Goal: Task Accomplishment & Management: Complete application form

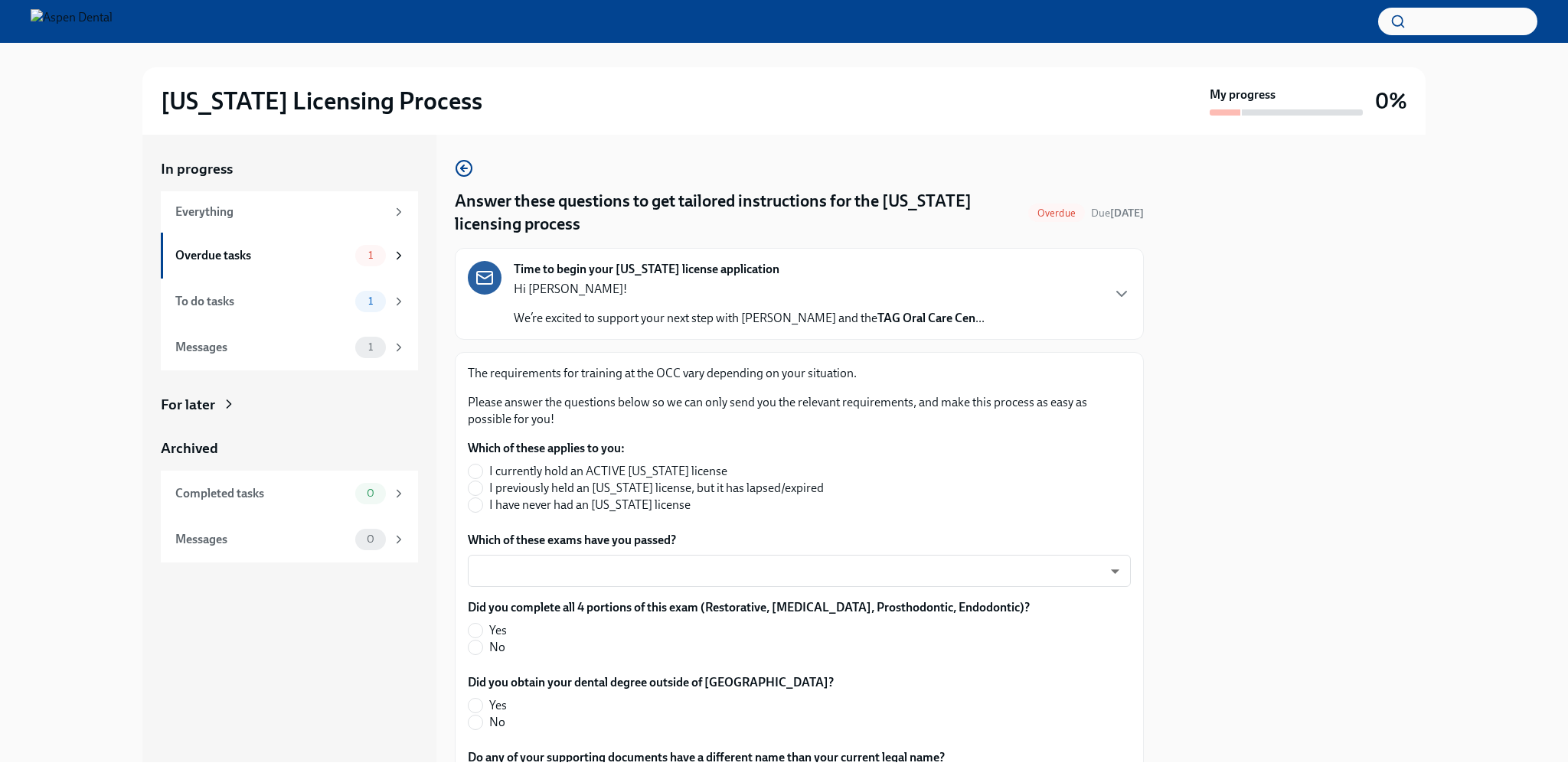
click at [554, 506] on span "I have never had an [US_STATE] license" at bounding box center [589, 505] width 201 height 17
click at [482, 506] on input "I have never had an [US_STATE] license" at bounding box center [475, 504] width 14 height 14
radio input "true"
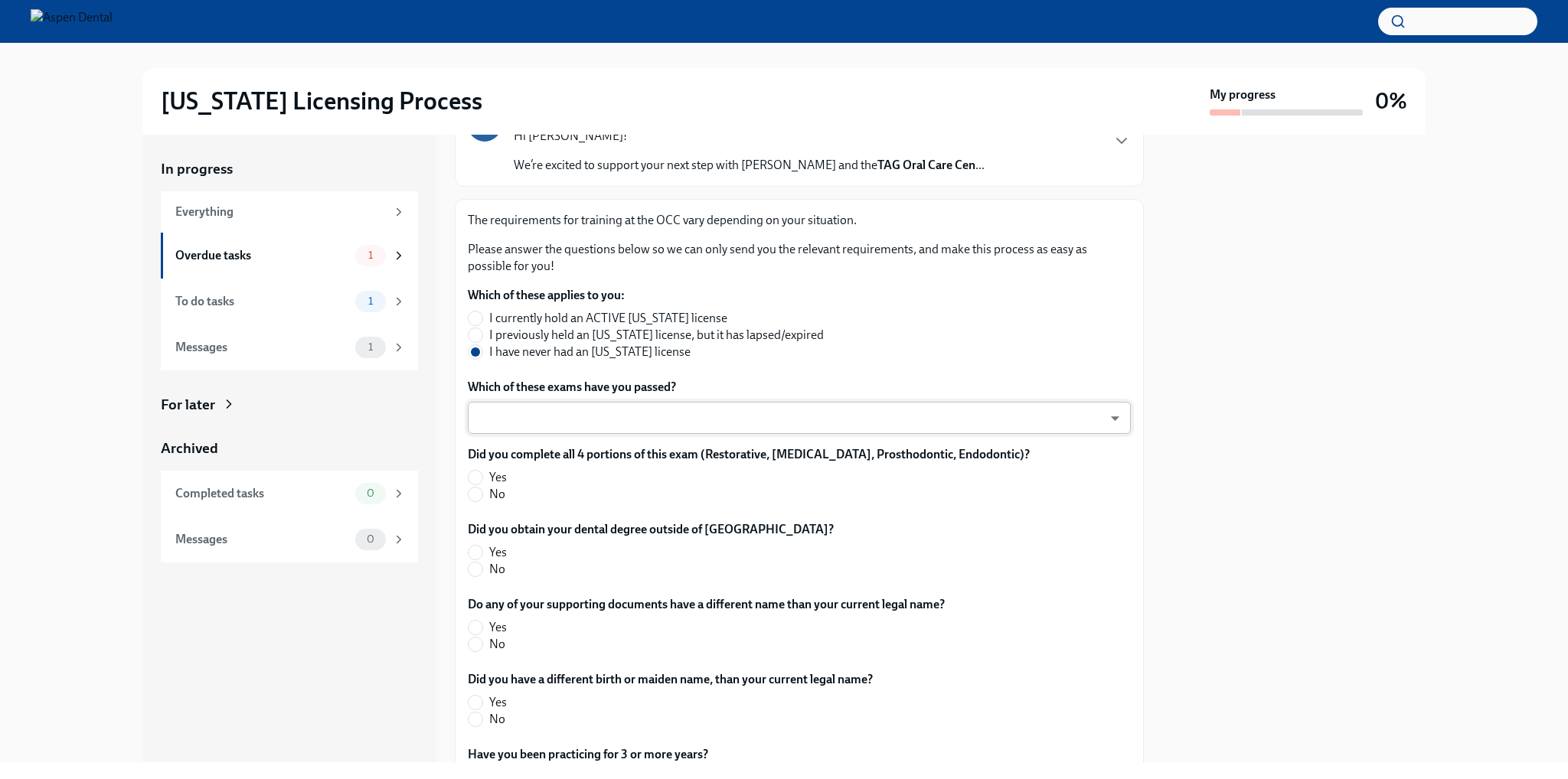
click at [623, 421] on body "[US_STATE] Licensing Process My progress 0% In progress Everything Overdue task…" at bounding box center [784, 390] width 1568 height 779
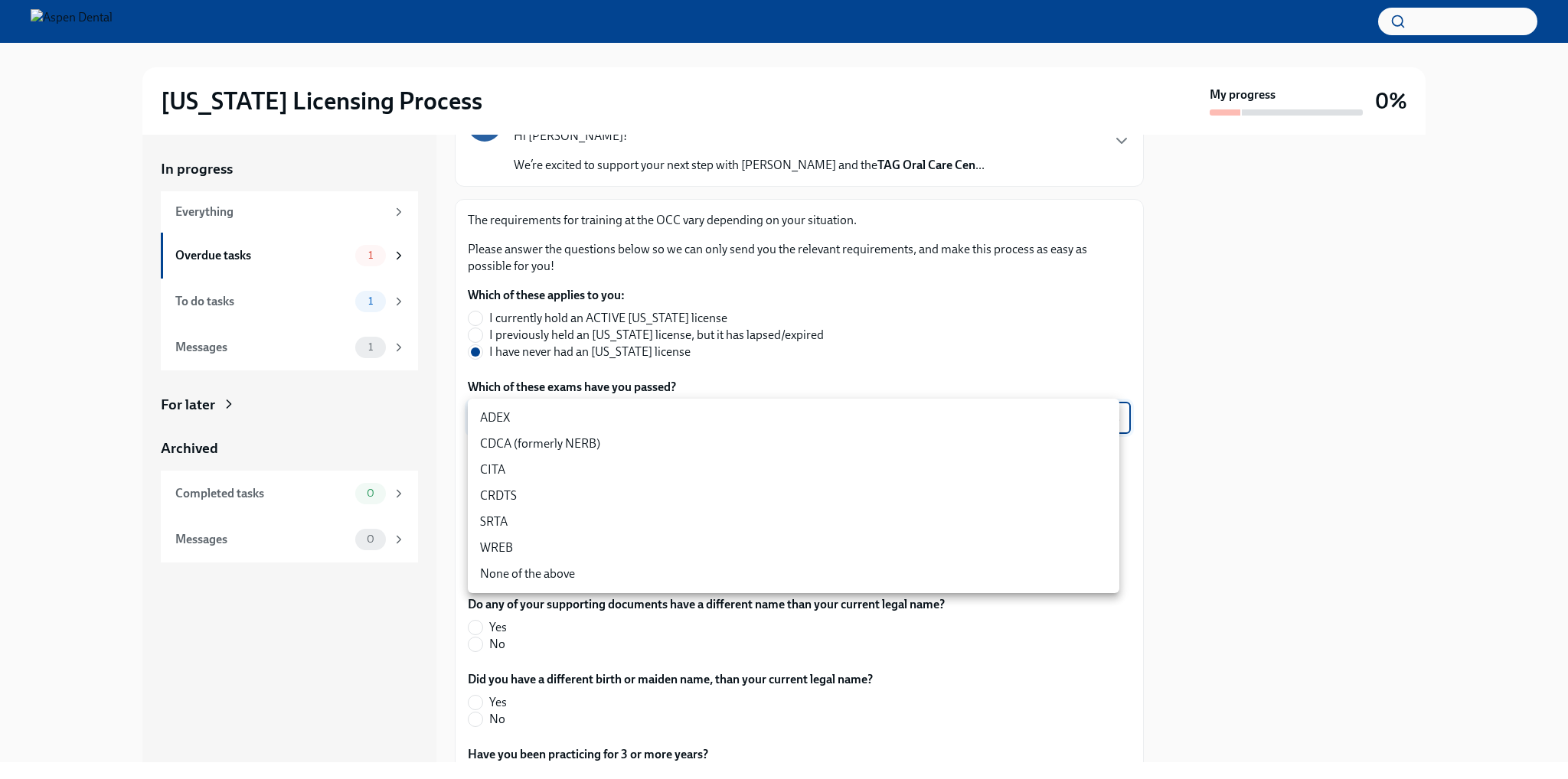
click at [601, 443] on li "CDCA (formerly NERB)" at bounding box center [793, 444] width 651 height 26
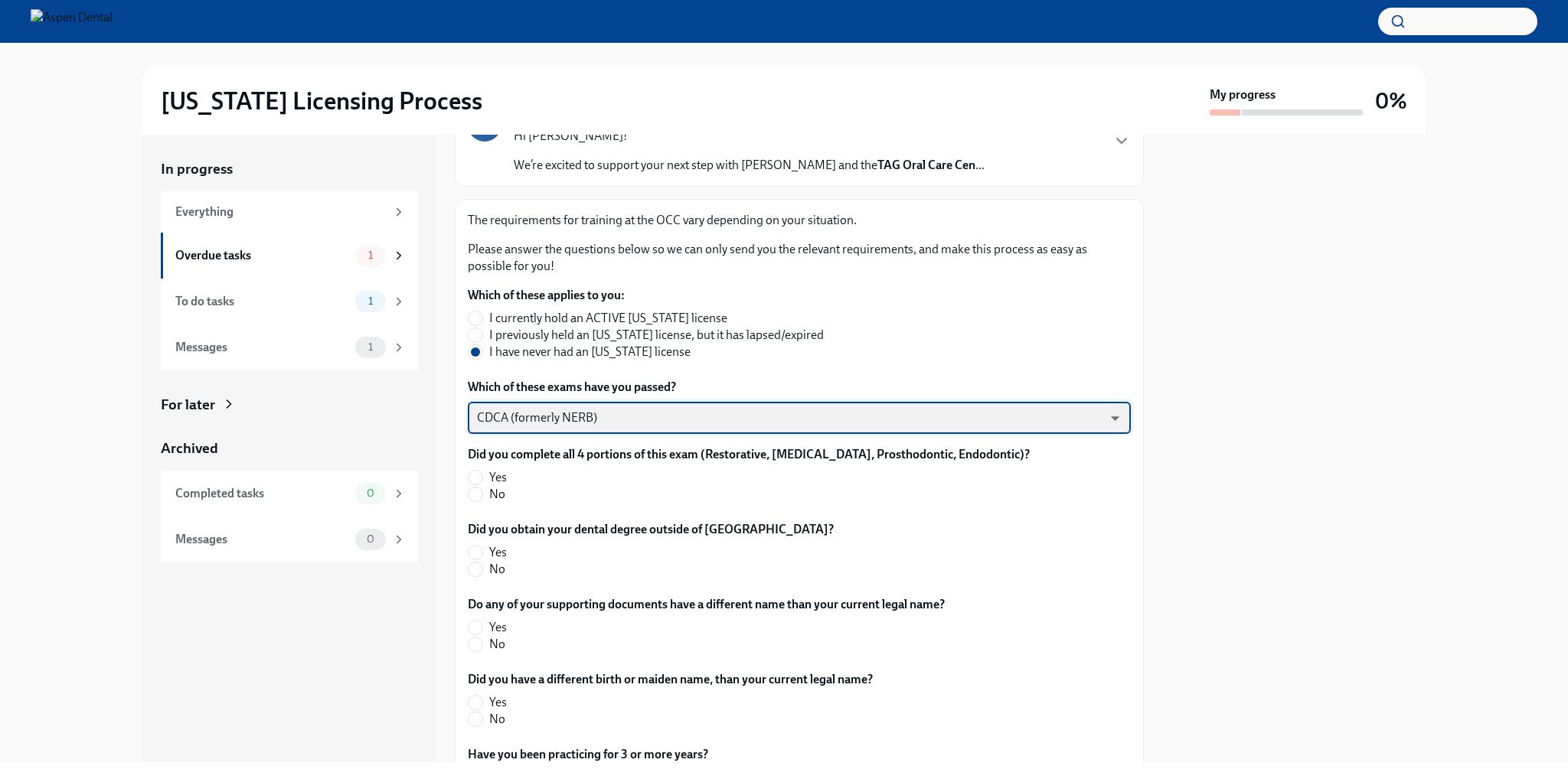
type input "nrE-1nMl1"
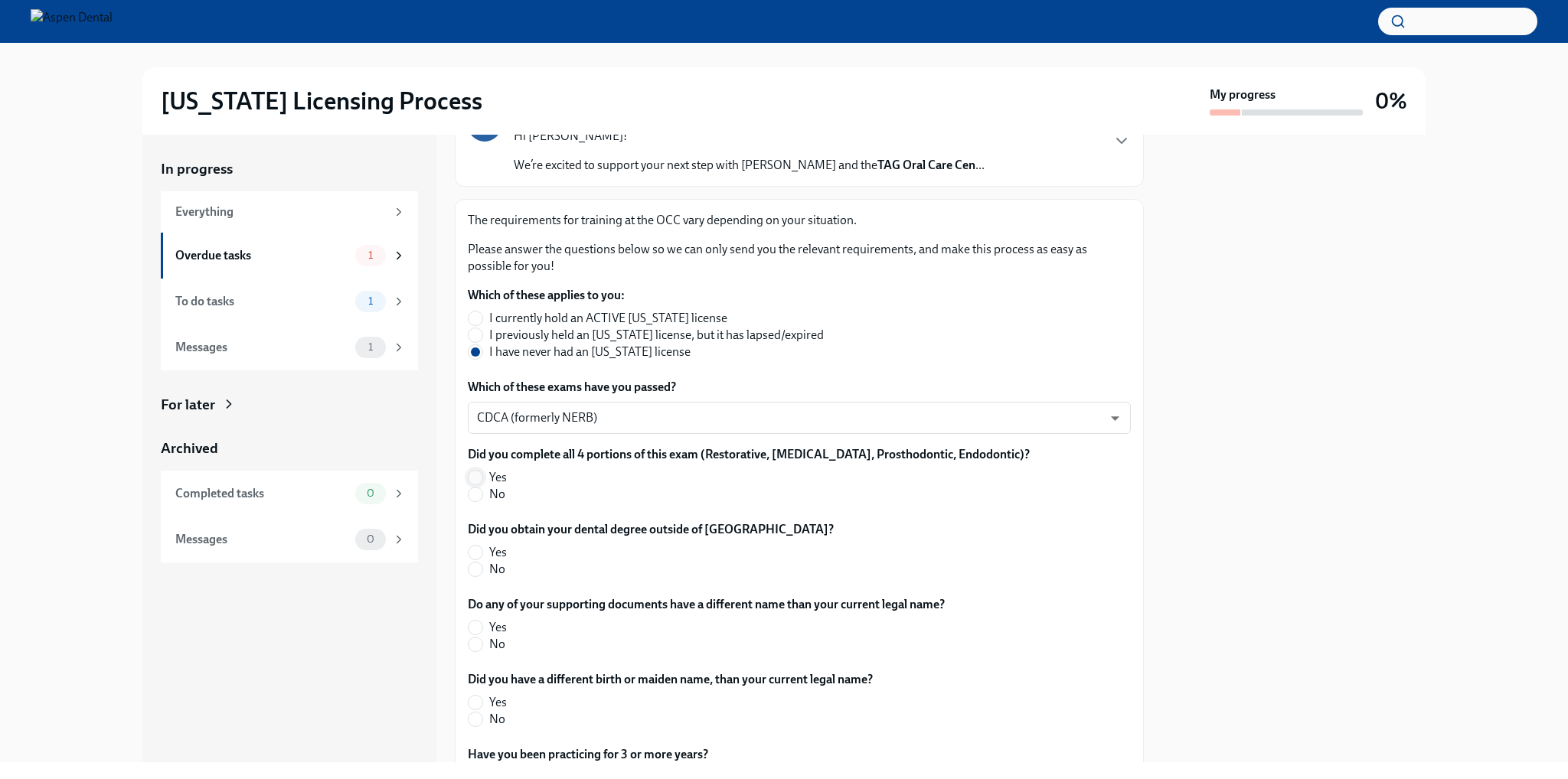
click at [477, 472] on input "Yes" at bounding box center [475, 477] width 14 height 14
radio input "true"
click at [481, 574] on input "No" at bounding box center [475, 569] width 14 height 14
radio input "true"
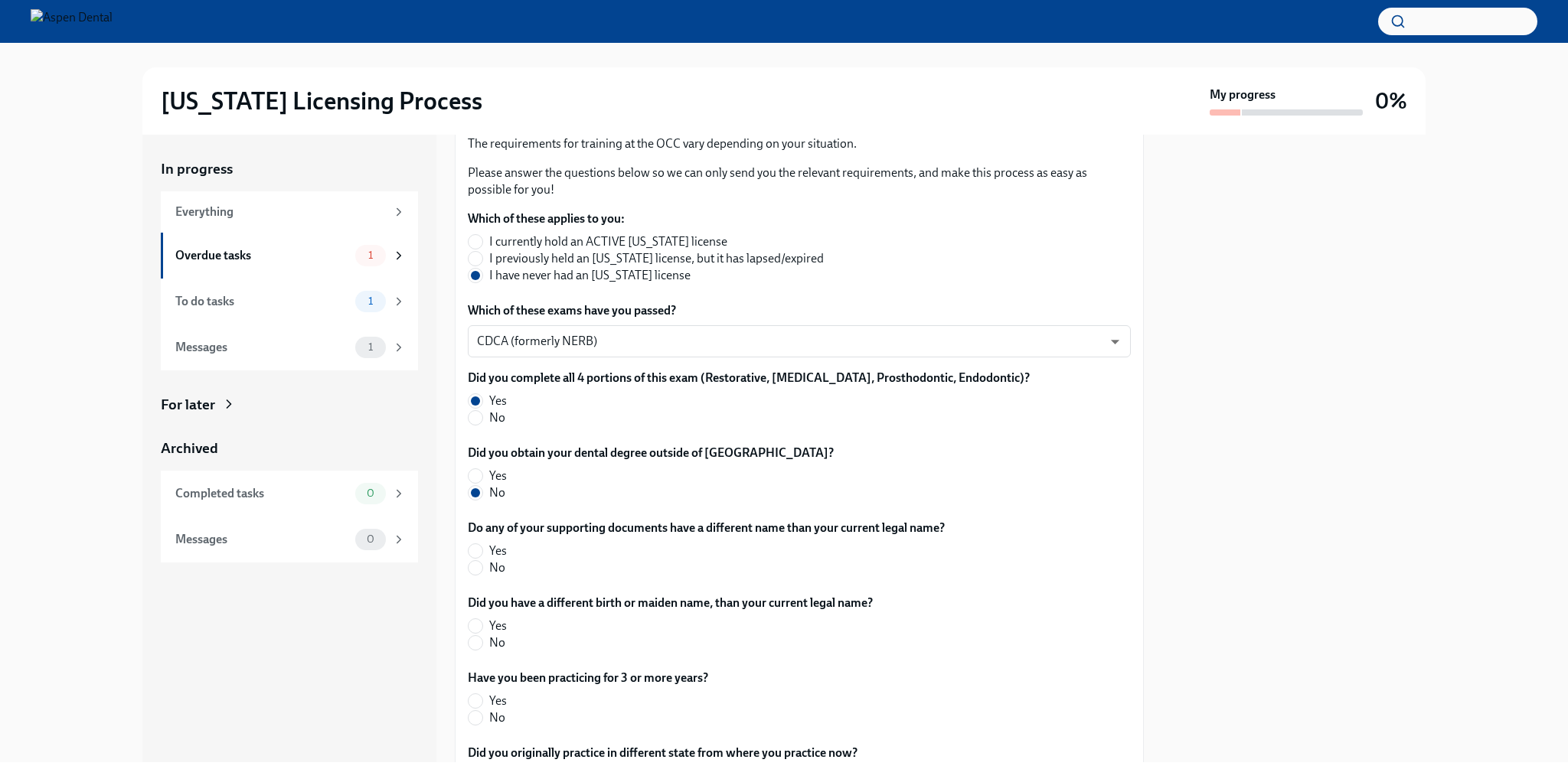
click at [490, 570] on span "No" at bounding box center [496, 568] width 16 height 17
click at [482, 570] on input "No" at bounding box center [475, 567] width 14 height 14
radio input "true"
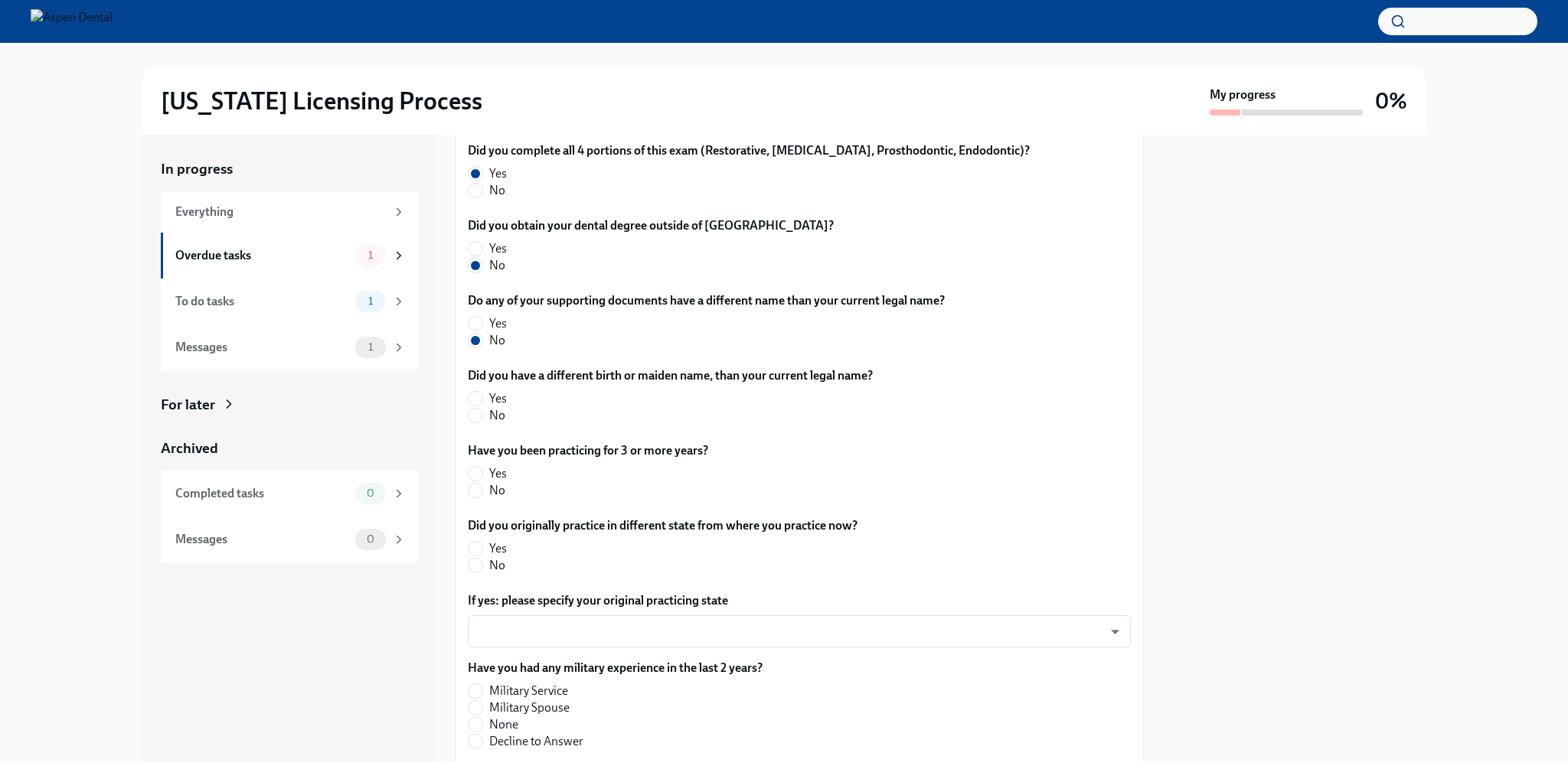
scroll to position [460, 0]
click at [506, 416] on label "No" at bounding box center [664, 413] width 392 height 17
click at [482, 416] on input "No" at bounding box center [475, 413] width 14 height 14
radio input "true"
click at [506, 493] on label "No" at bounding box center [582, 489] width 228 height 17
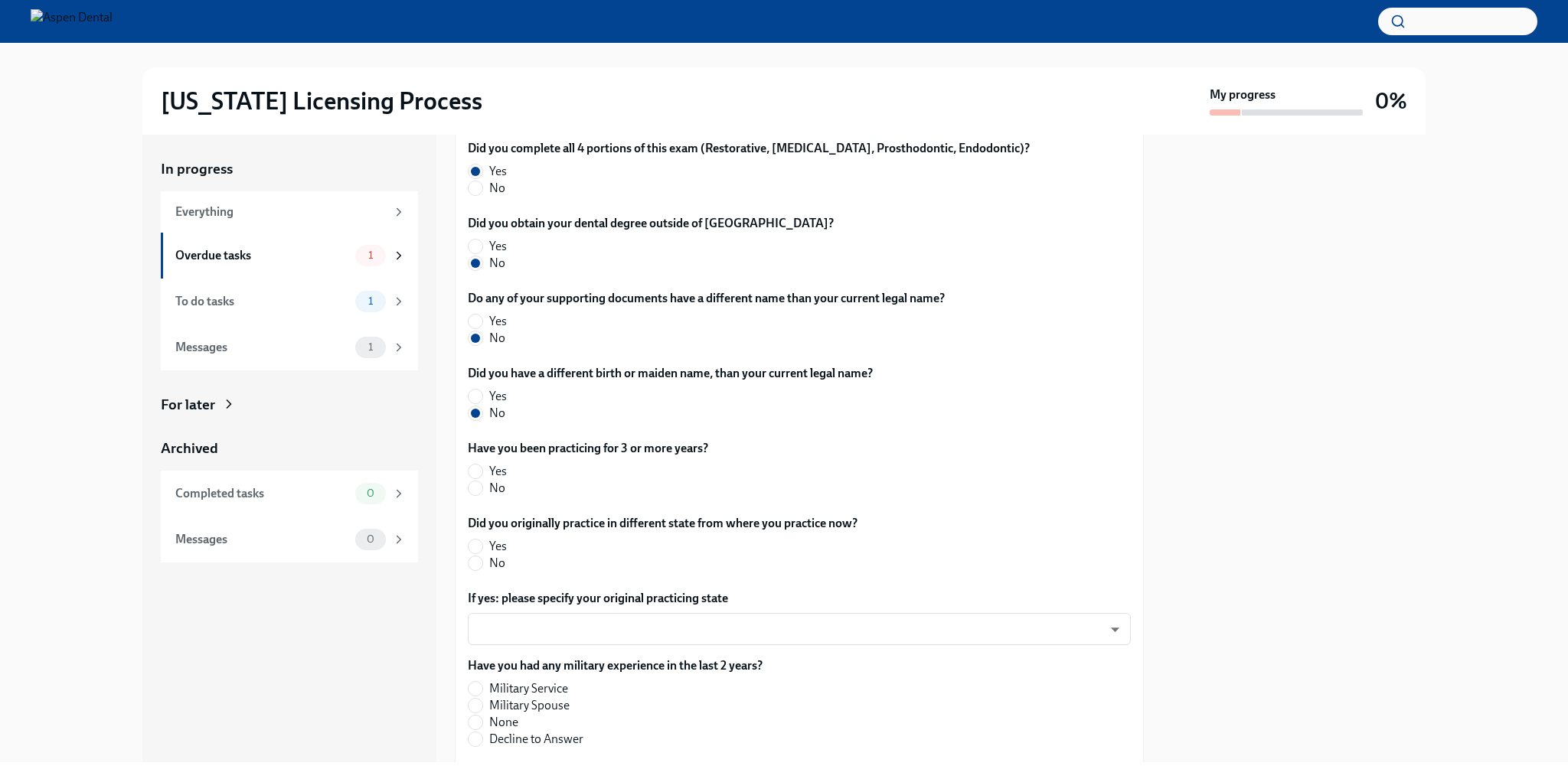
click at [482, 493] on input "No" at bounding box center [475, 488] width 14 height 14
radio input "true"
click at [493, 572] on div "Did you originally practice in different state from where you practice now? Yes…" at bounding box center [799, 545] width 663 height 63
drag, startPoint x: 492, startPoint y: 568, endPoint x: 509, endPoint y: 570, distance: 17.1
click at [492, 568] on span "No" at bounding box center [496, 563] width 16 height 17
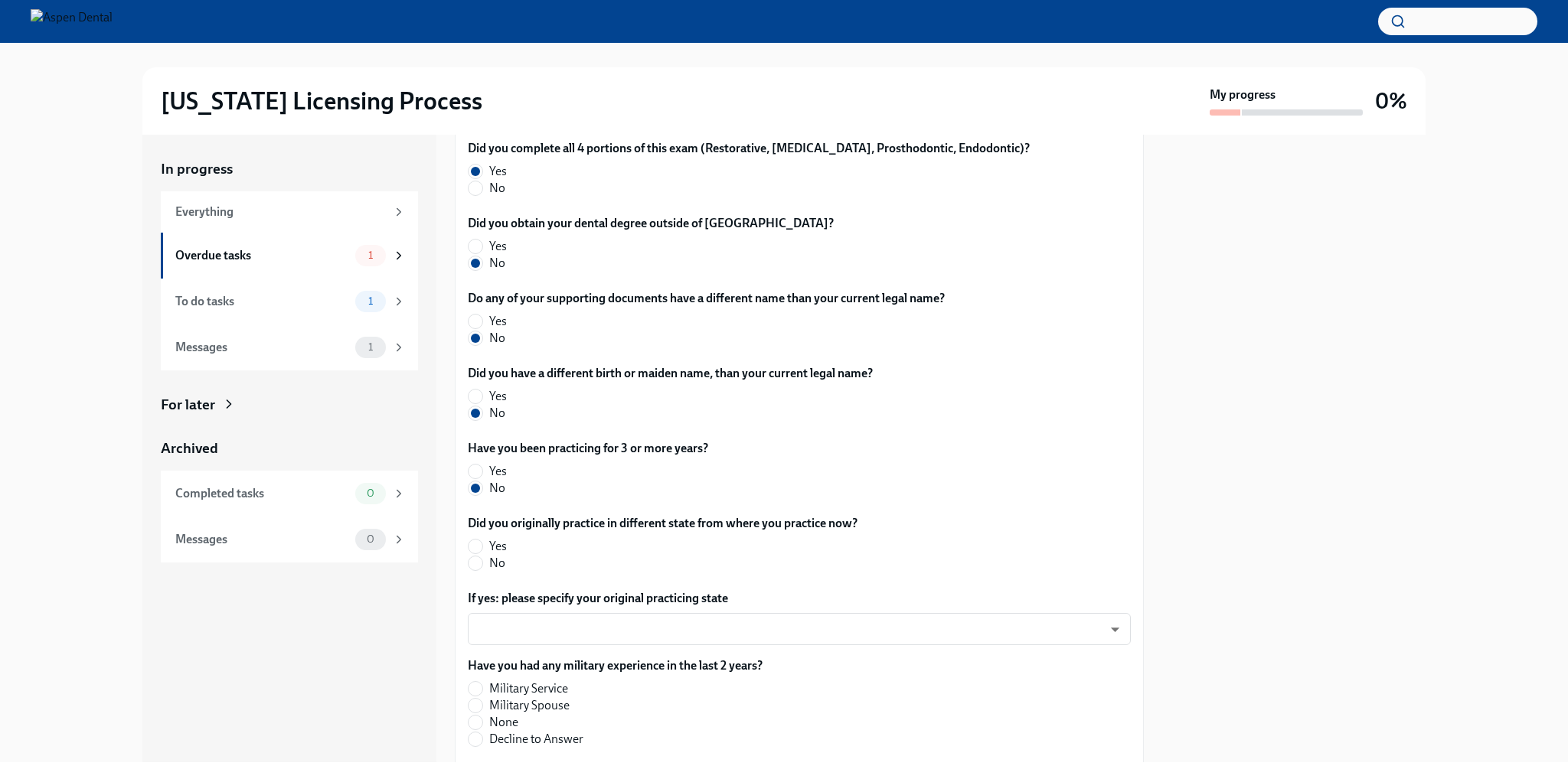
click at [482, 568] on input "No" at bounding box center [475, 563] width 14 height 14
radio input "true"
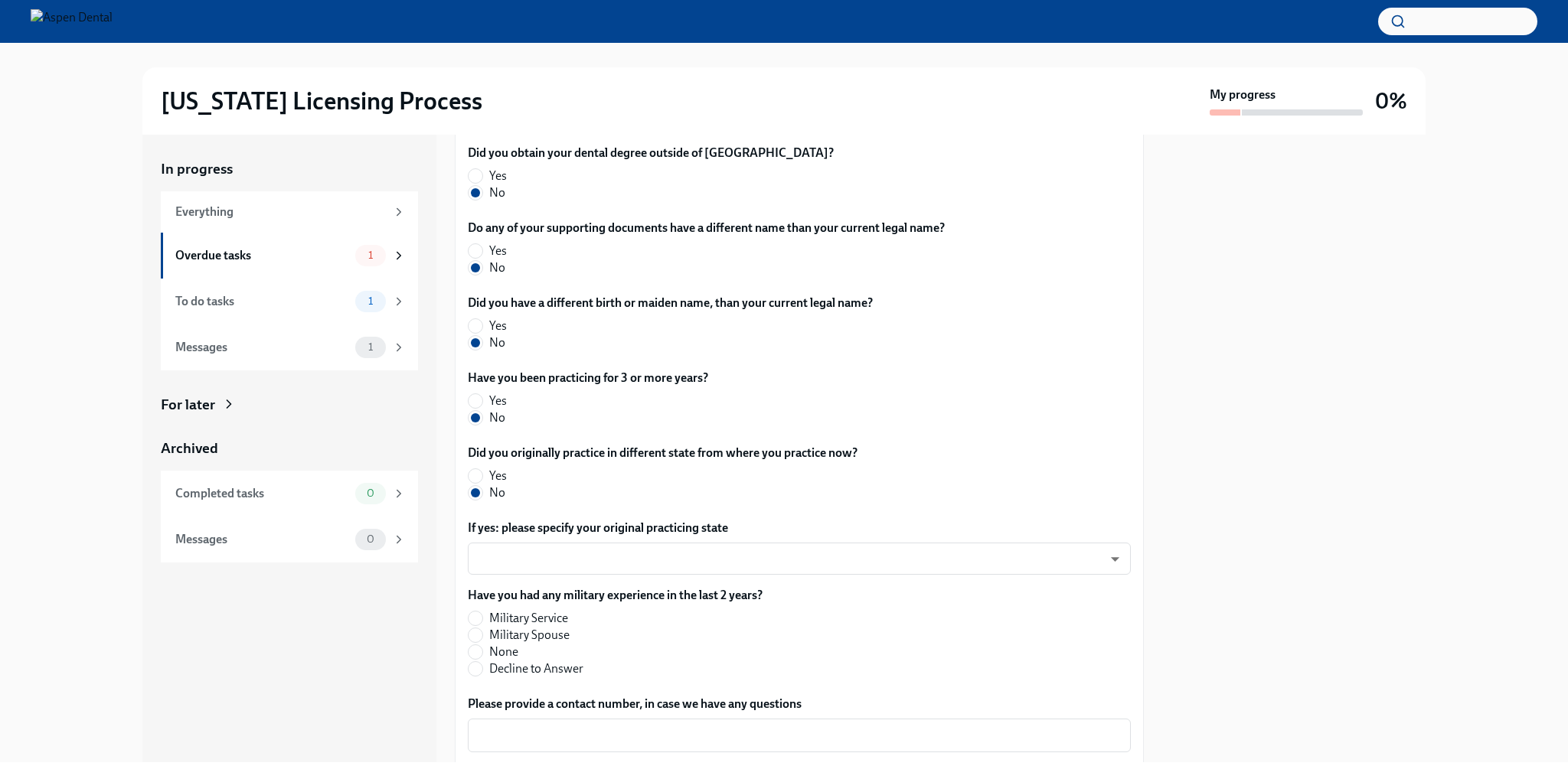
scroll to position [624, 0]
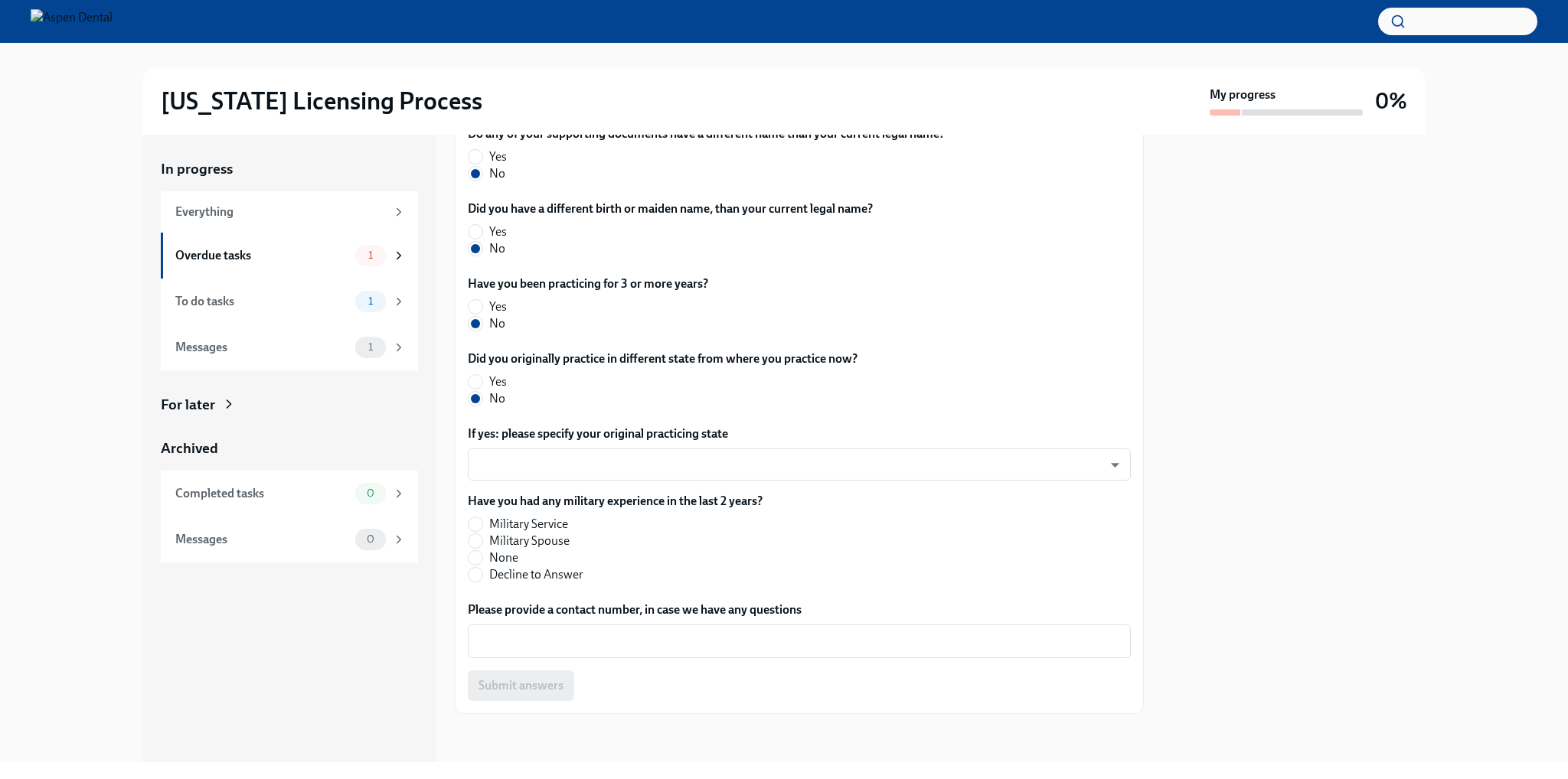
click at [496, 560] on span "None" at bounding box center [503, 558] width 29 height 17
click at [482, 560] on input "None" at bounding box center [475, 558] width 14 height 14
radio input "true"
click at [695, 642] on textarea "Please provide a contact number, in case we have any questions" at bounding box center [799, 642] width 645 height 19
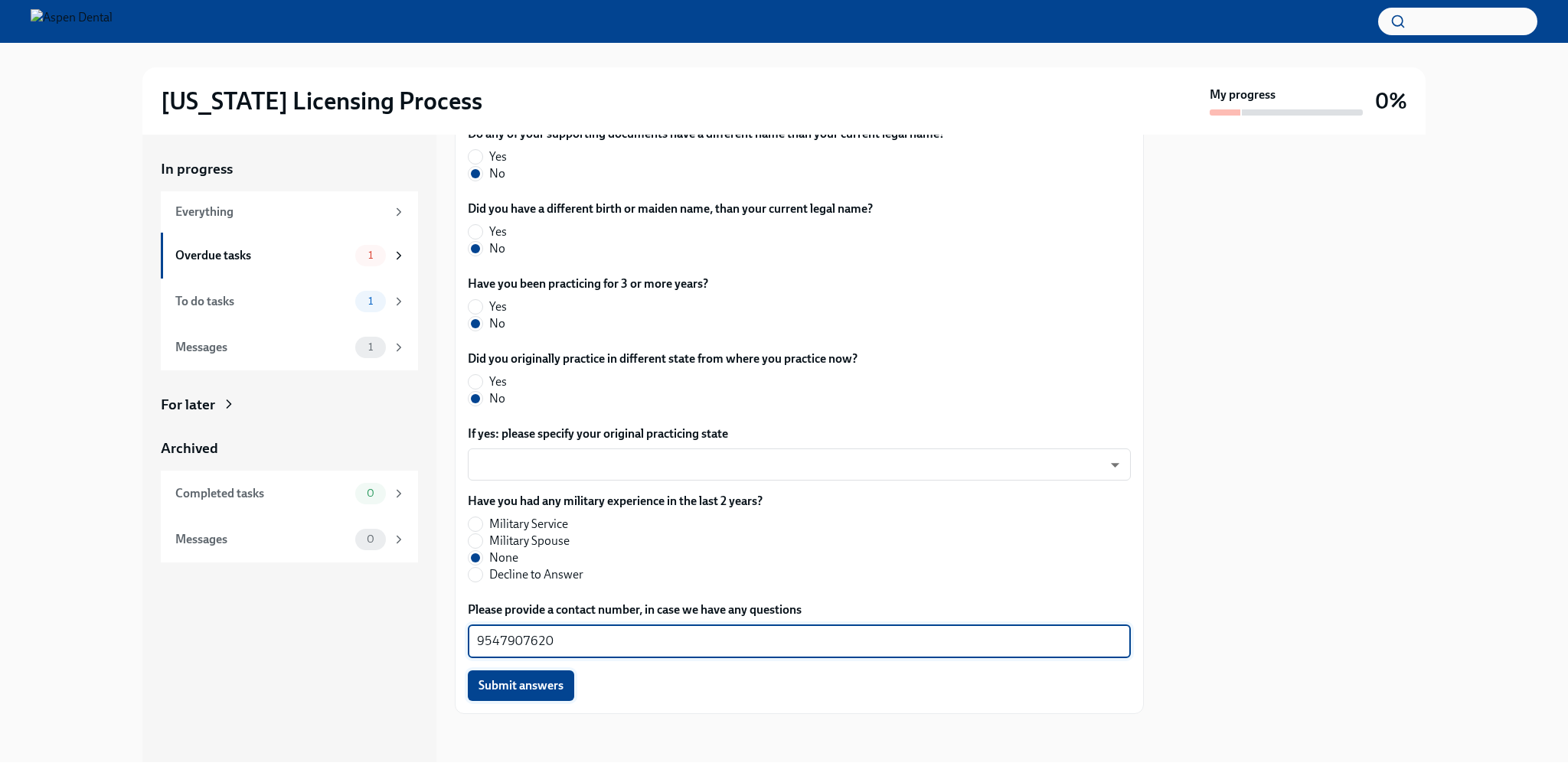
type textarea "9547907620"
click at [541, 684] on span "Submit answers" at bounding box center [520, 686] width 85 height 15
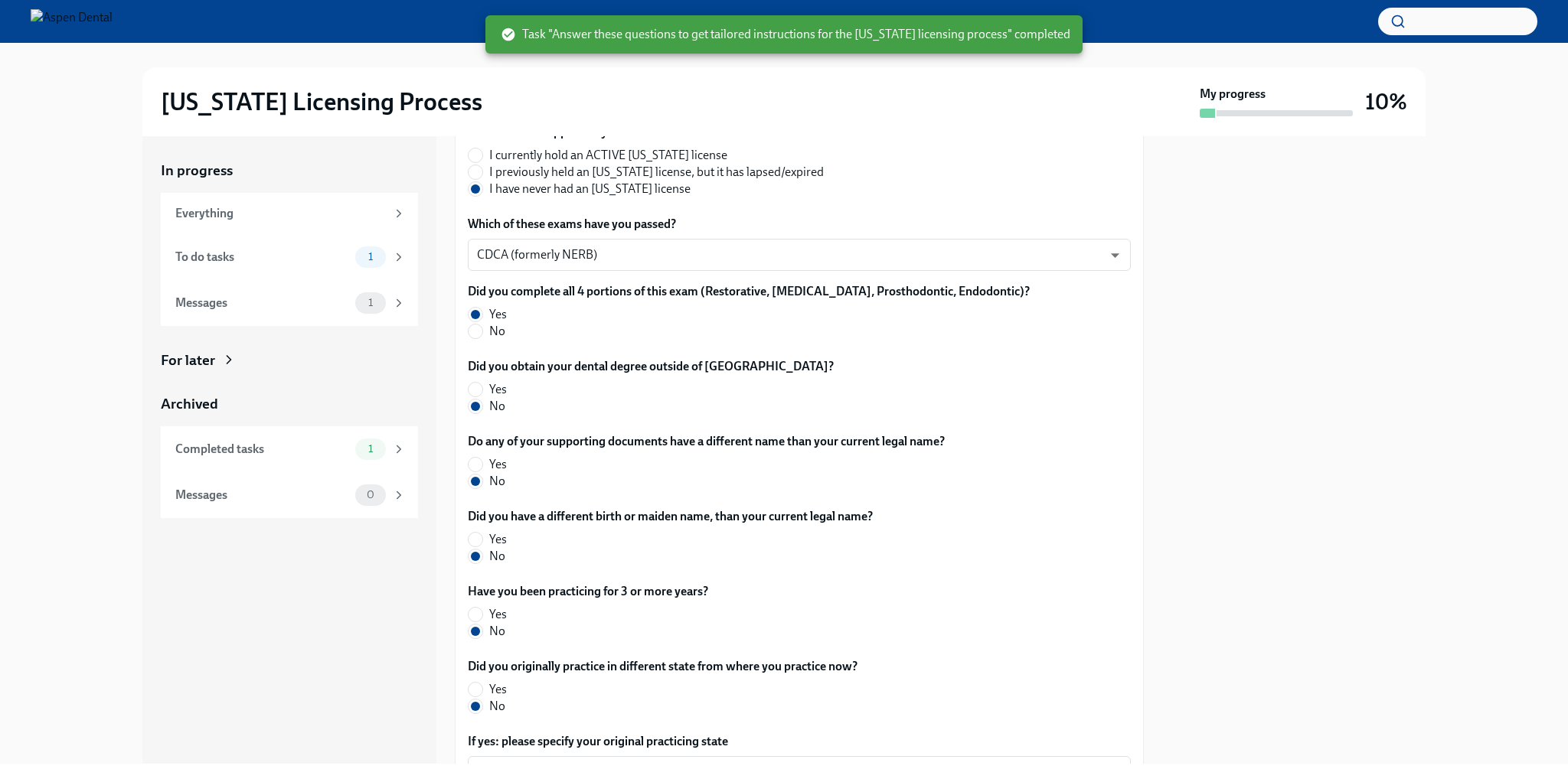
scroll to position [11, 0]
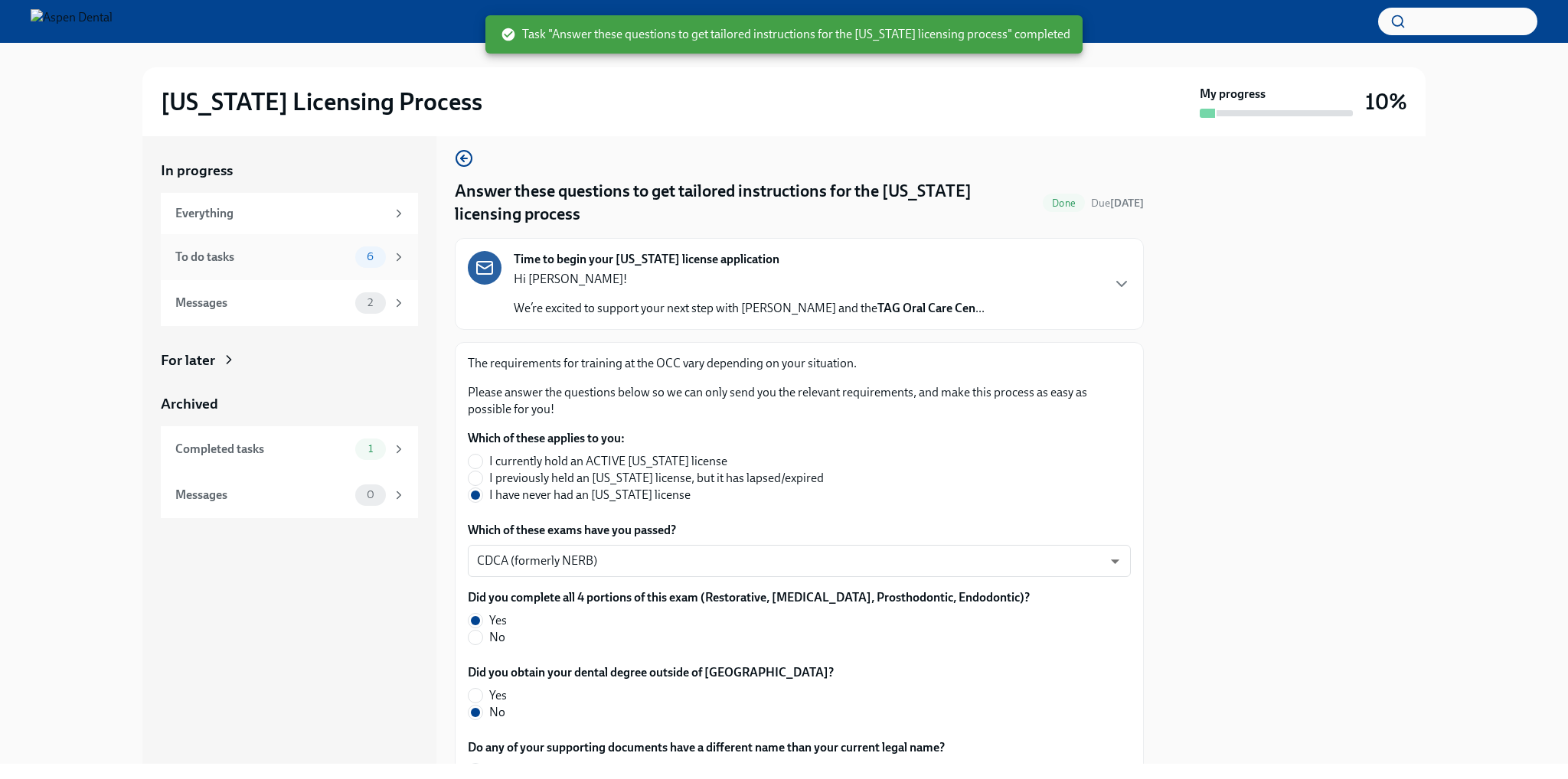
click at [300, 262] on div "To do tasks" at bounding box center [263, 257] width 174 height 17
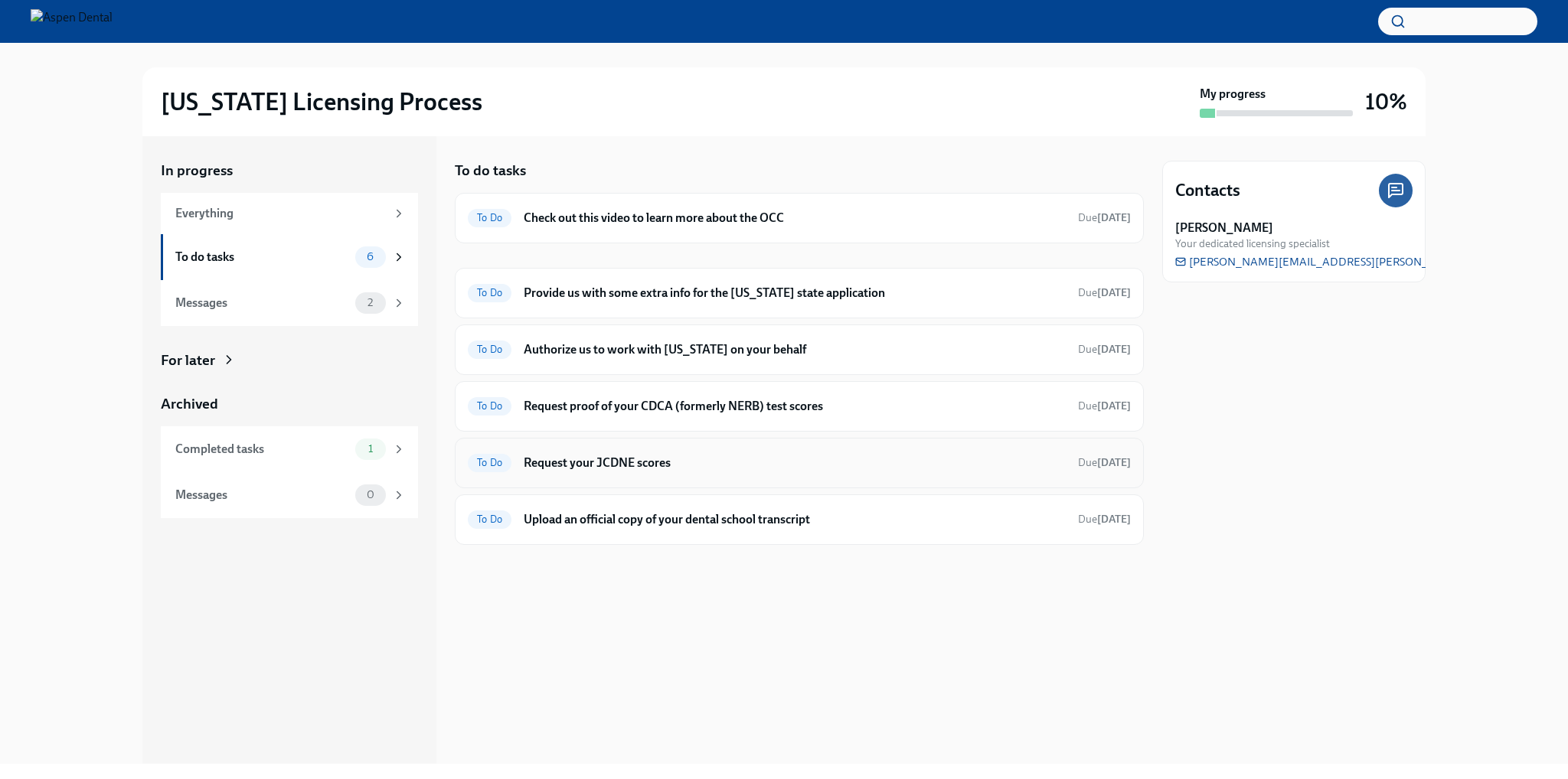
click at [746, 460] on h6 "Request your JCDNE scores" at bounding box center [794, 463] width 542 height 17
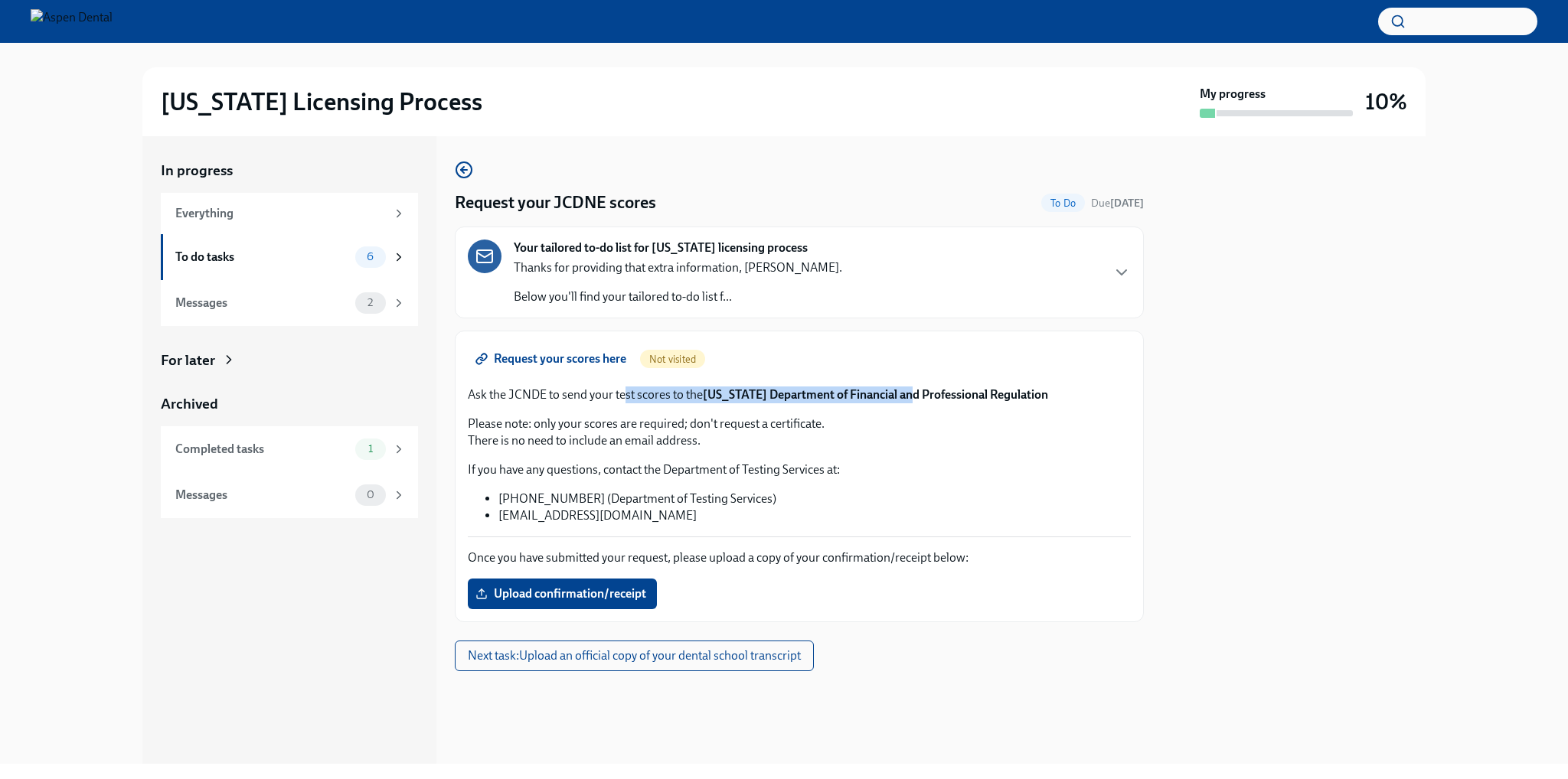
drag, startPoint x: 627, startPoint y: 392, endPoint x: 900, endPoint y: 398, distance: 273.1
click at [900, 398] on p "Ask the JCNDE to send your test scores to the [US_STATE] Department of Financia…" at bounding box center [799, 395] width 663 height 17
click at [900, 398] on strong "[US_STATE] Department of Financial and Professional Regulation" at bounding box center [875, 395] width 345 height 15
click at [811, 423] on p "Please note: only your scores are required; don't request a certificate. There …" at bounding box center [799, 432] width 663 height 34
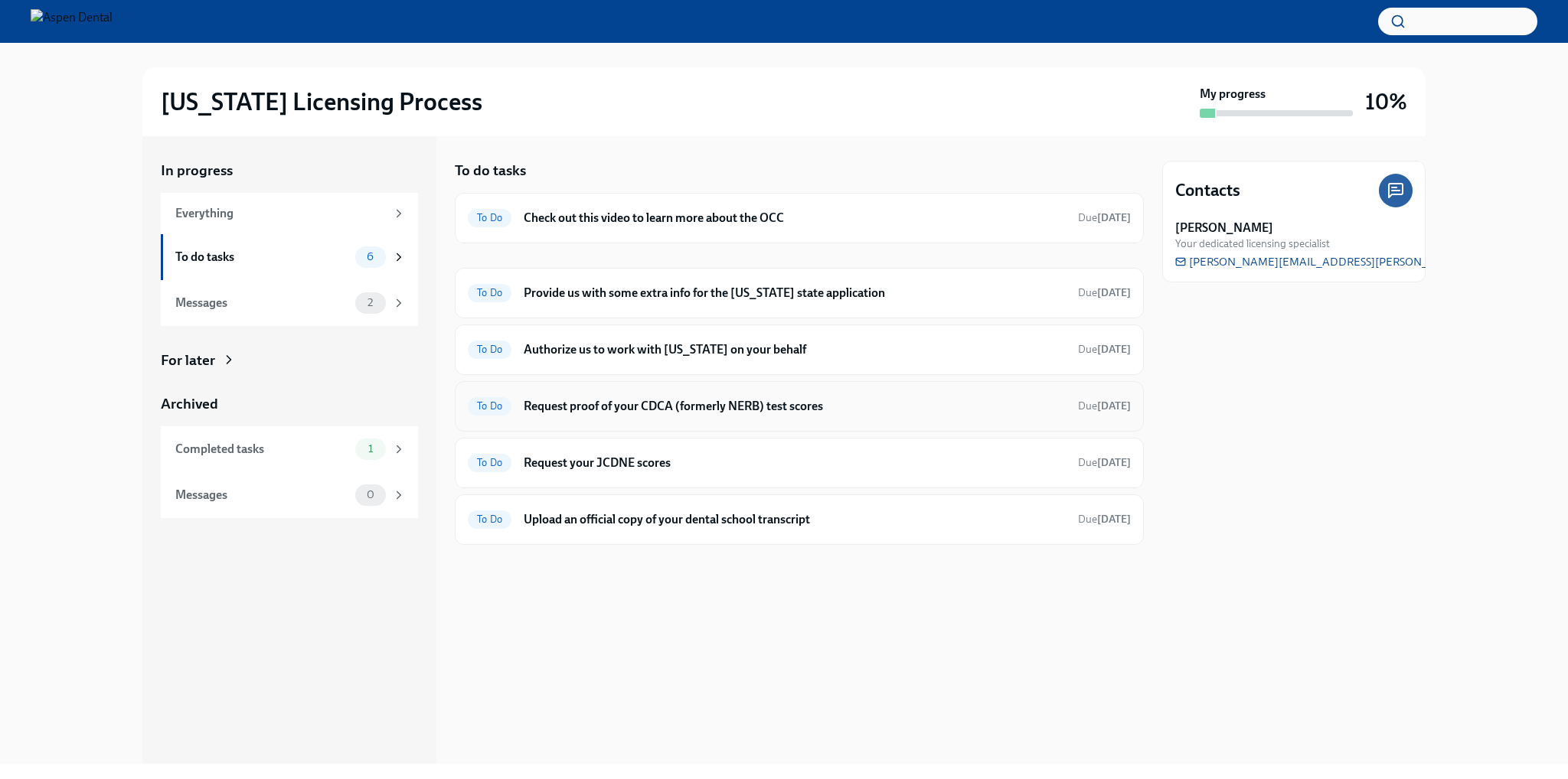
click at [795, 404] on h6 "Request proof of your CDCA (formerly NERB) test scores" at bounding box center [794, 406] width 542 height 17
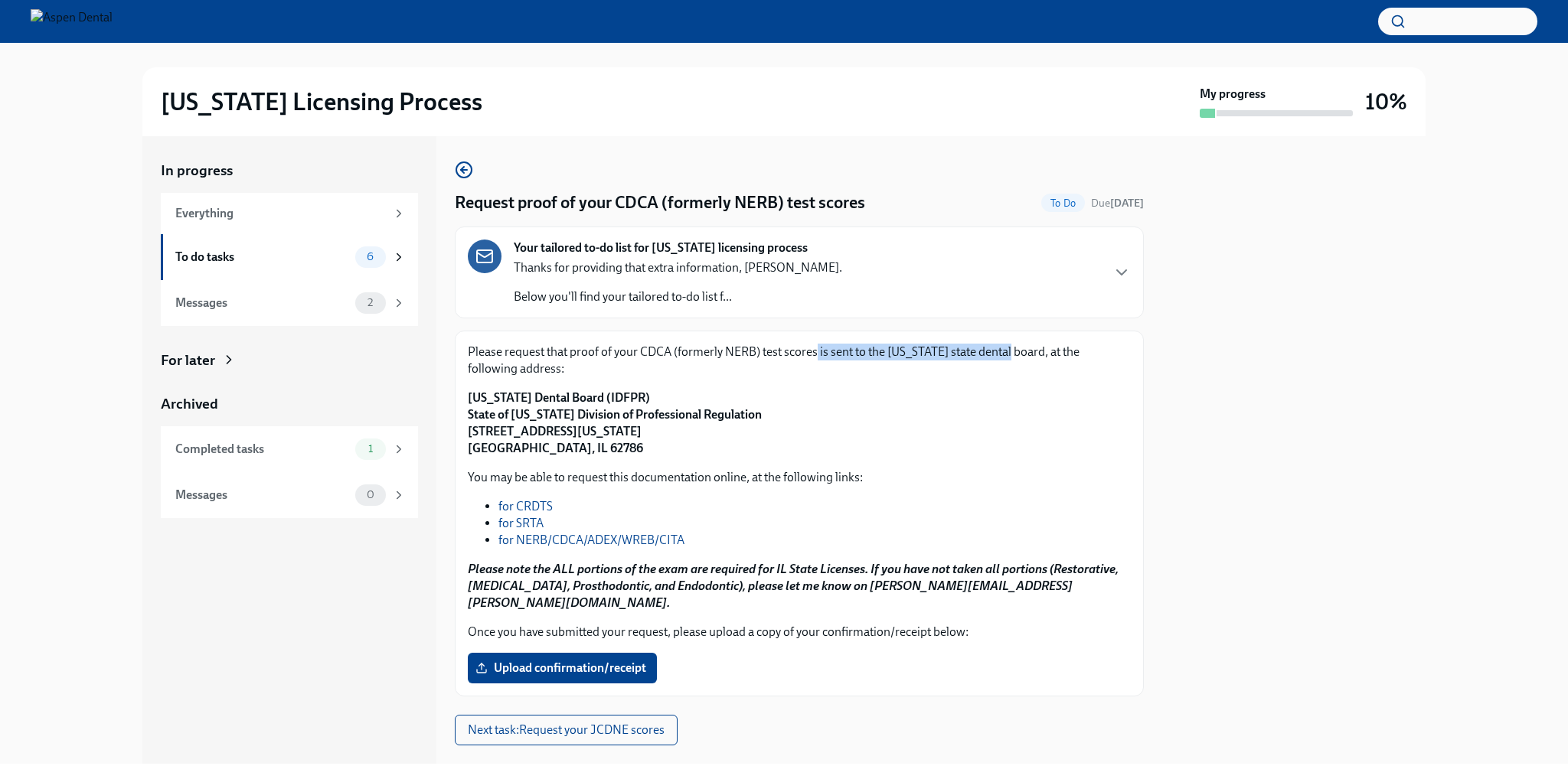
drag, startPoint x: 854, startPoint y: 349, endPoint x: 992, endPoint y: 349, distance: 138.0
click at [992, 349] on p "Please request that proof of your CDCA (formerly NERB) test scores is sent to t…" at bounding box center [799, 361] width 663 height 34
drag, startPoint x: 992, startPoint y: 349, endPoint x: 998, endPoint y: 371, distance: 22.8
click at [998, 371] on p "Please request that proof of your CDCA (formerly NERB) test scores is sent to t…" at bounding box center [799, 361] width 663 height 34
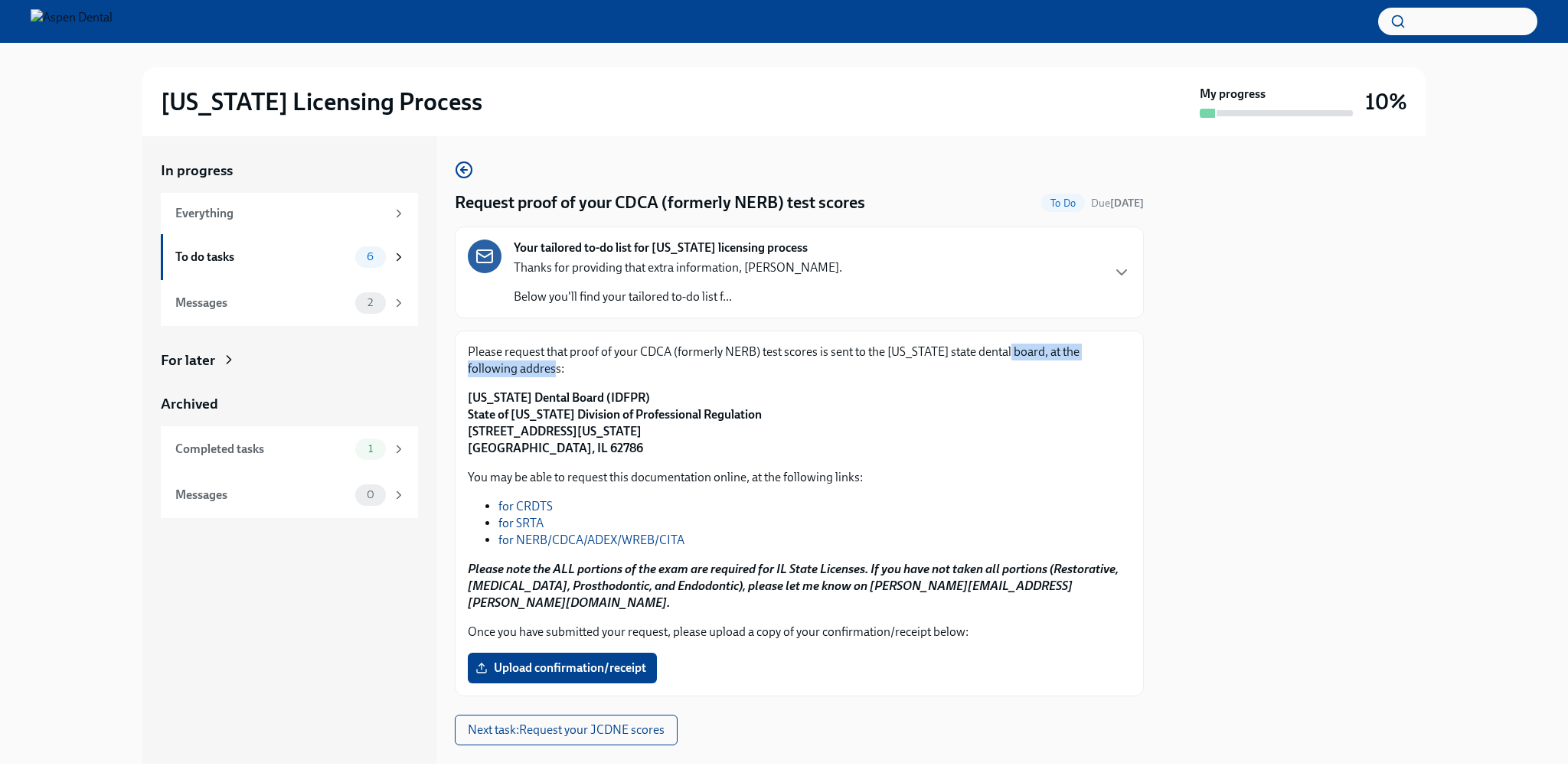
click at [998, 371] on p "Please request that proof of your CDCA (formerly NERB) test scores is sent to t…" at bounding box center [799, 361] width 663 height 34
drag, startPoint x: 559, startPoint y: 358, endPoint x: 917, endPoint y: 359, distance: 358.0
click at [917, 359] on p "Please request that proof of your CDCA (formerly NERB) test scores is sent to t…" at bounding box center [799, 361] width 663 height 34
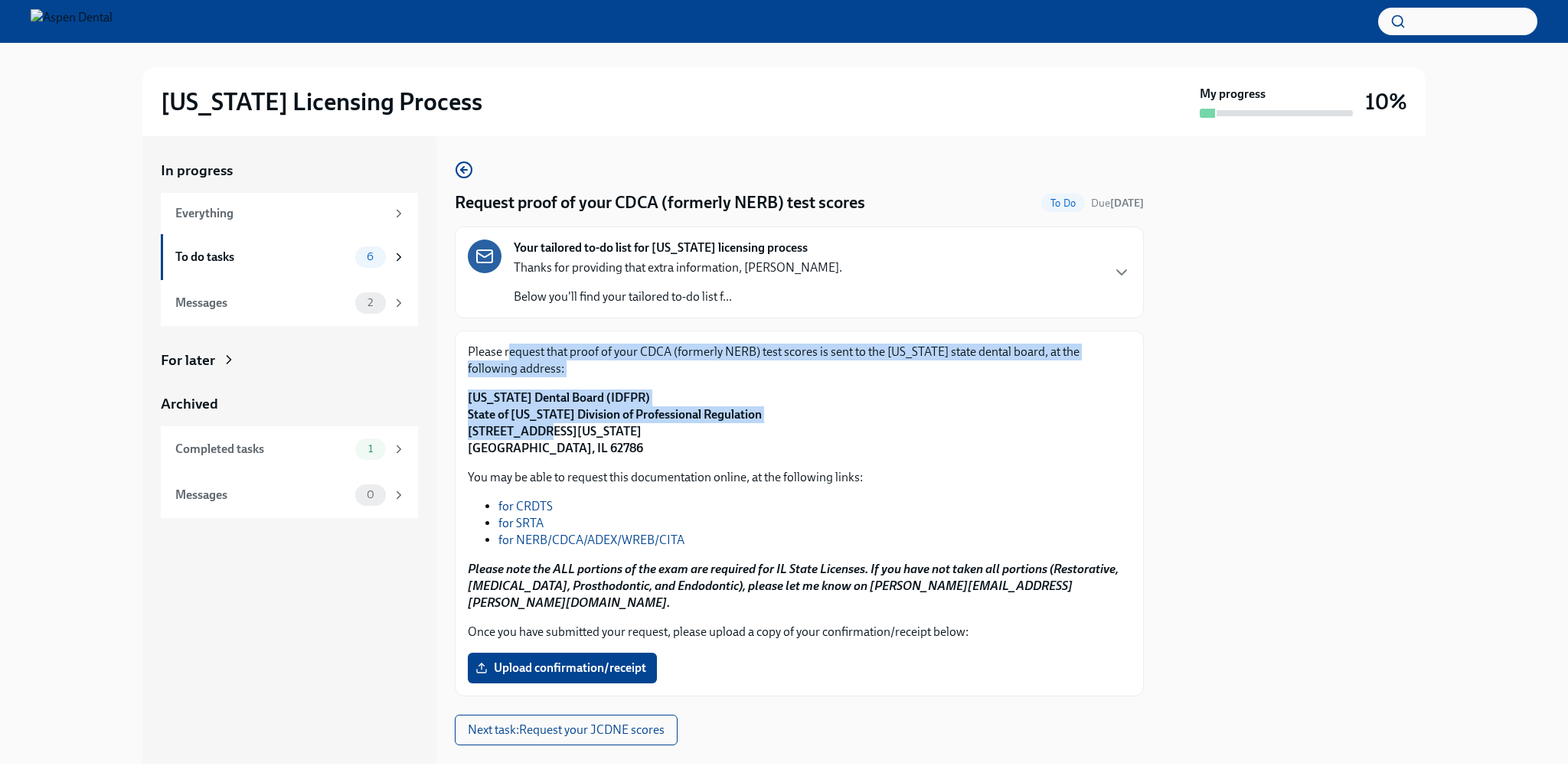
drag, startPoint x: 509, startPoint y: 359, endPoint x: 544, endPoint y: 430, distance: 79.2
click at [544, 430] on div "Please request that proof of your CDCA (formerly NERB) test scores is sent to t…" at bounding box center [799, 400] width 663 height 113
click at [544, 430] on strong "[US_STATE] Dental Board (IDFPR) State of [US_STATE] Division of Professional Re…" at bounding box center [615, 423] width 294 height 65
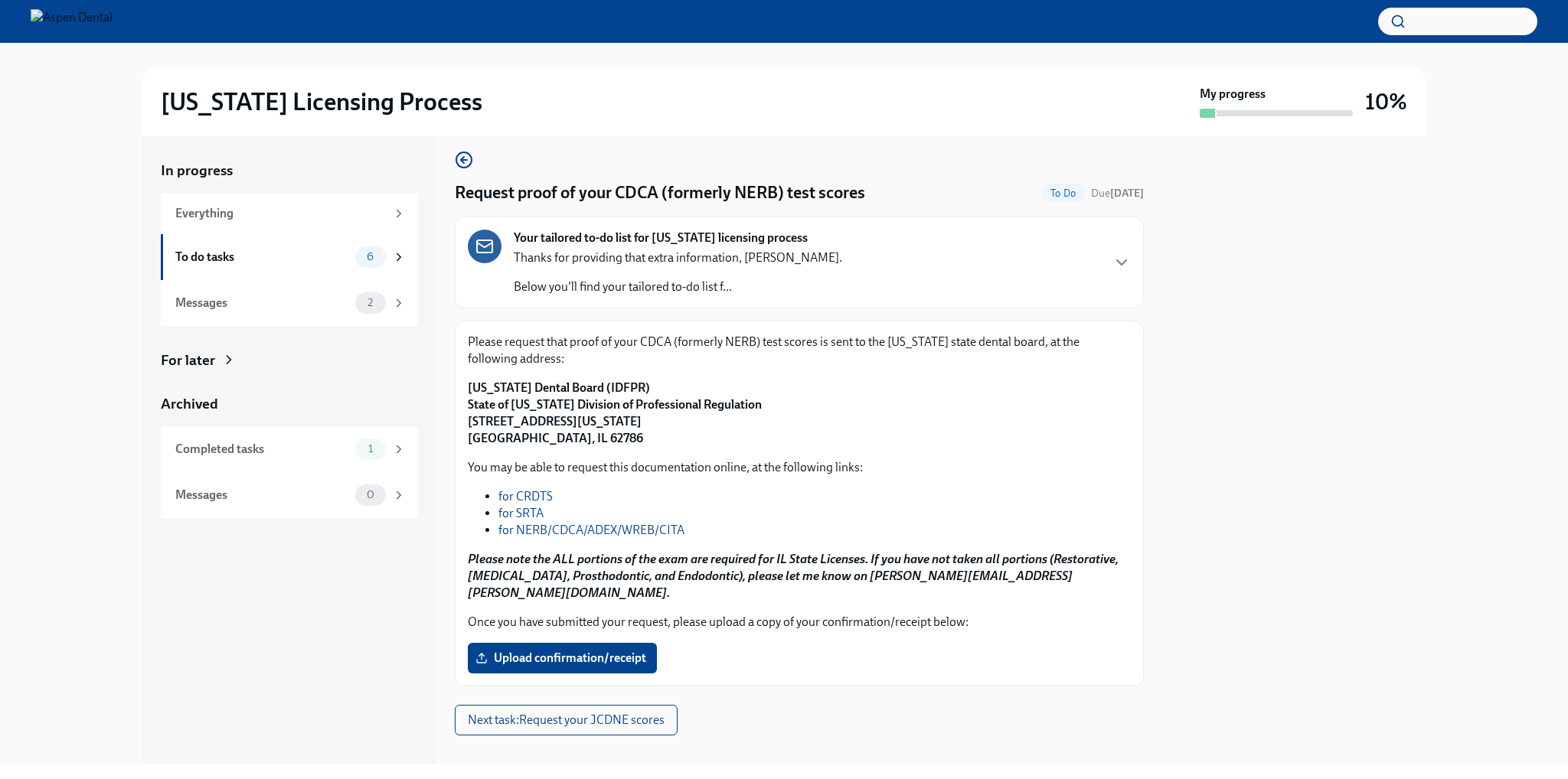
scroll to position [12, 0]
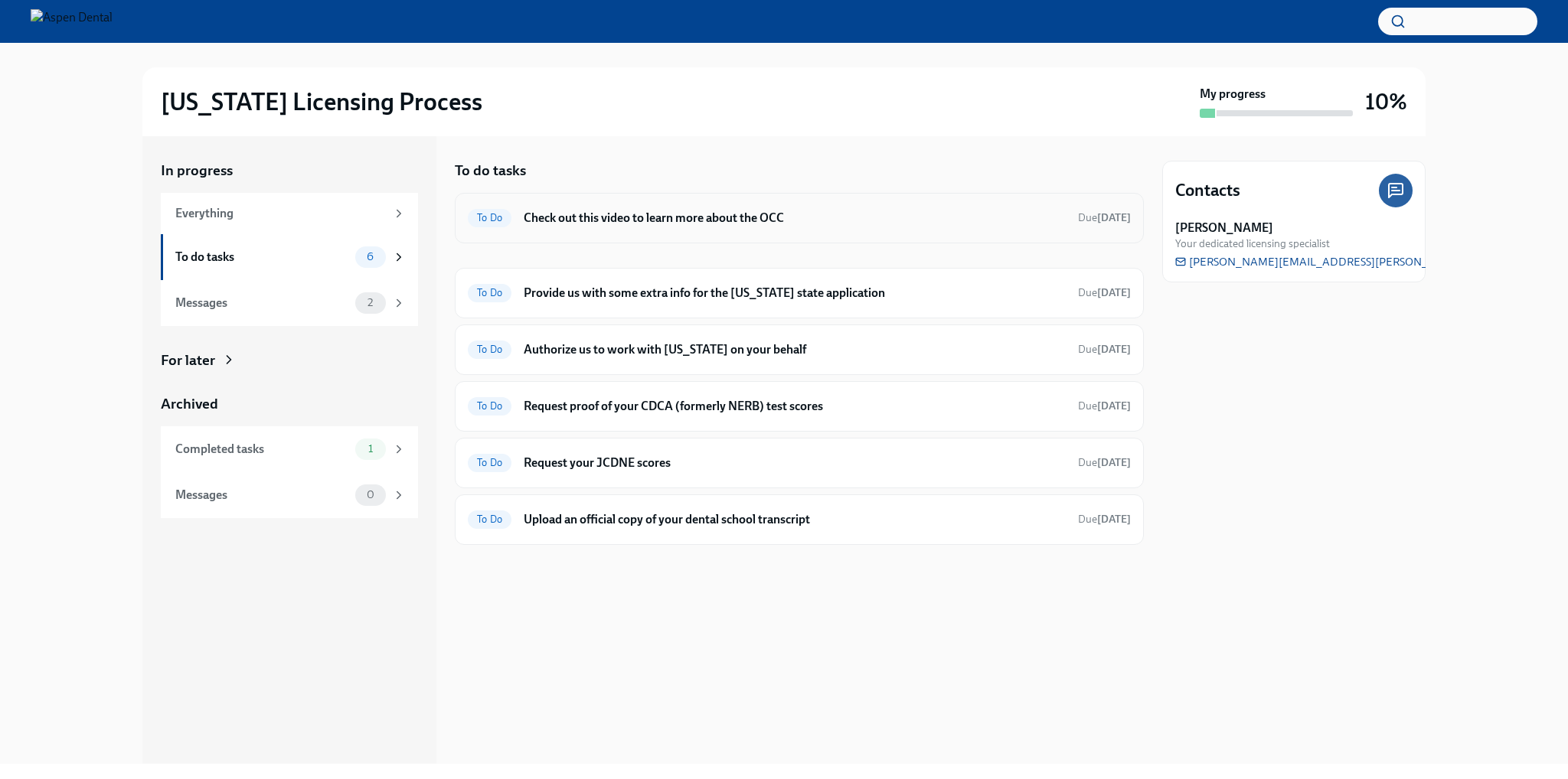
click at [714, 202] on div "To Do Check out this video to learn more about the OCC Due [DATE]" at bounding box center [799, 218] width 689 height 50
click at [726, 286] on h6 "Provide us with some extra info for the [US_STATE] state application" at bounding box center [794, 293] width 542 height 17
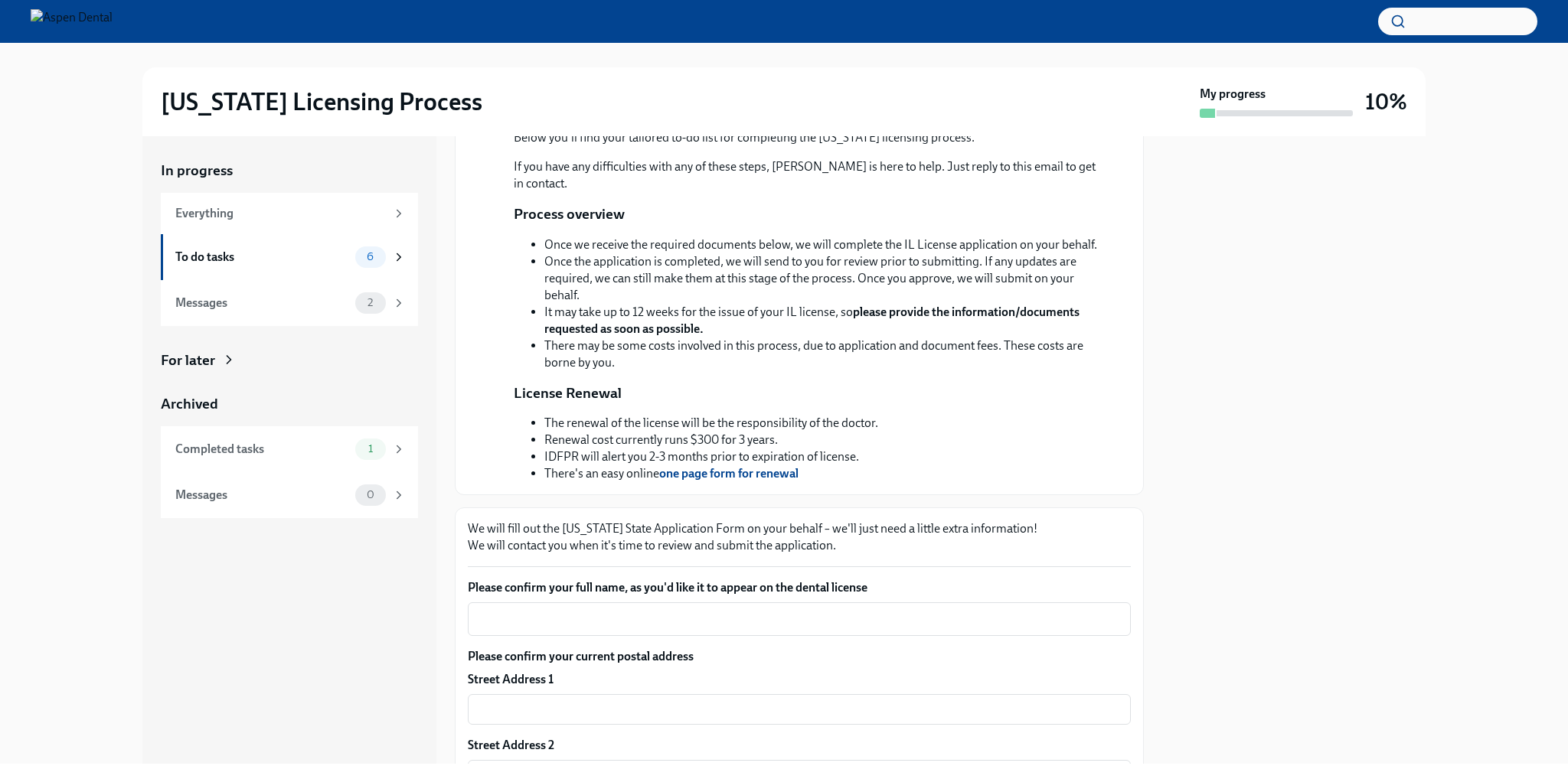
scroll to position [230, 0]
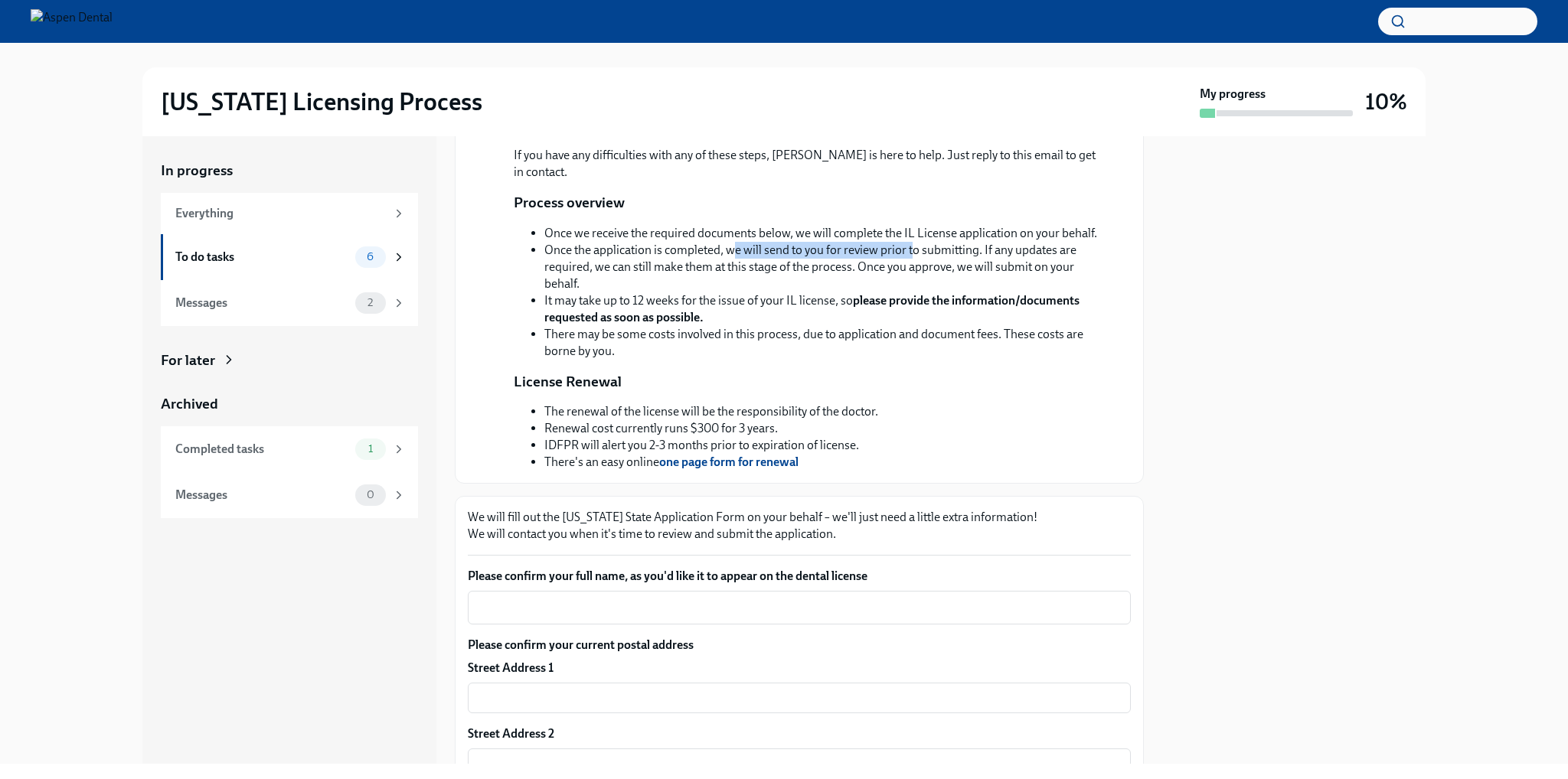
drag, startPoint x: 733, startPoint y: 420, endPoint x: 913, endPoint y: 427, distance: 180.1
click at [913, 292] on li "Once the application is completed, we will send to you for review prior to subm…" at bounding box center [824, 267] width 562 height 50
click at [813, 292] on li "Once the application is completed, we will send to you for review prior to subm…" at bounding box center [824, 267] width 562 height 50
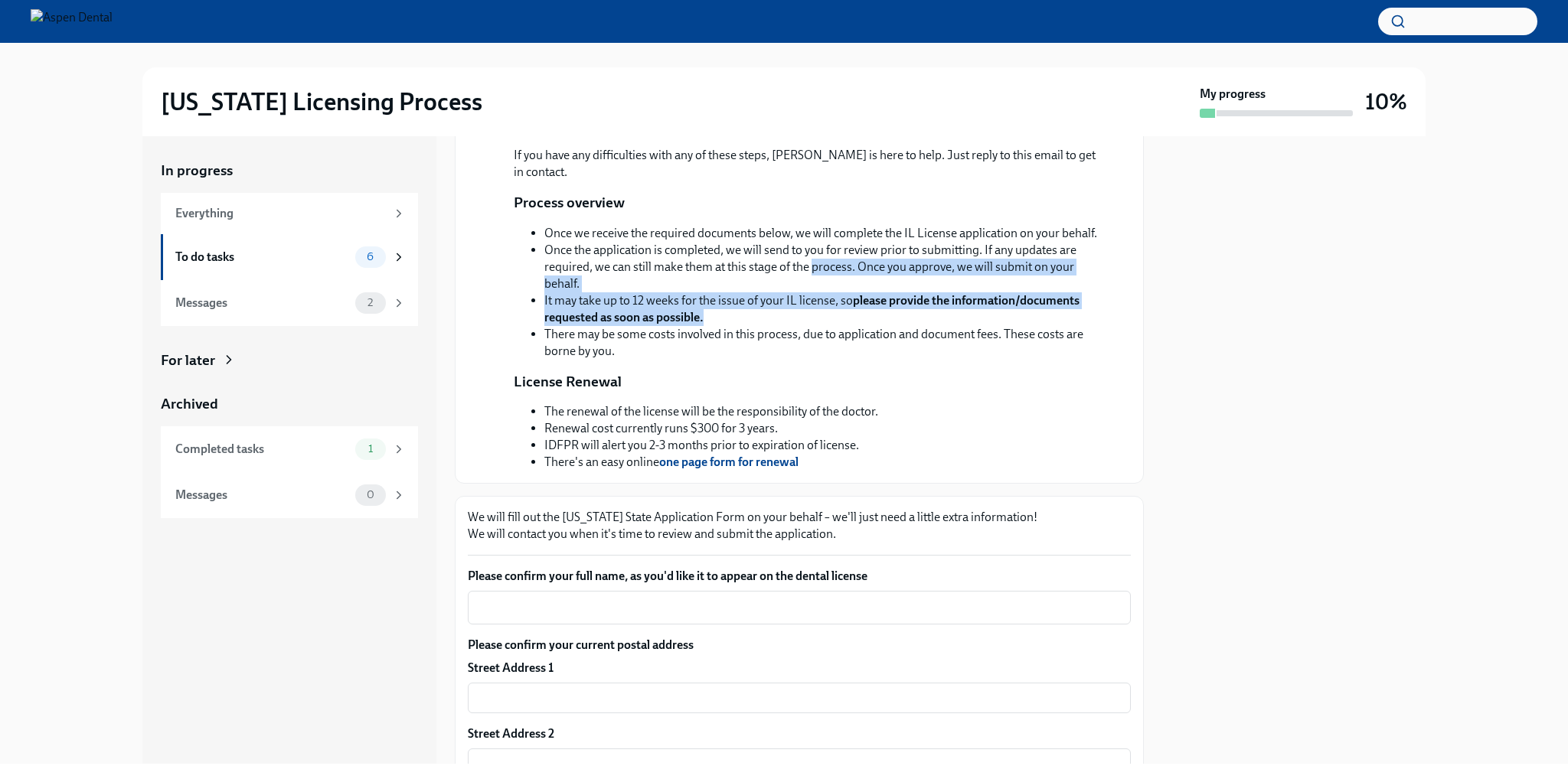
drag, startPoint x: 812, startPoint y: 439, endPoint x: 809, endPoint y: 500, distance: 61.1
click at [809, 360] on ul "Once we receive the required documents below, we will complete the IL License a…" at bounding box center [810, 292] width 592 height 135
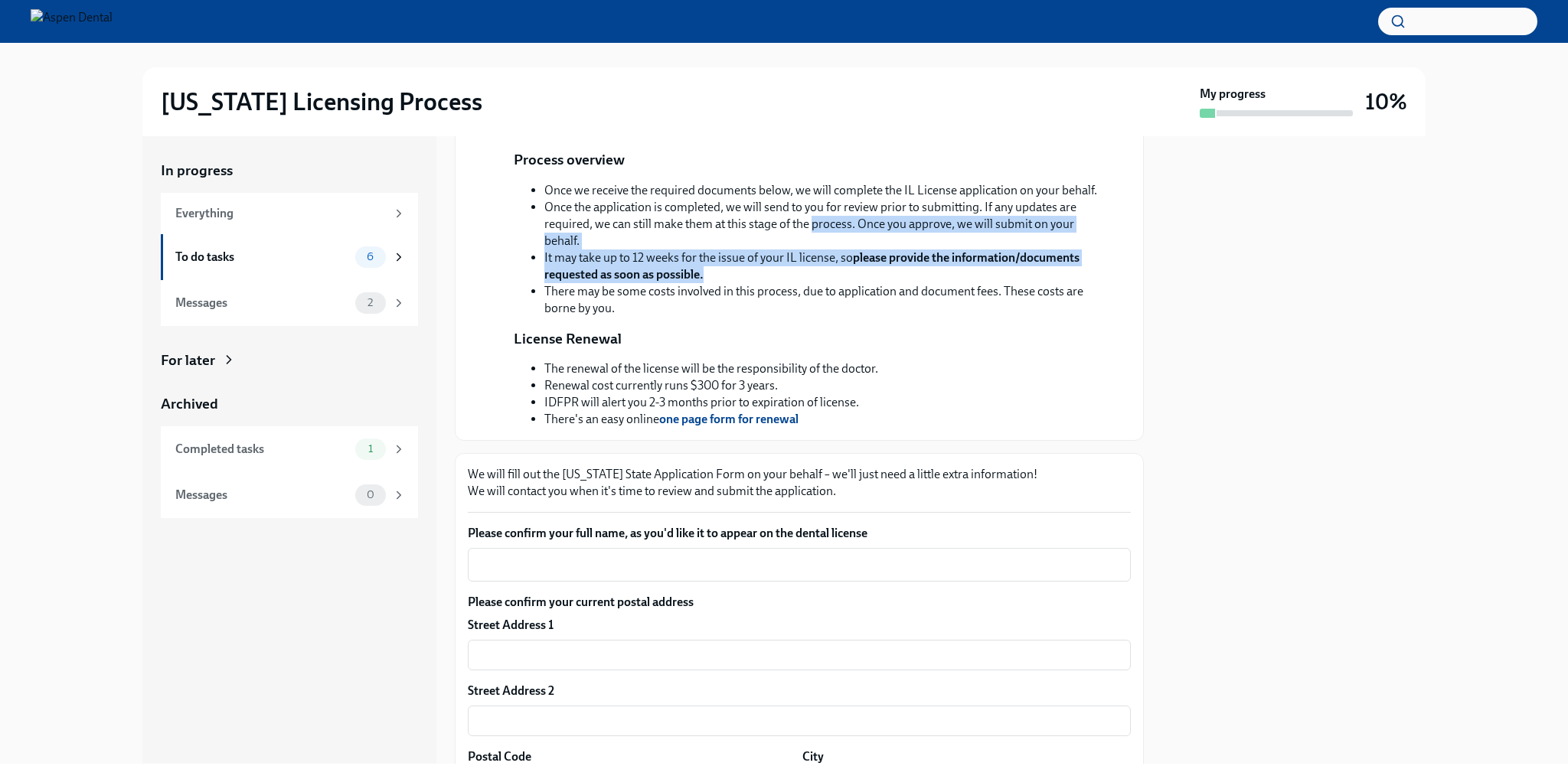
scroll to position [306, 0]
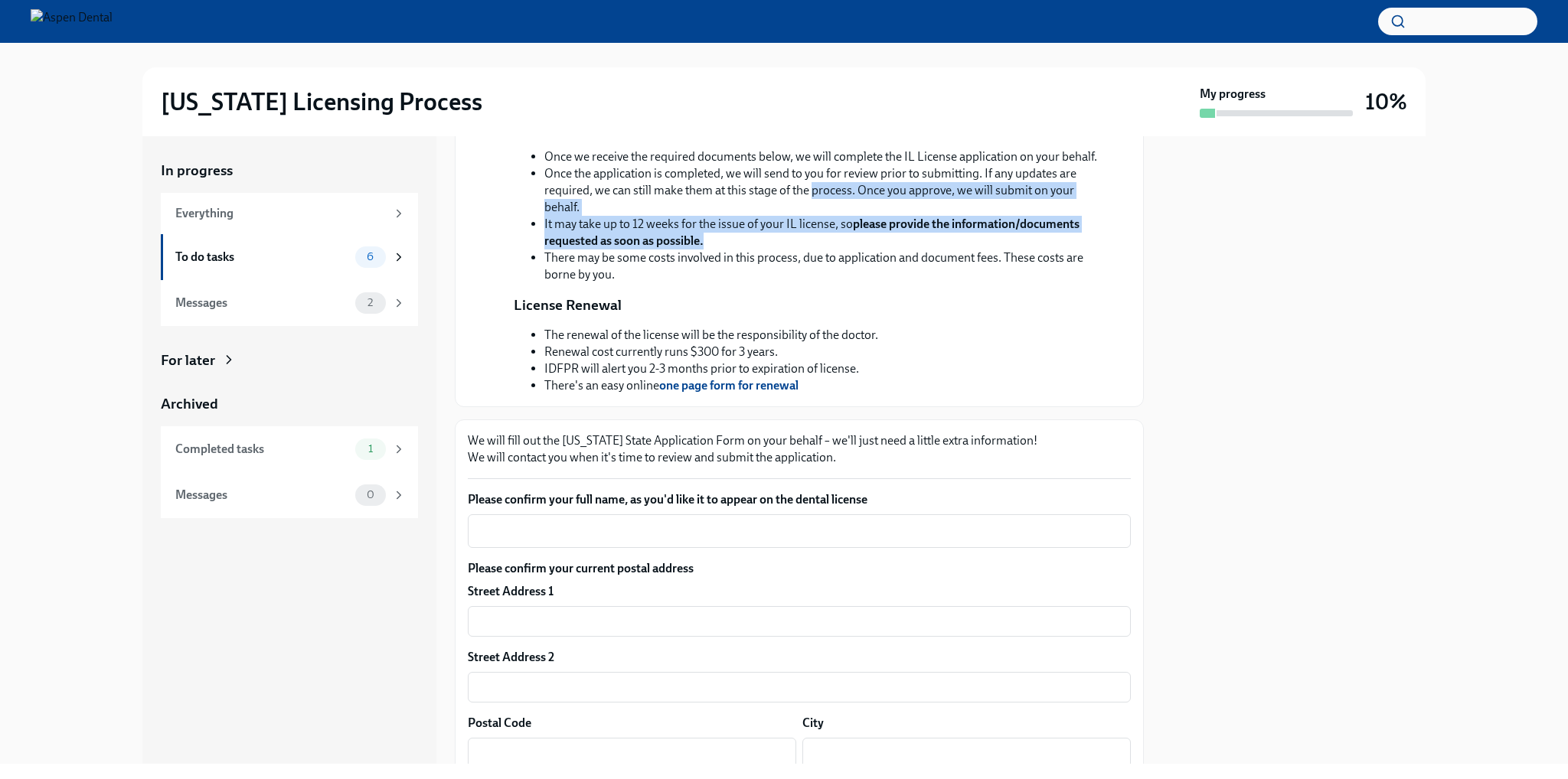
click at [746, 249] on li "It may take up to 12 weeks for the issue of your IL license, so please provide …" at bounding box center [824, 233] width 562 height 34
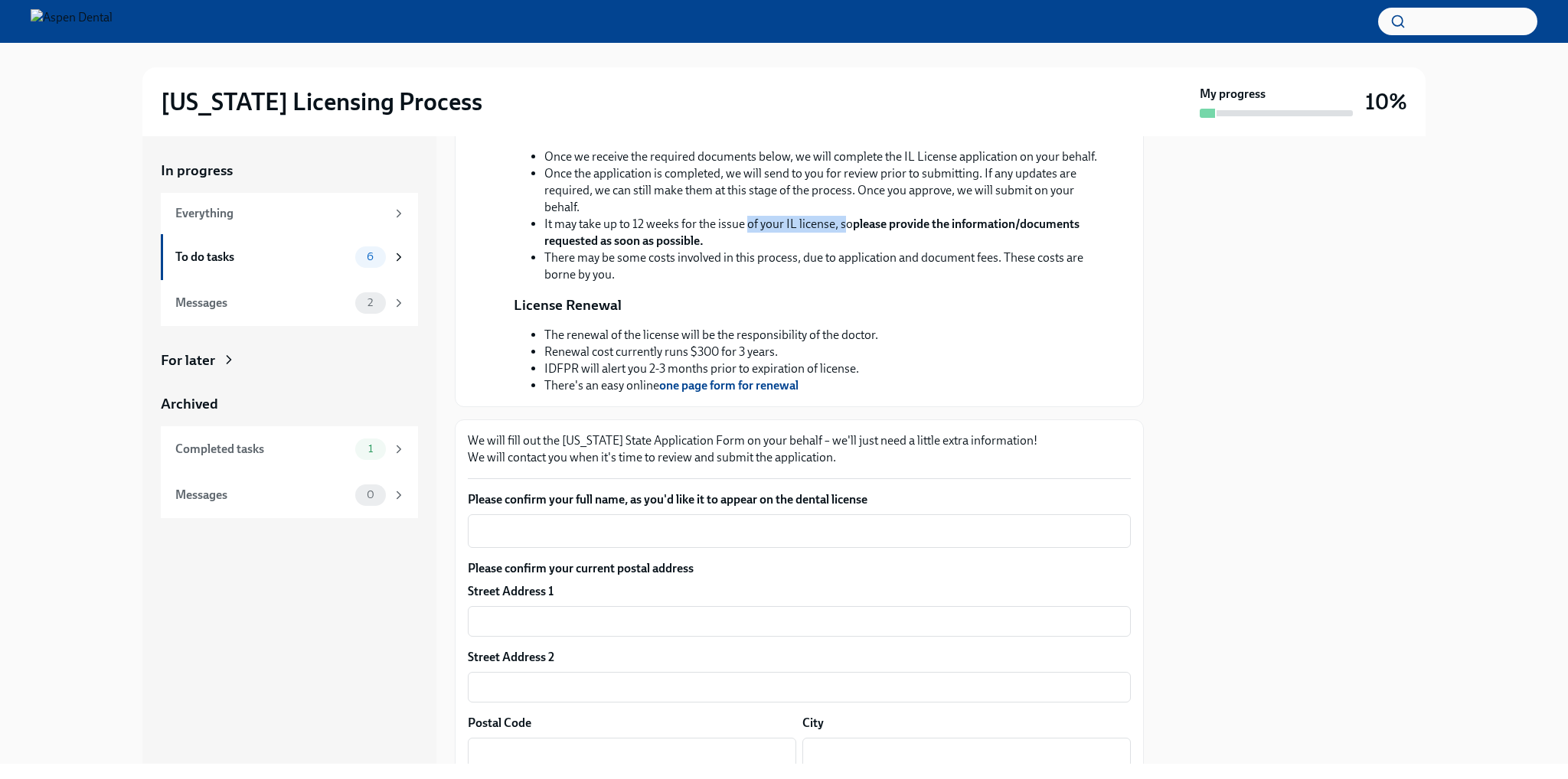
drag, startPoint x: 800, startPoint y: 400, endPoint x: 845, endPoint y: 400, distance: 45.0
click at [845, 249] on li "It may take up to 12 weeks for the issue of your IL license, so please provide …" at bounding box center [824, 233] width 562 height 34
click at [670, 248] on strong "please provide the information/documents requested as soon as possible." at bounding box center [811, 233] width 535 height 32
drag, startPoint x: 689, startPoint y: 388, endPoint x: 894, endPoint y: 392, distance: 205.0
click at [894, 283] on ul "Once we receive the required documents below, we will complete the IL License a…" at bounding box center [810, 216] width 592 height 135
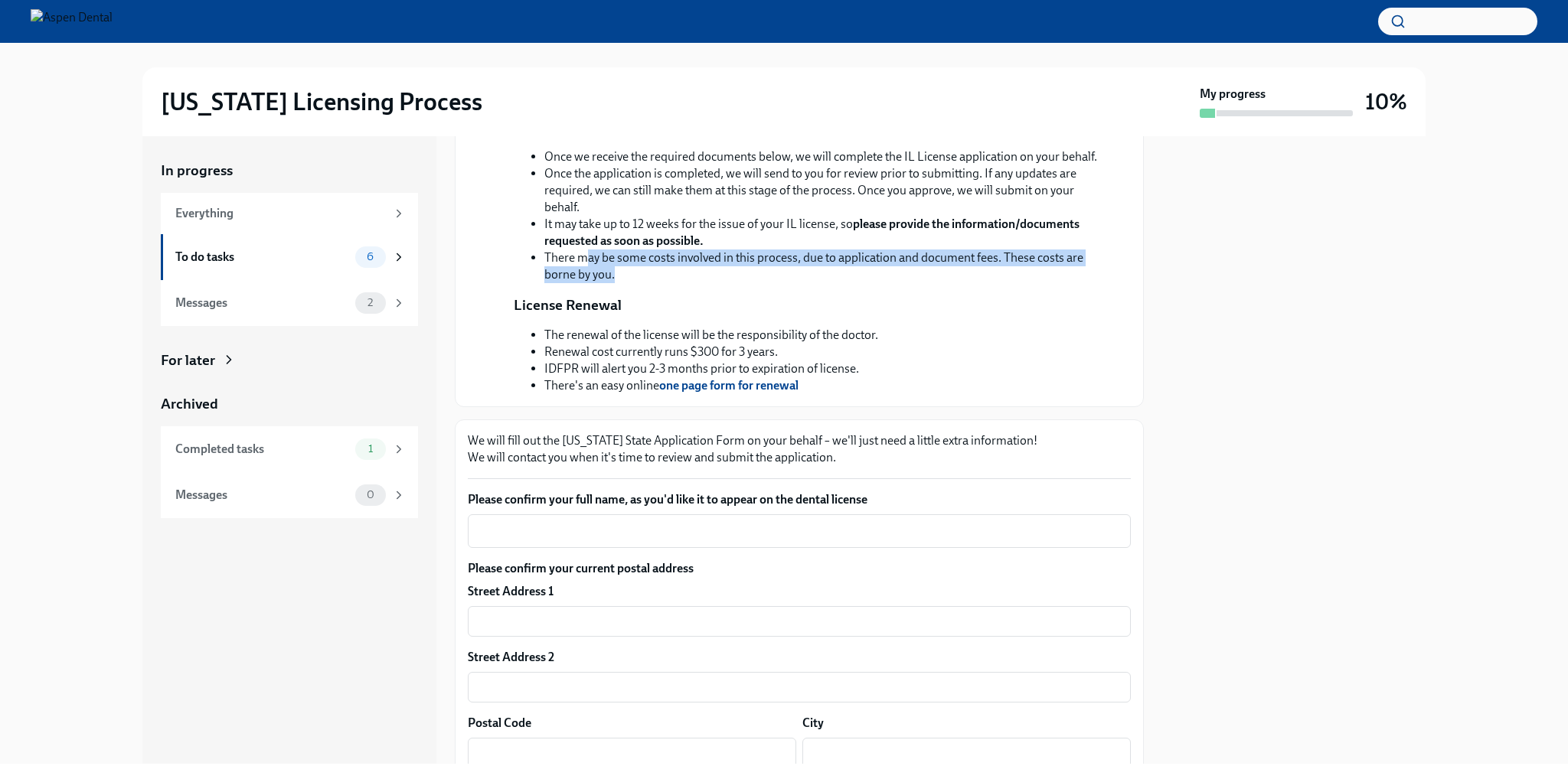
drag, startPoint x: 586, startPoint y: 429, endPoint x: 878, endPoint y: 448, distance: 292.6
click at [878, 283] on li "There may be some costs involved in this process, due to application and docume…" at bounding box center [824, 266] width 562 height 34
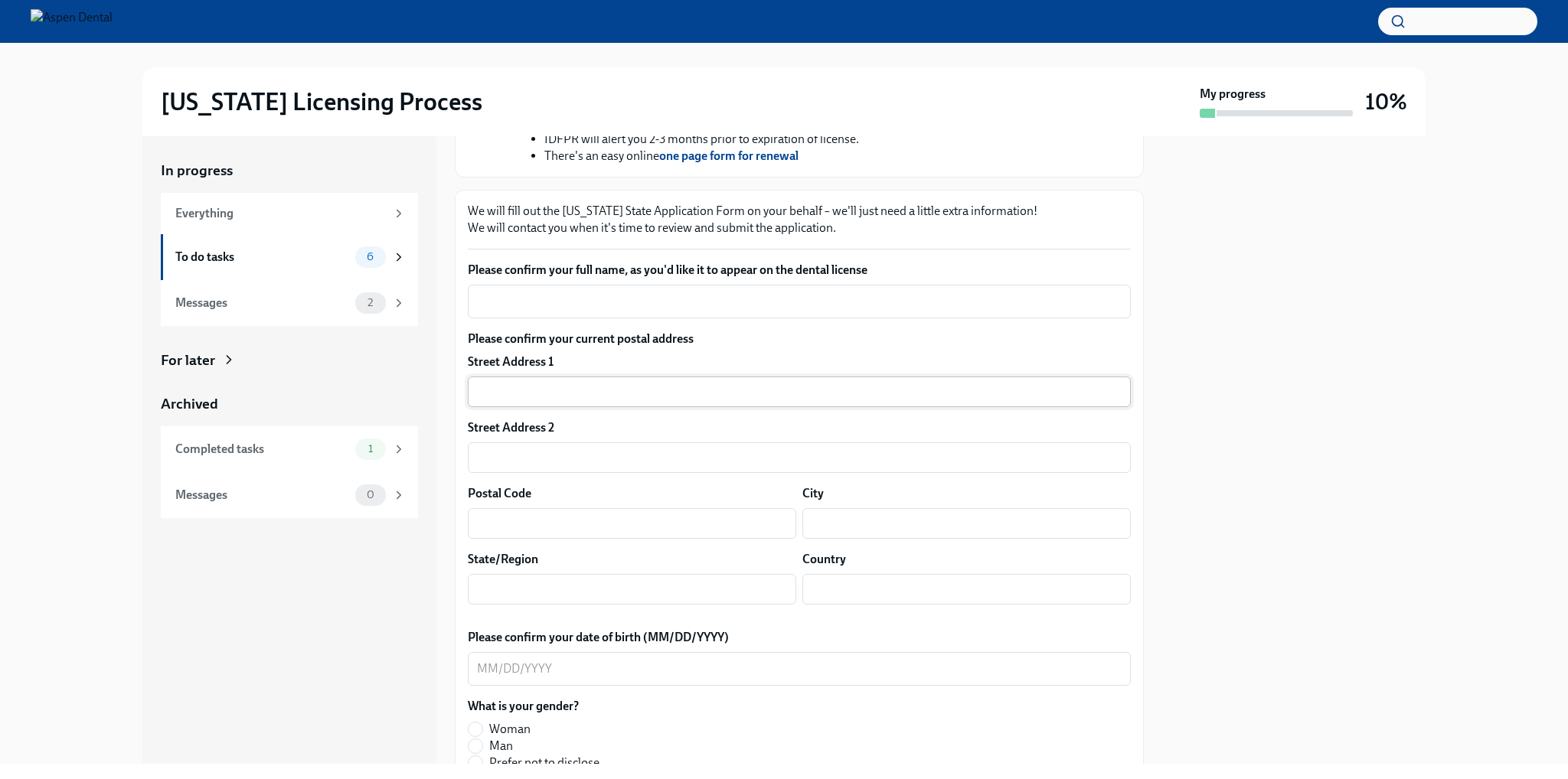
click at [618, 407] on input "text" at bounding box center [799, 391] width 663 height 31
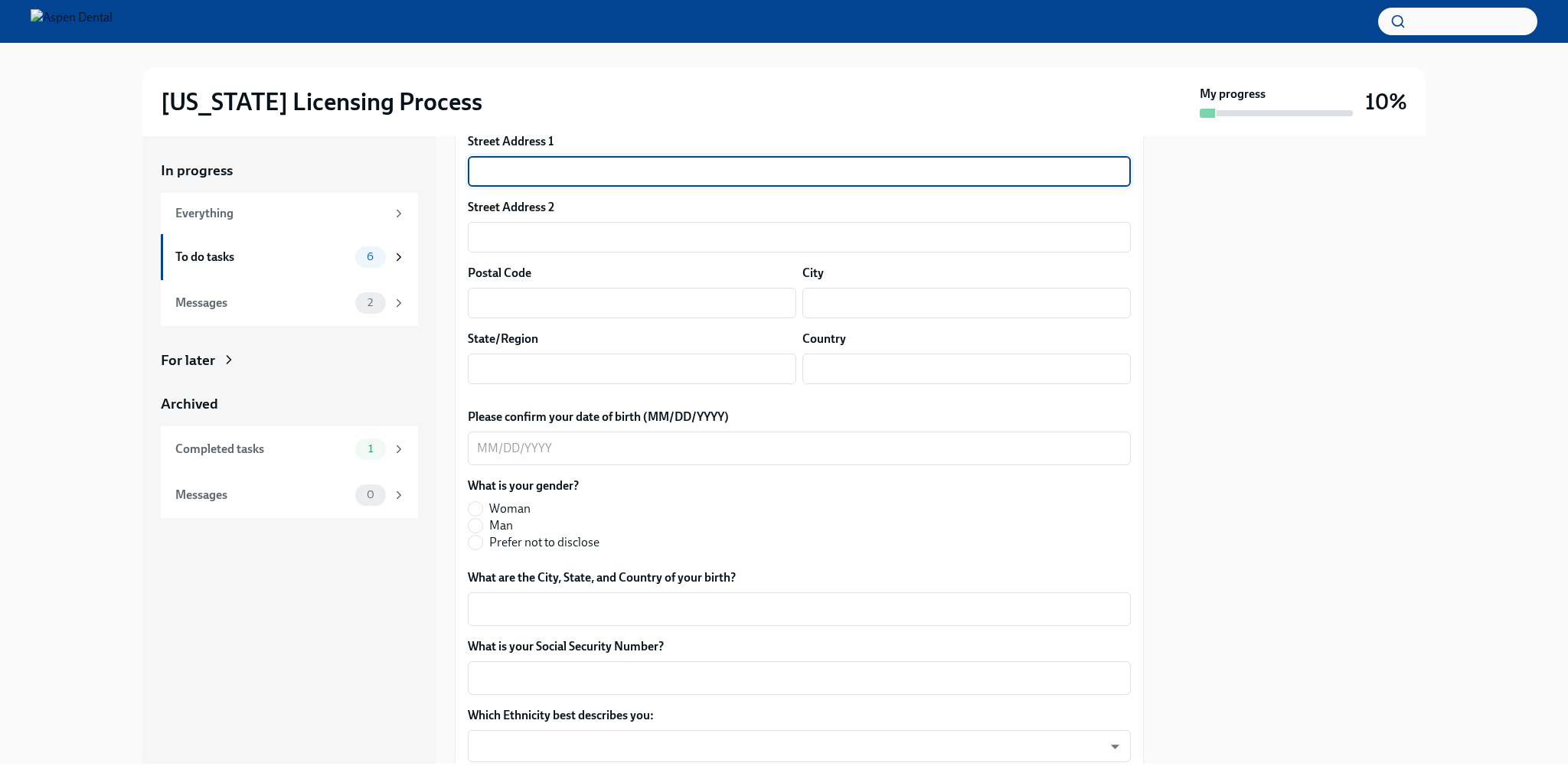
scroll to position [765, 0]
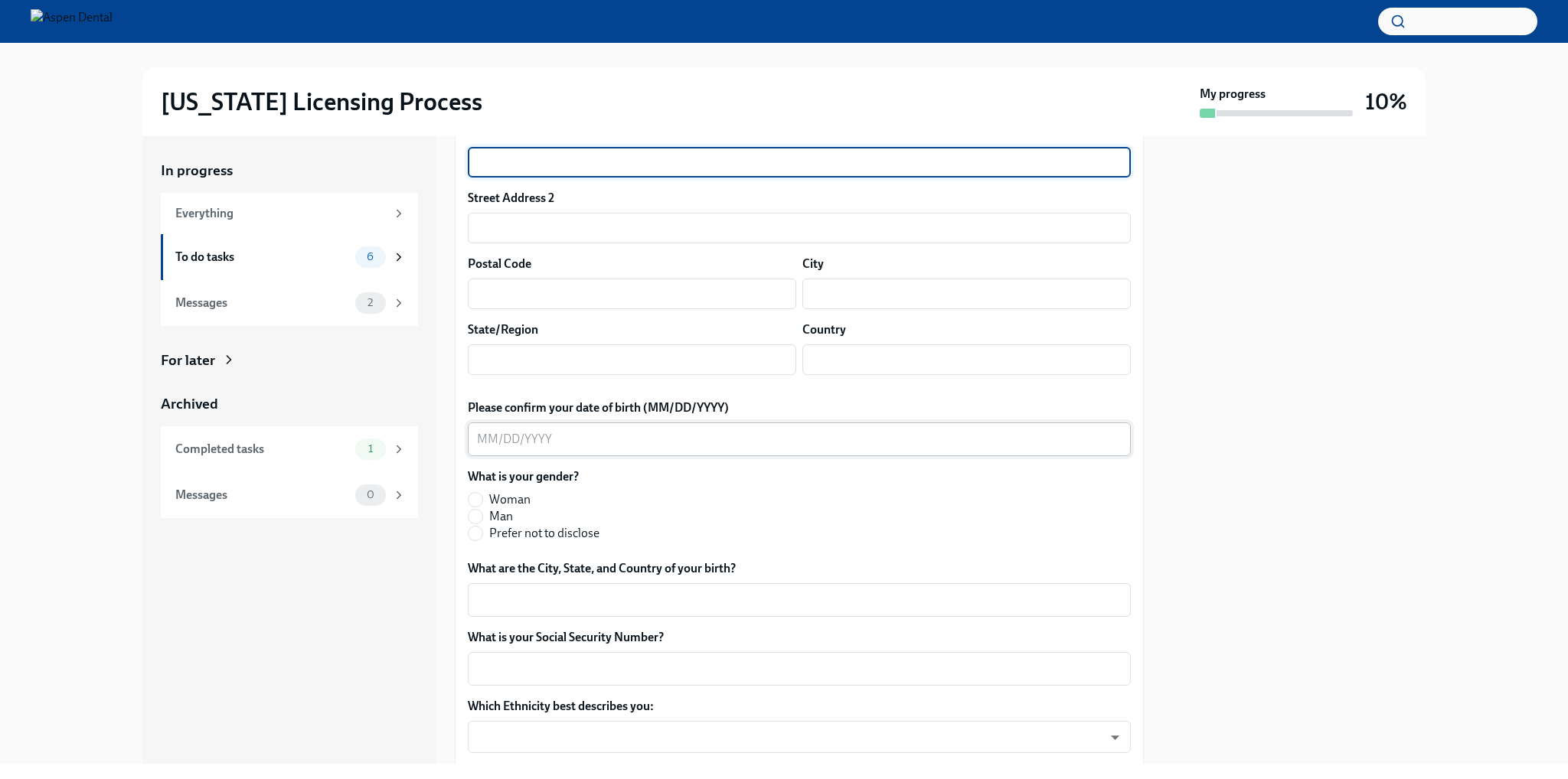
click at [730, 448] on textarea "Please confirm your date of birth (MM/DD/YYYY)" at bounding box center [799, 439] width 645 height 19
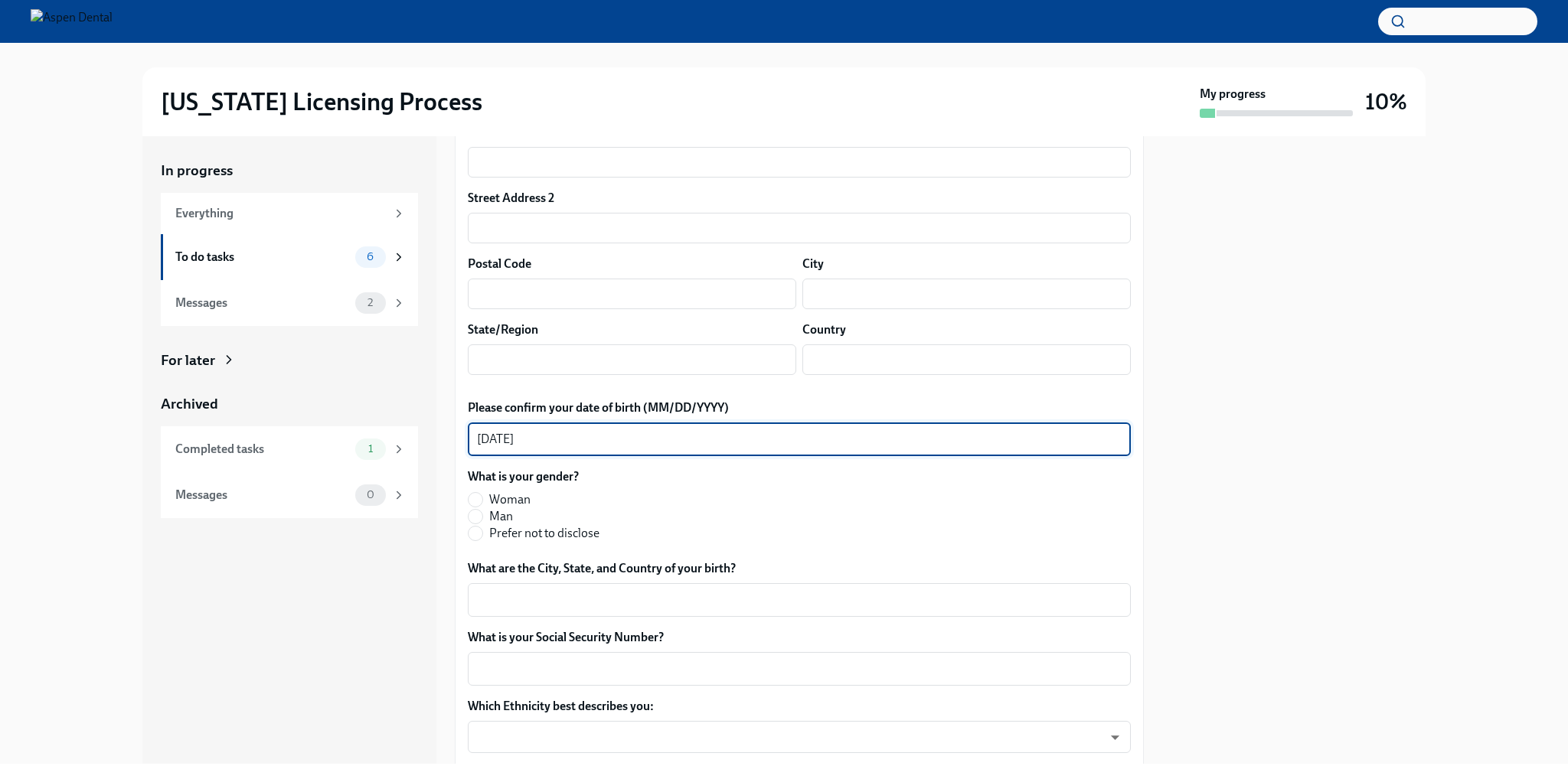
scroll to position [842, 0]
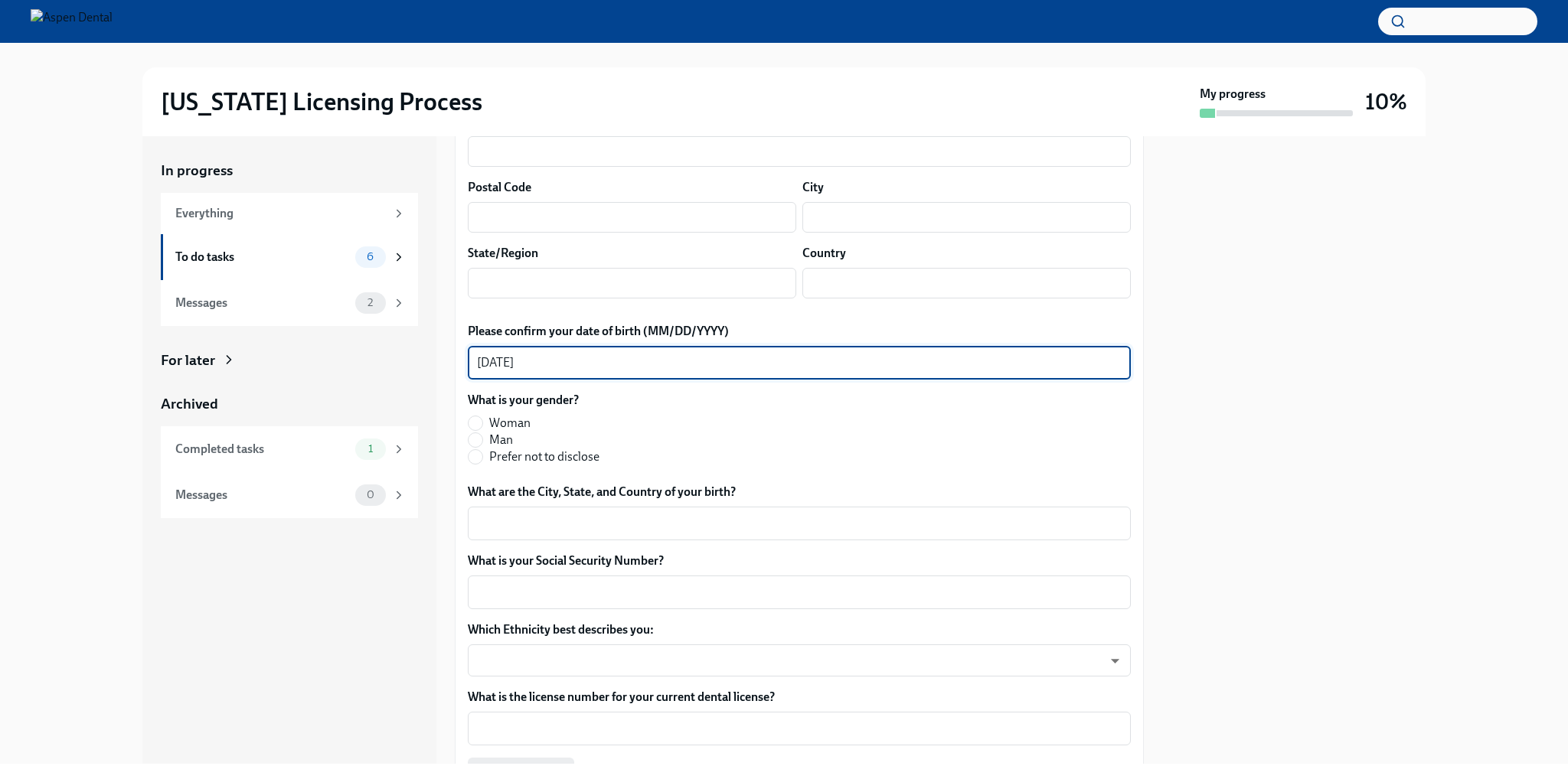
type textarea "[DATE]"
click at [529, 432] on span "Woman" at bounding box center [509, 423] width 41 height 17
click at [482, 430] on input "Woman" at bounding box center [475, 423] width 14 height 14
radio input "true"
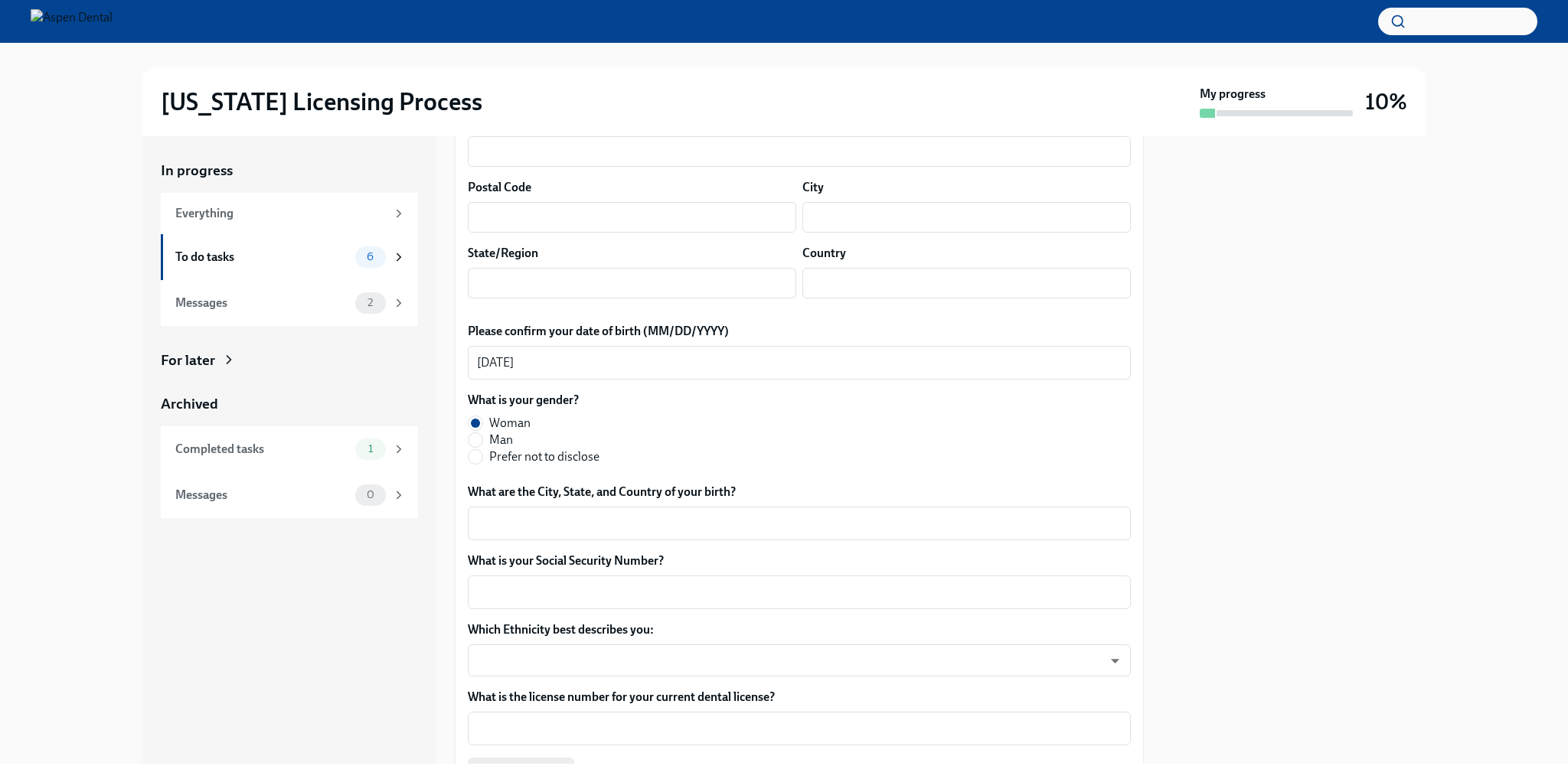
scroll to position [1071, 0]
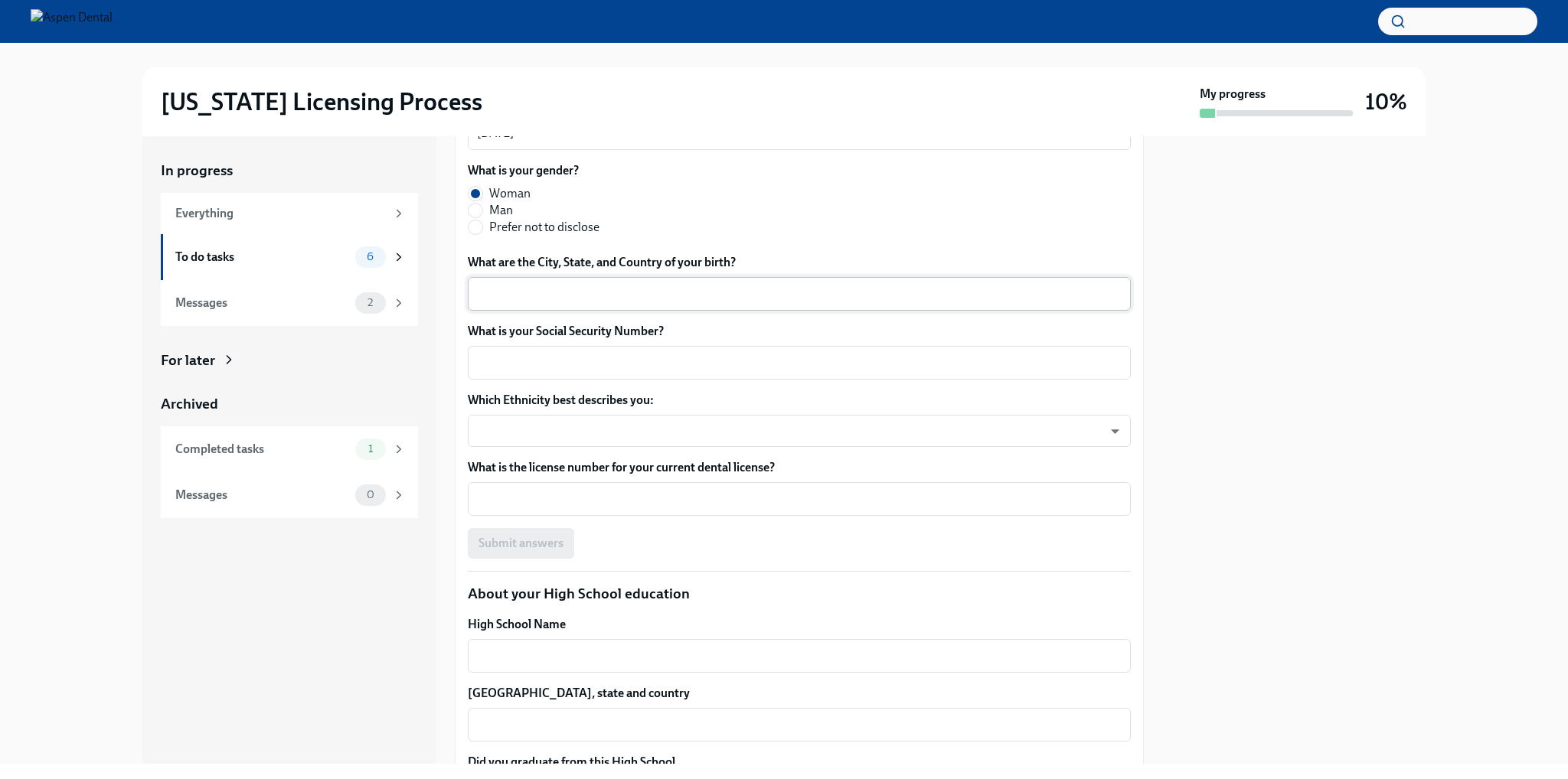
click at [738, 303] on textarea "What are the City, State, and Country of your birth?" at bounding box center [799, 294] width 645 height 19
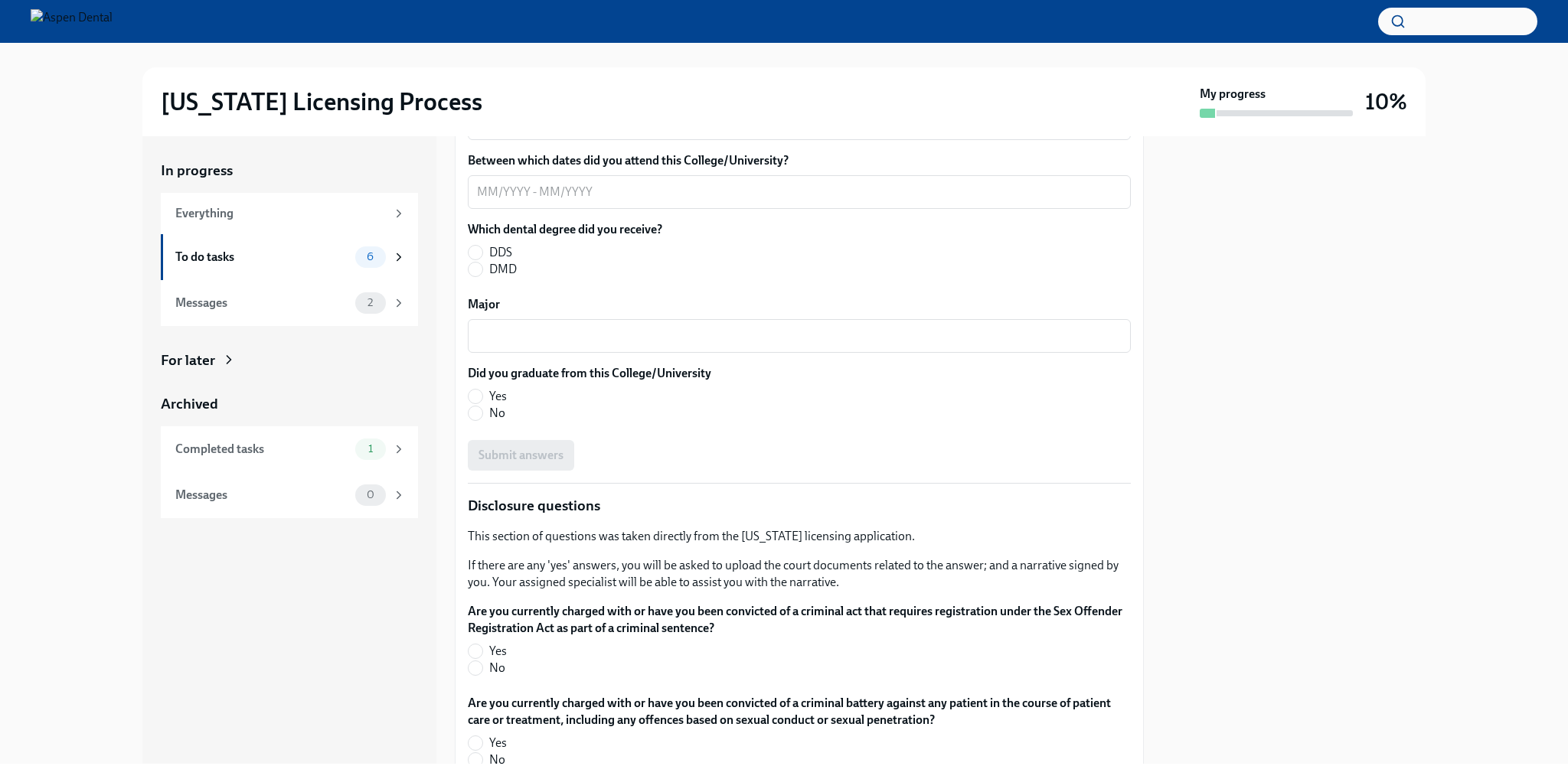
scroll to position [2525, 0]
click at [667, 62] on textarea "Graduate/Dental School name" at bounding box center [799, 52] width 645 height 19
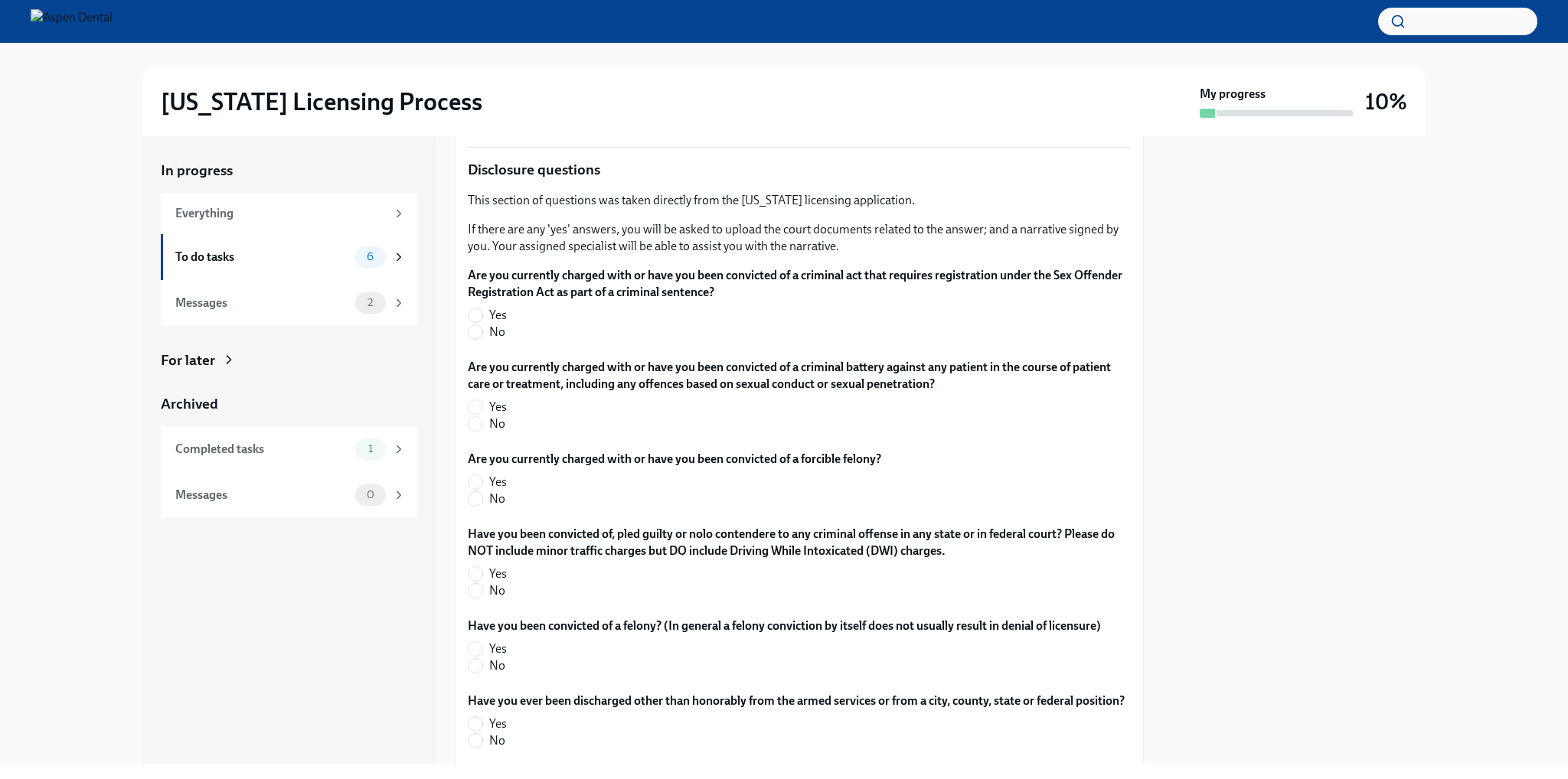
scroll to position [2908, 0]
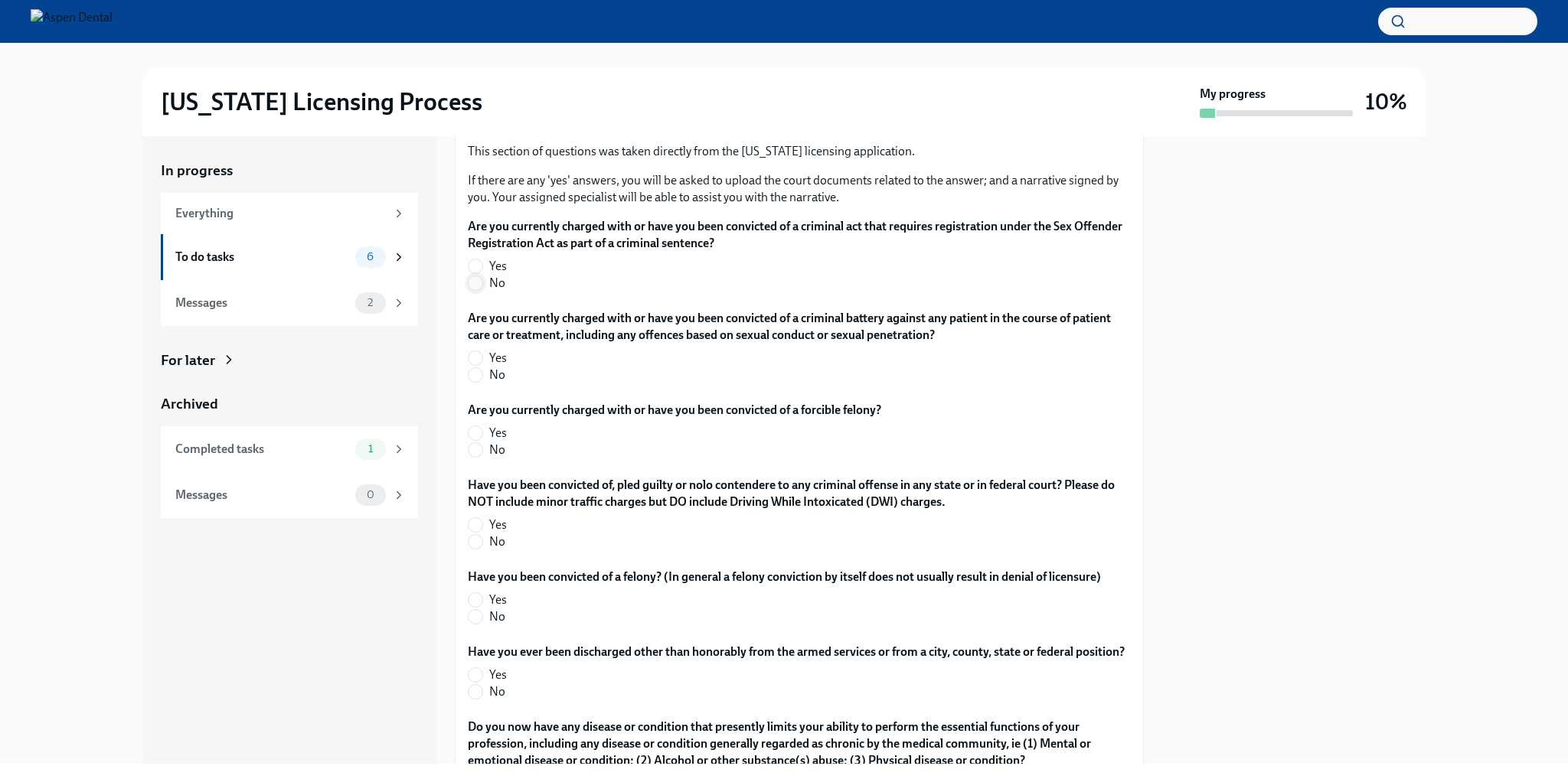
click at [482, 290] on span at bounding box center [476, 283] width 15 height 15
click at [482, 290] on input "No" at bounding box center [475, 283] width 14 height 14
radio input "true"
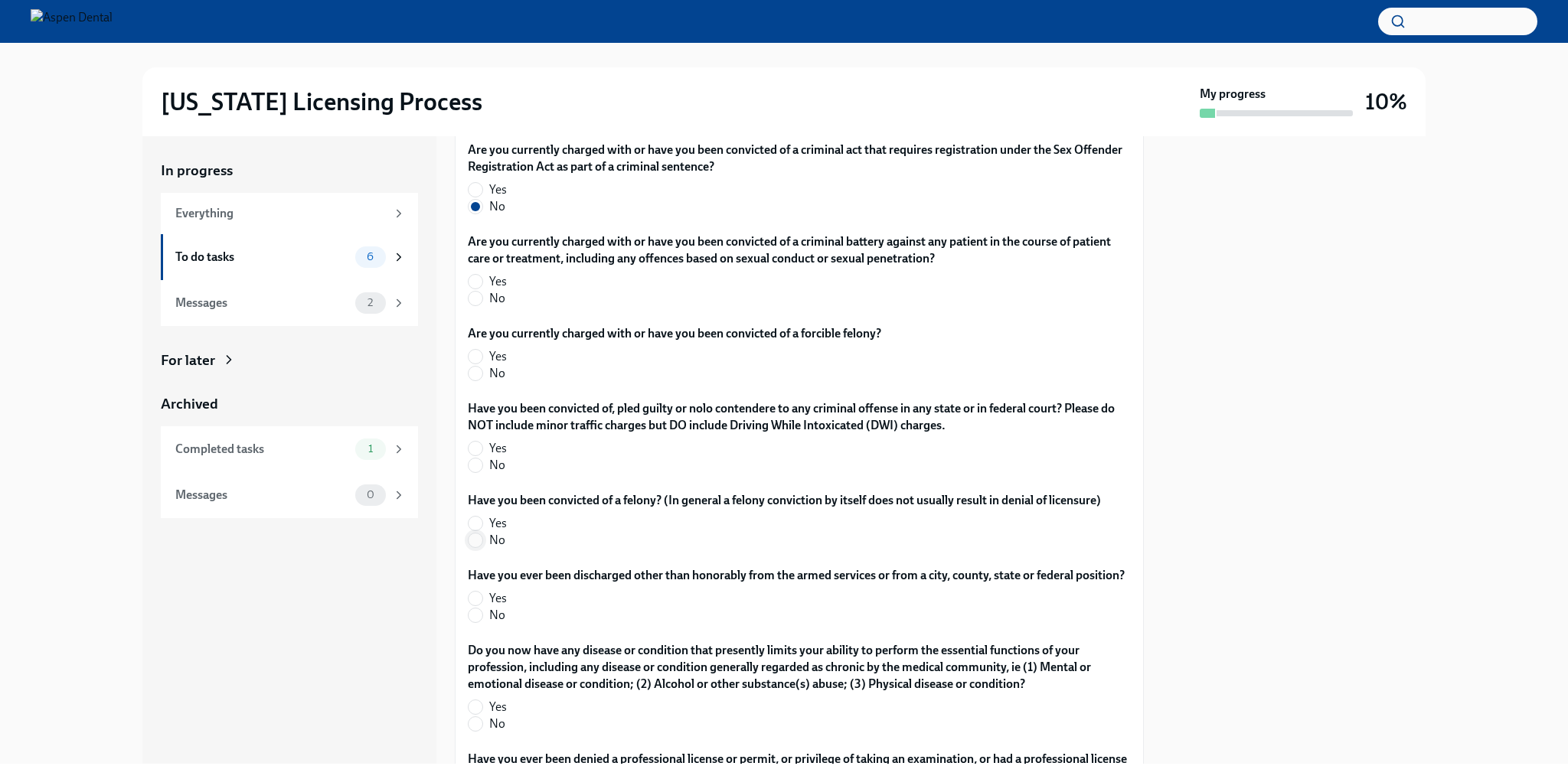
click at [469, 547] on input "No" at bounding box center [475, 540] width 14 height 14
radio input "true"
click at [499, 474] on span "No" at bounding box center [496, 465] width 16 height 17
click at [482, 472] on input "No" at bounding box center [475, 465] width 14 height 14
radio input "true"
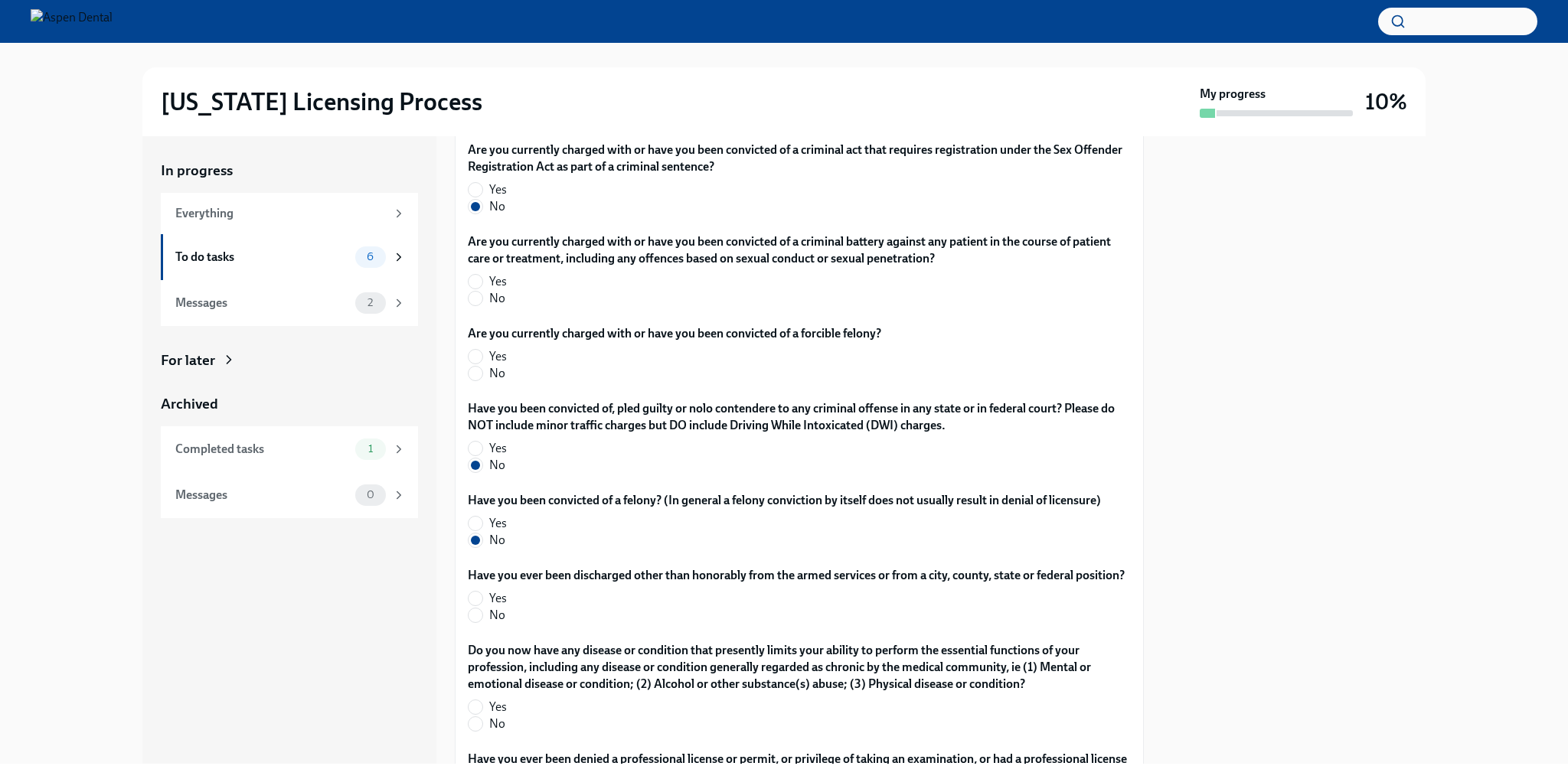
click at [484, 382] on label "No" at bounding box center [668, 374] width 401 height 17
click at [482, 380] on input "No" at bounding box center [475, 373] width 14 height 14
radio input "true"
click at [499, 307] on span "No" at bounding box center [496, 298] width 16 height 17
click at [482, 305] on input "No" at bounding box center [475, 298] width 14 height 14
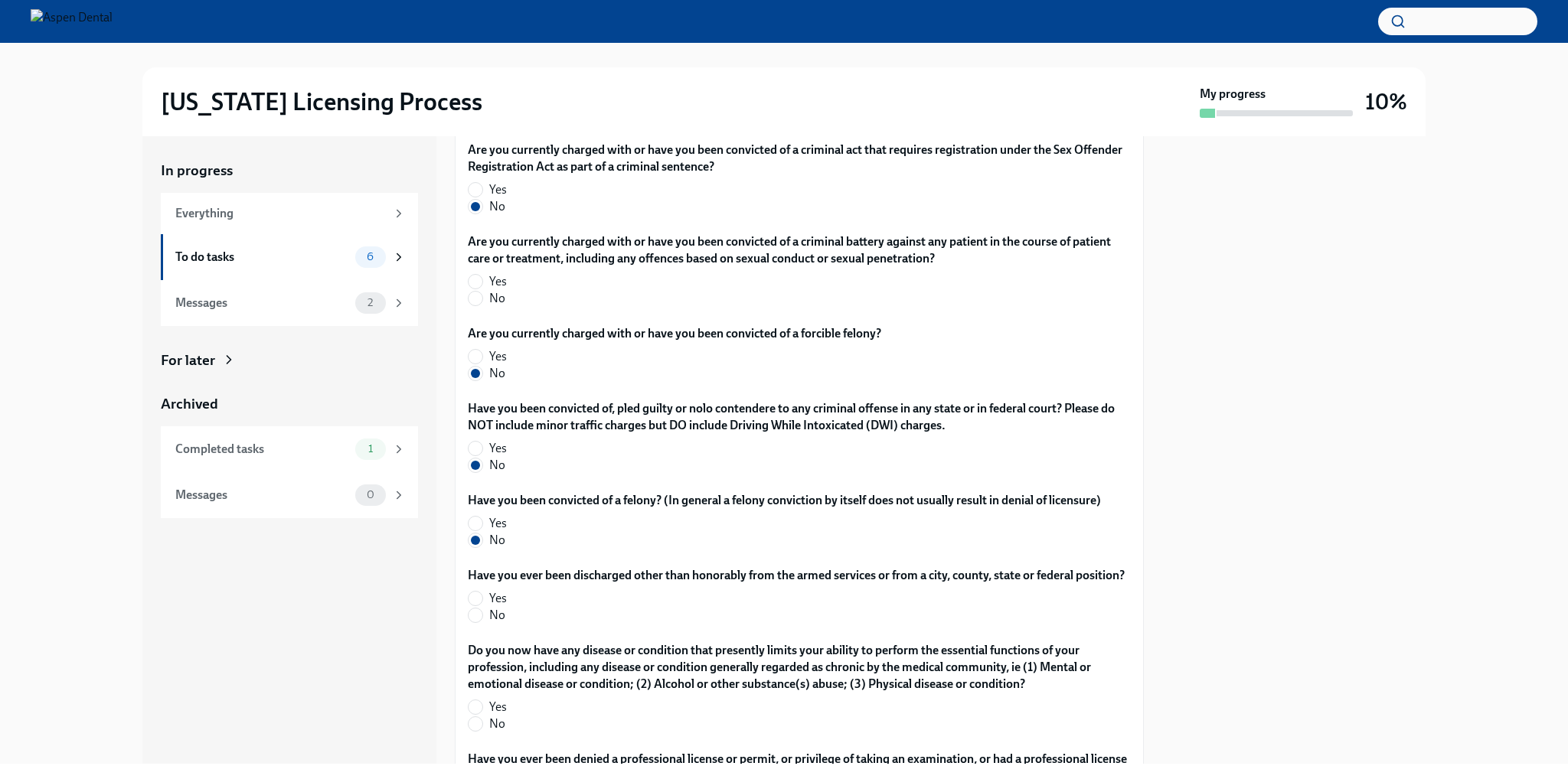
radio input "true"
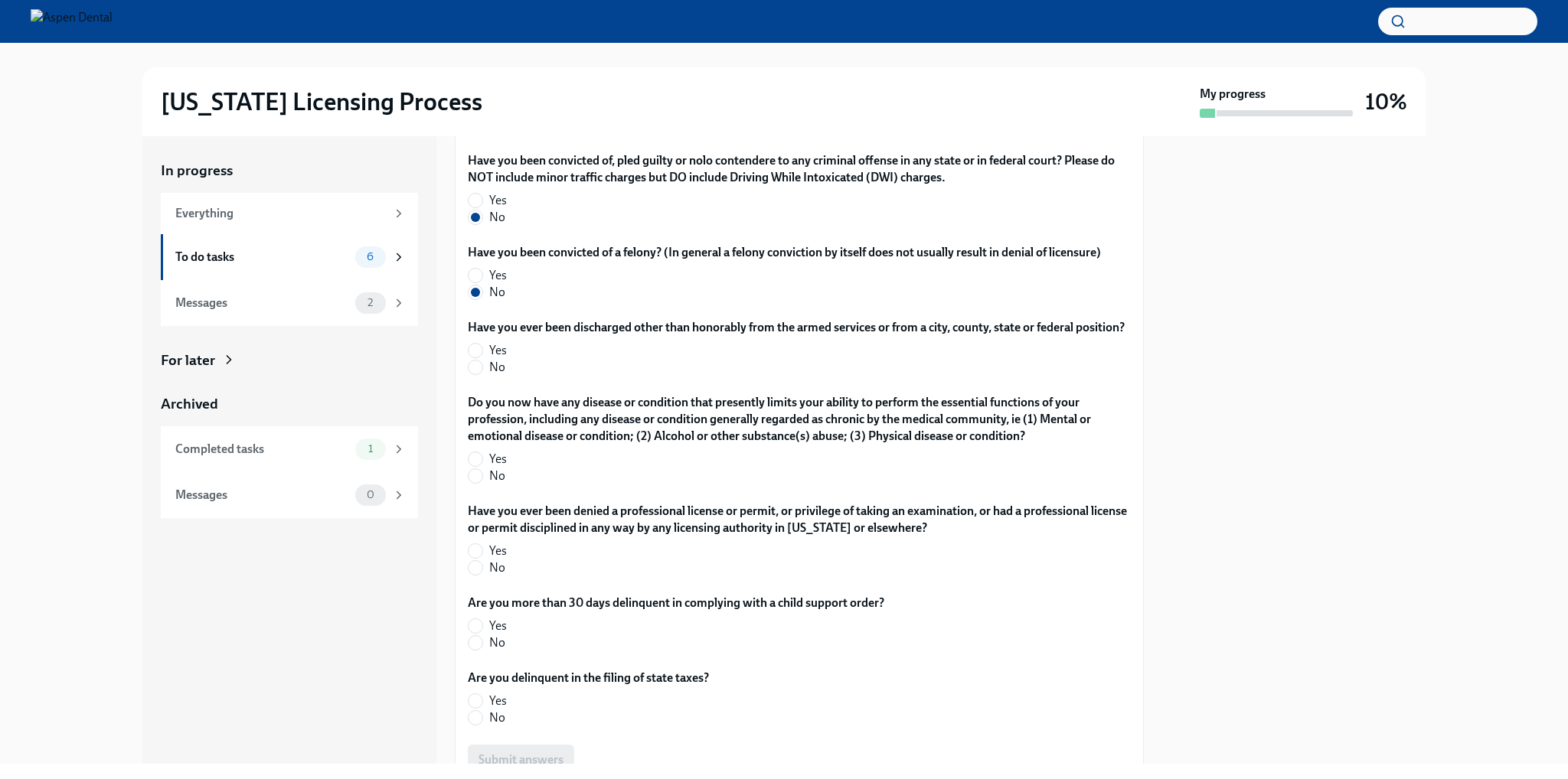
scroll to position [3291, 0]
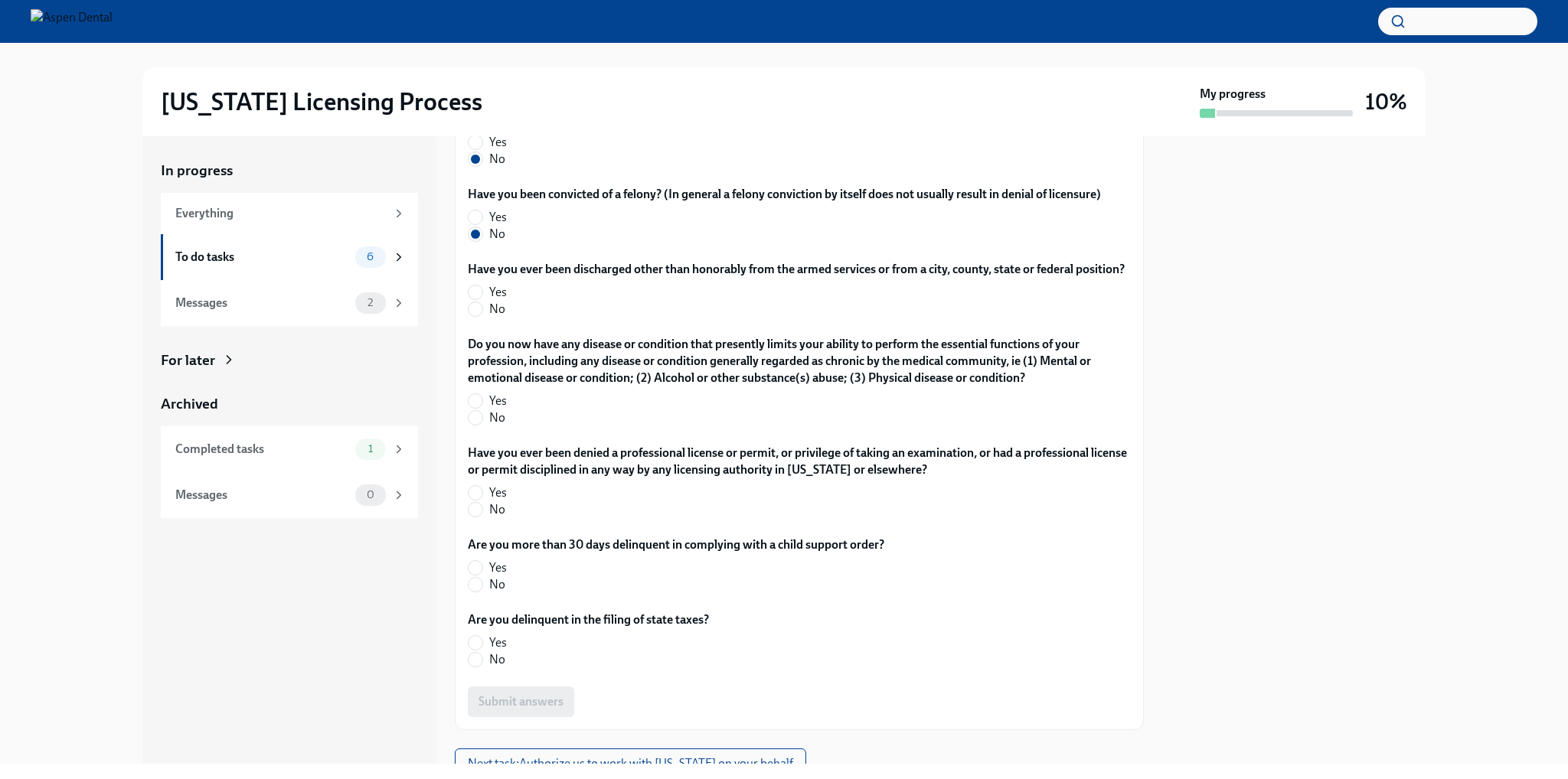
click at [518, 318] on label "No" at bounding box center [791, 309] width 645 height 17
click at [482, 316] on input "No" at bounding box center [475, 309] width 14 height 14
radio input "true"
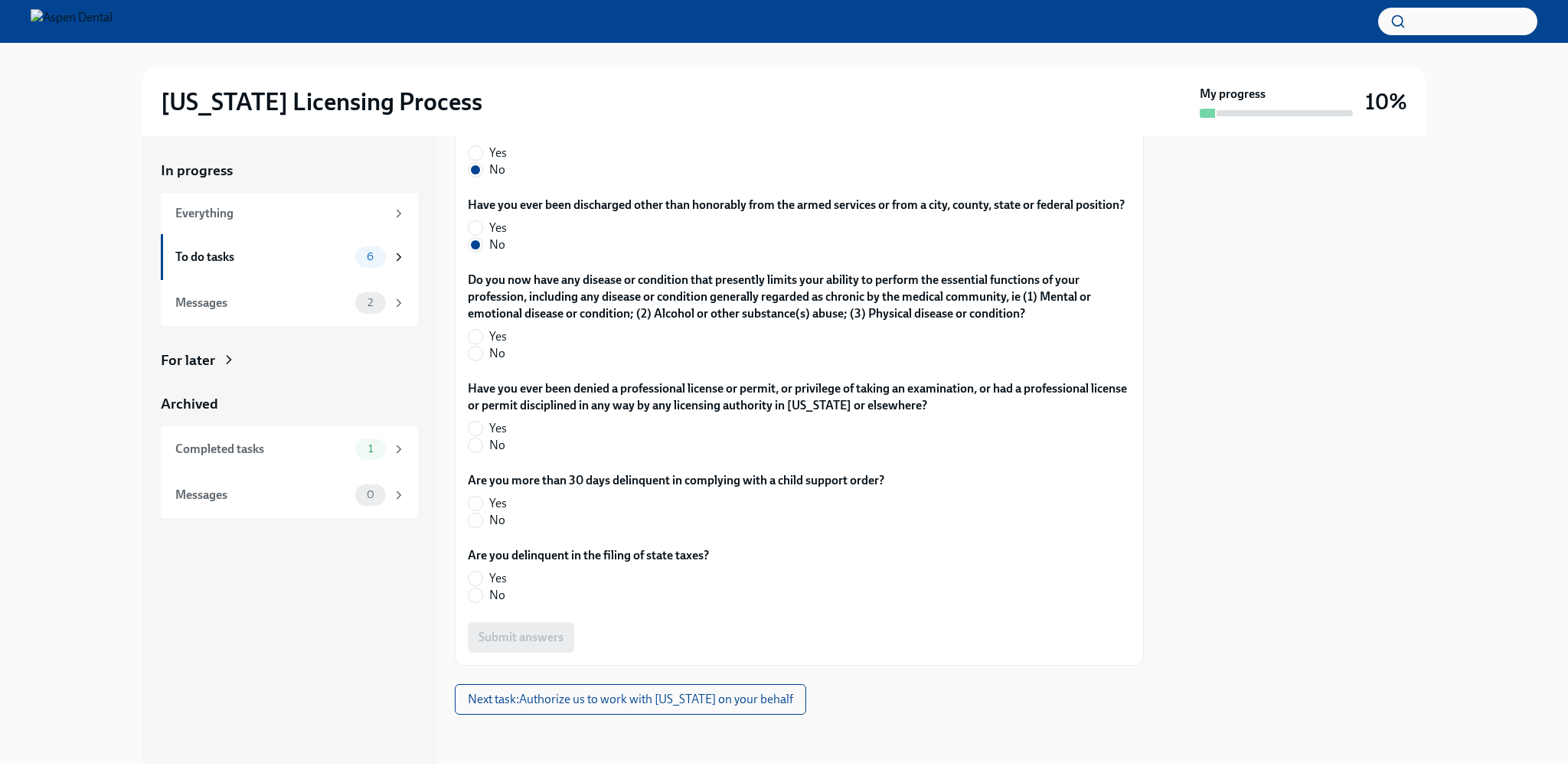
scroll to position [3444, 0]
click at [499, 529] on span "No" at bounding box center [496, 520] width 16 height 17
click at [482, 527] on input "No" at bounding box center [475, 520] width 14 height 14
radio input "true"
click at [502, 603] on span "No" at bounding box center [496, 595] width 16 height 17
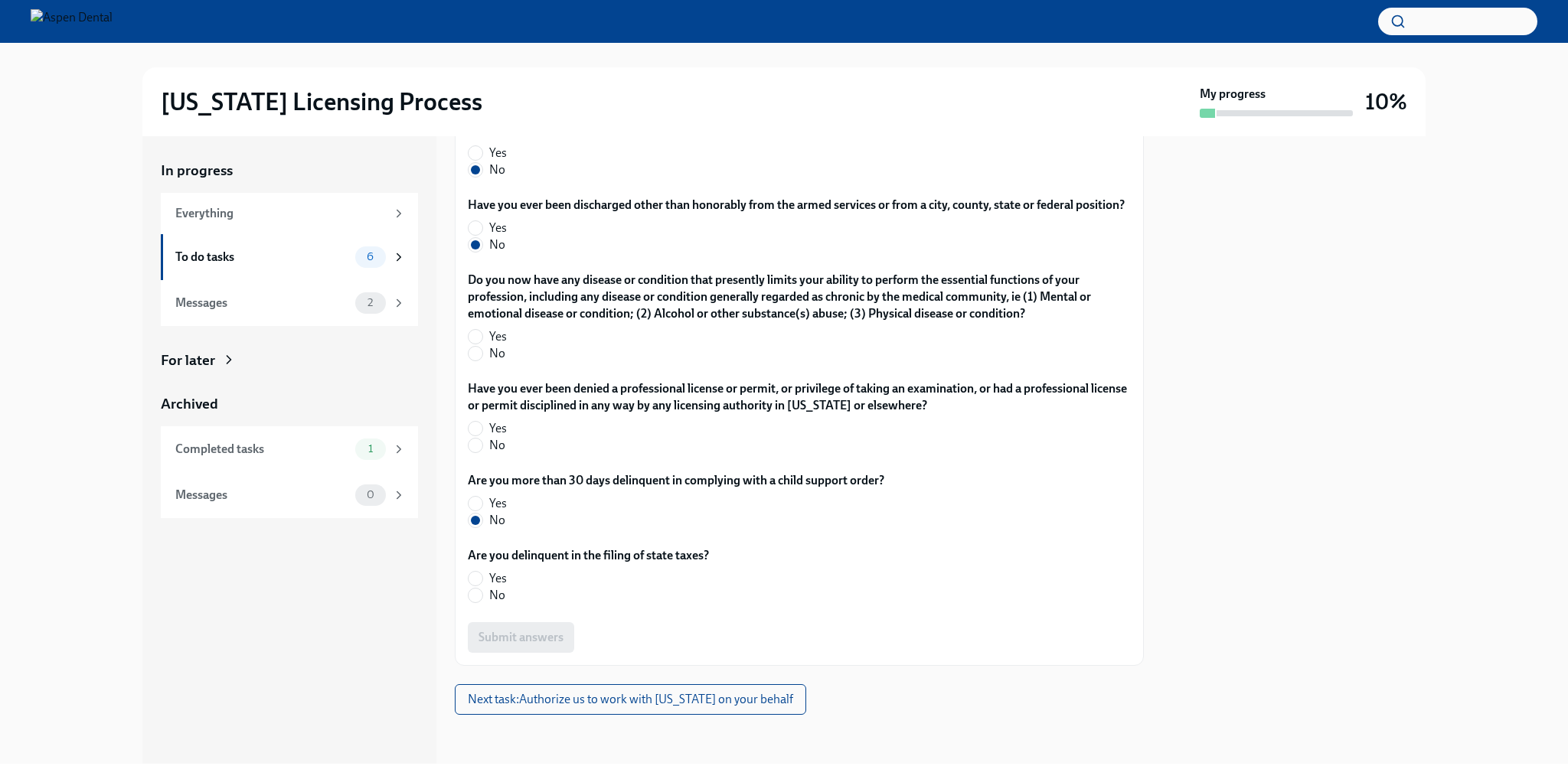
click at [482, 602] on input "No" at bounding box center [475, 595] width 14 height 14
radio input "true"
click at [503, 454] on span "No" at bounding box center [496, 446] width 16 height 17
click at [482, 452] on input "No" at bounding box center [475, 445] width 14 height 14
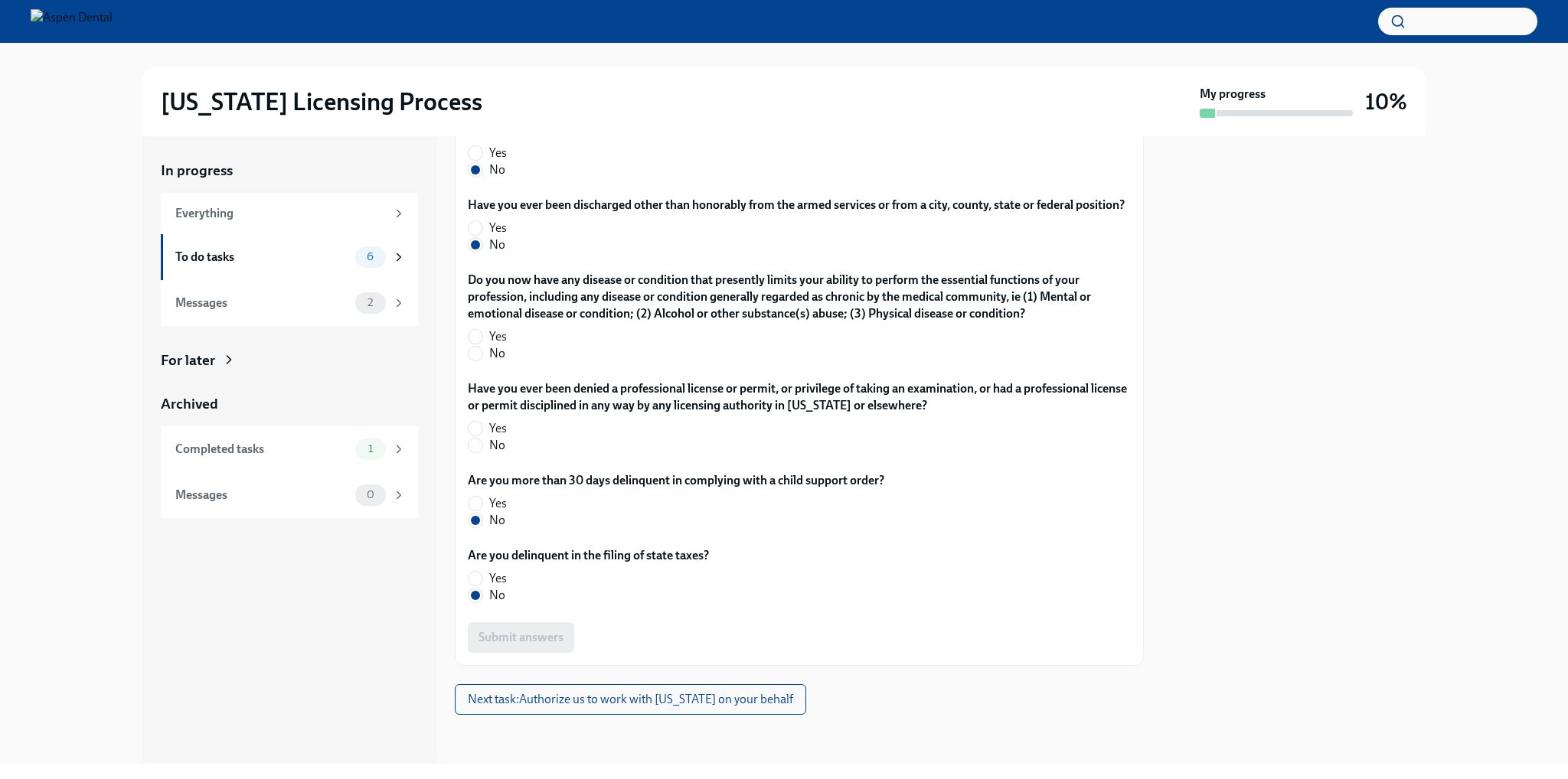
radio input "true"
click at [510, 361] on label "No" at bounding box center [793, 353] width 650 height 17
click at [482, 361] on input "No" at bounding box center [475, 353] width 14 height 14
radio input "true"
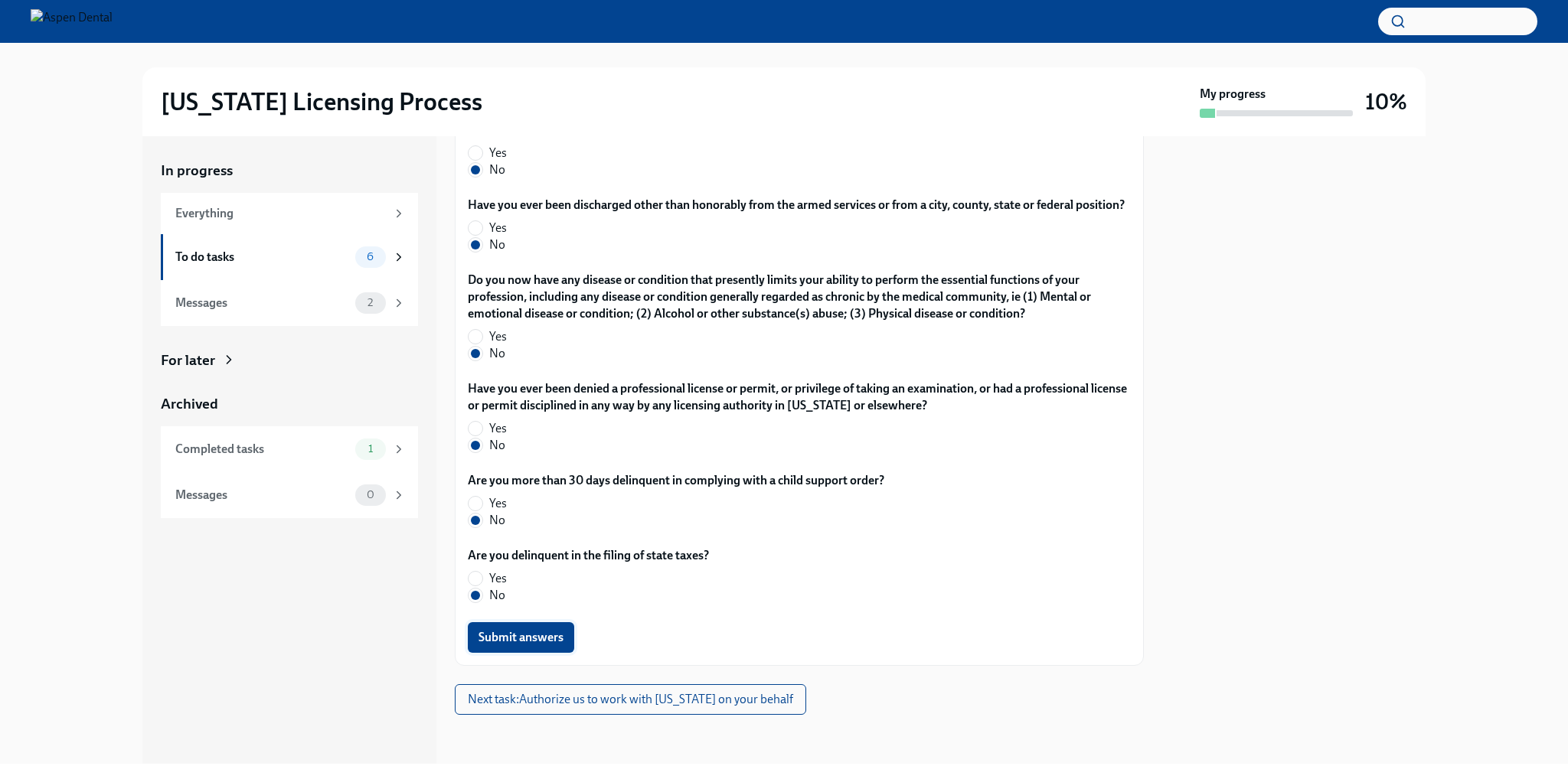
click at [551, 645] on span "Submit answers" at bounding box center [520, 637] width 85 height 15
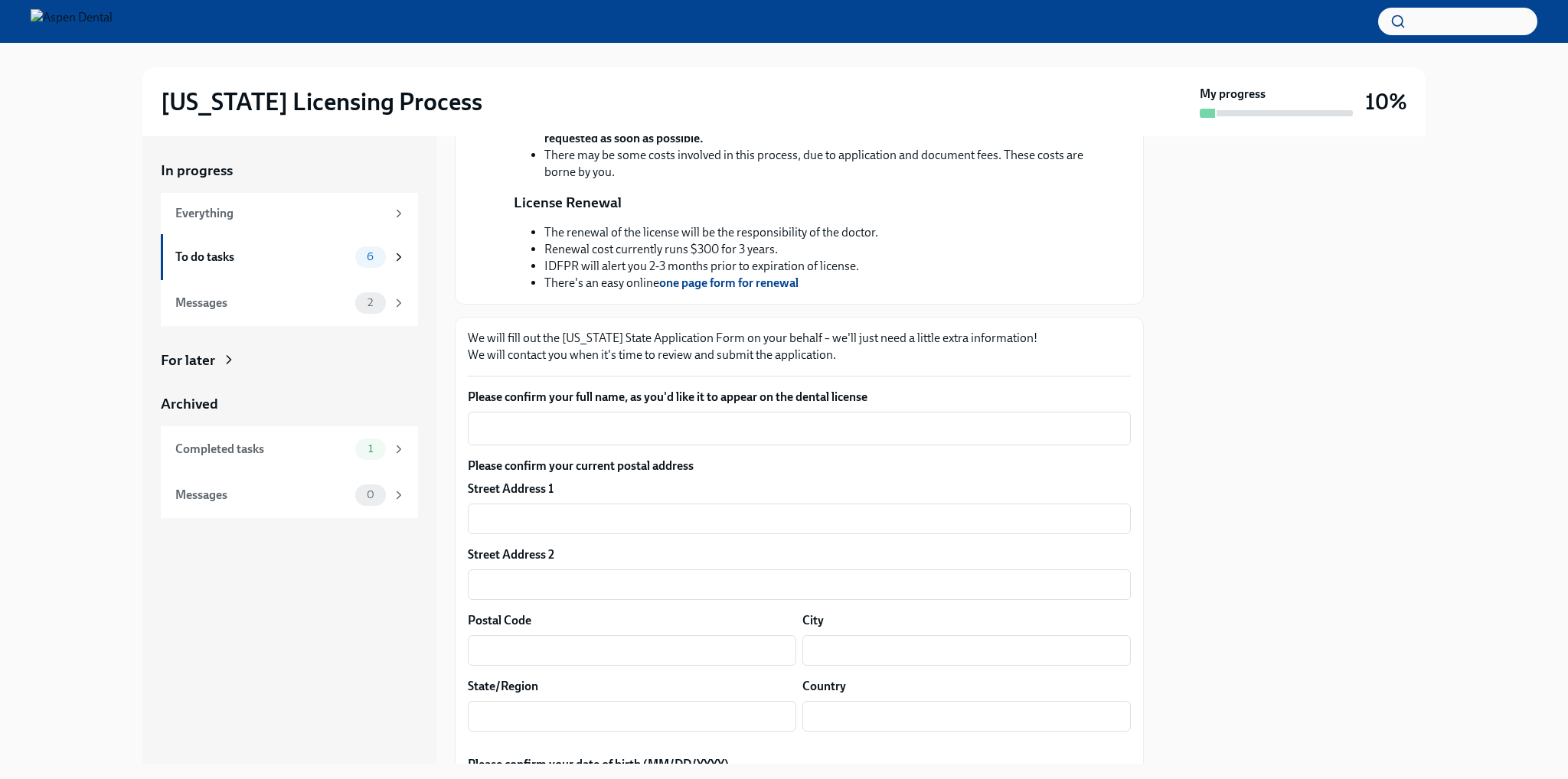
scroll to position [561, 0]
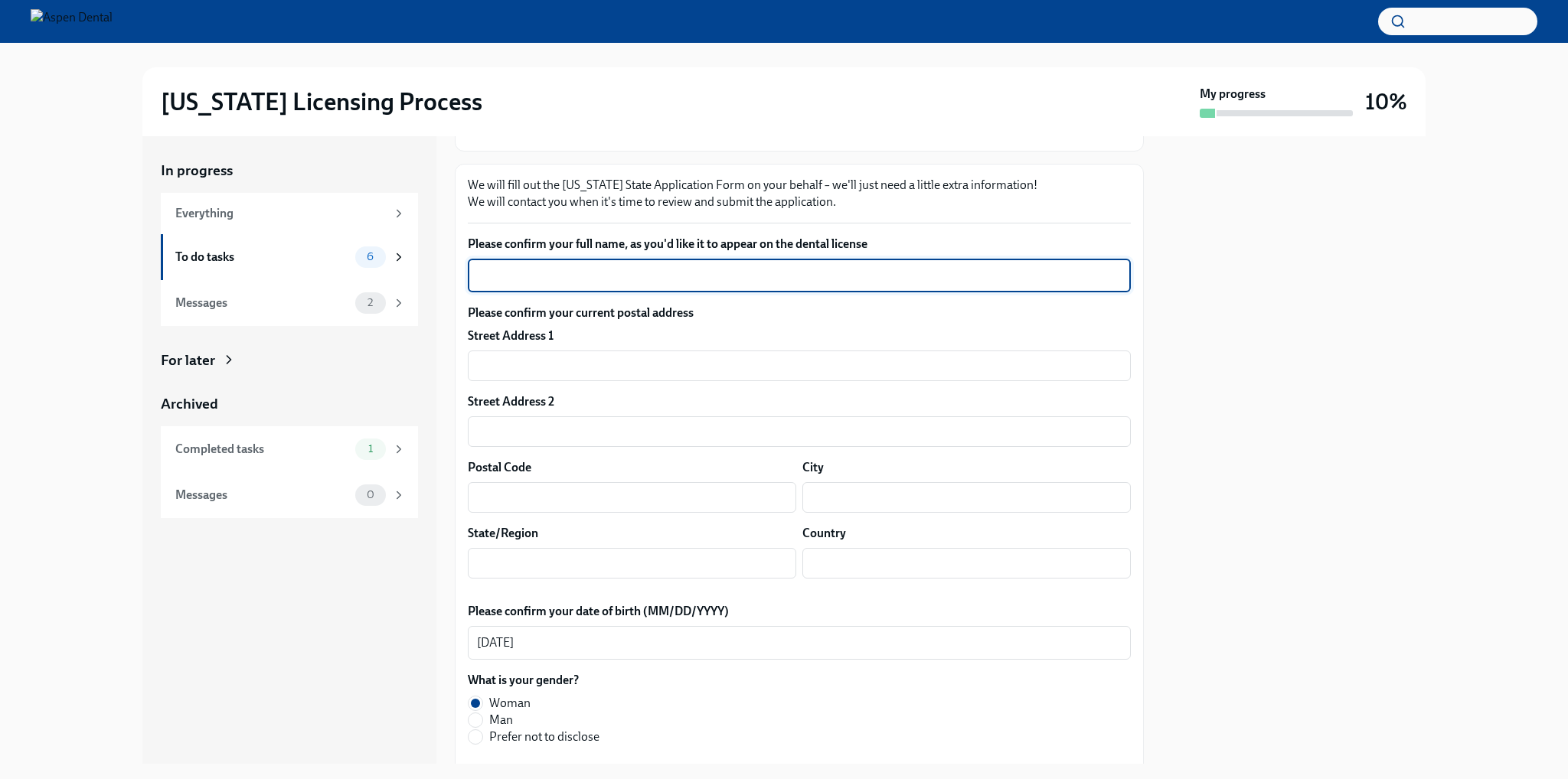
click at [823, 285] on textarea "Please confirm your full name, as you'd like it to appear on the dental license" at bounding box center [799, 276] width 645 height 19
type textarea "[PERSON_NAME]"
click at [759, 381] on input "text" at bounding box center [799, 365] width 663 height 31
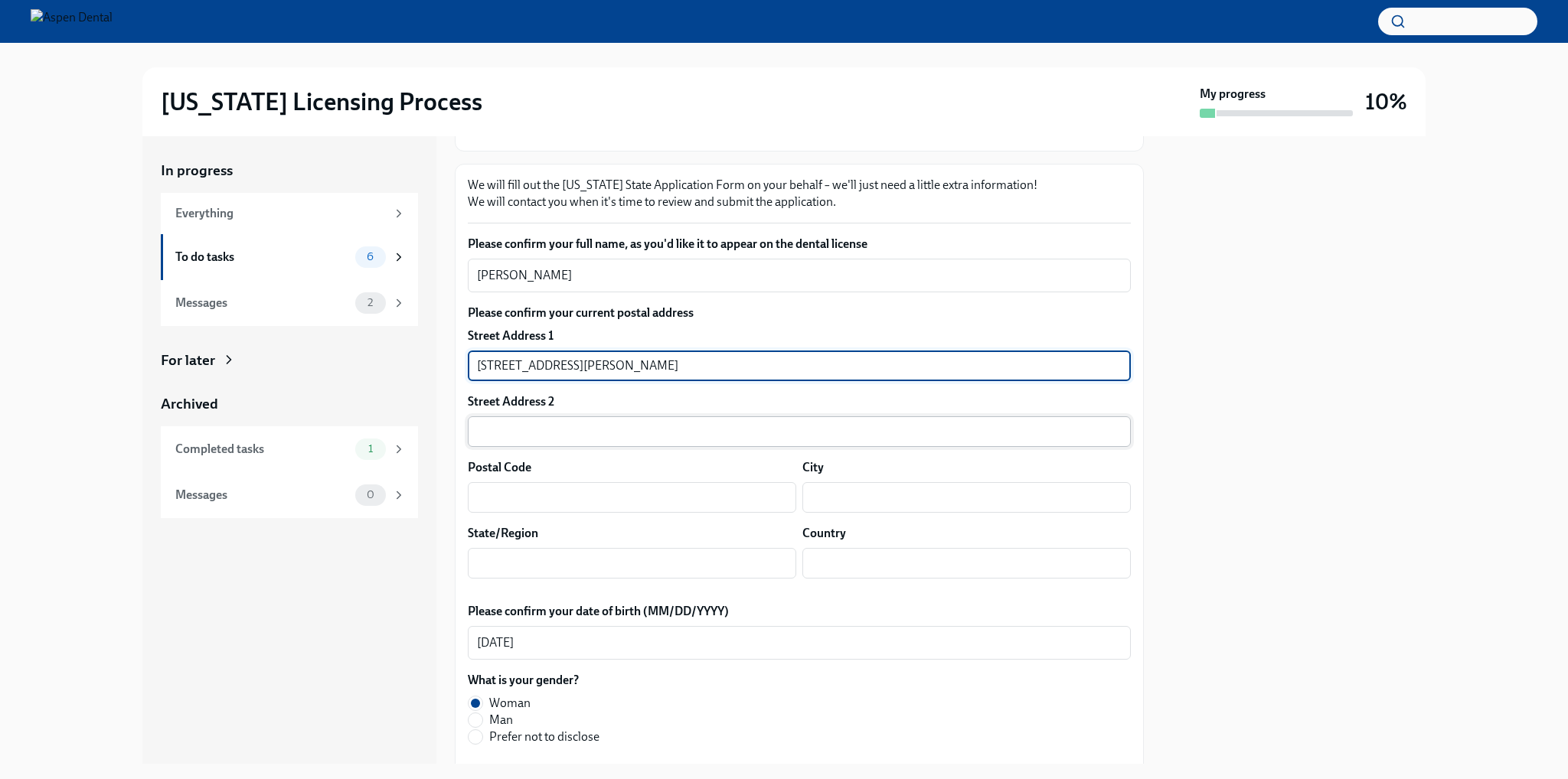
type input "[STREET_ADDRESS][PERSON_NAME]"
click at [591, 446] on input "text" at bounding box center [799, 432] width 663 height 31
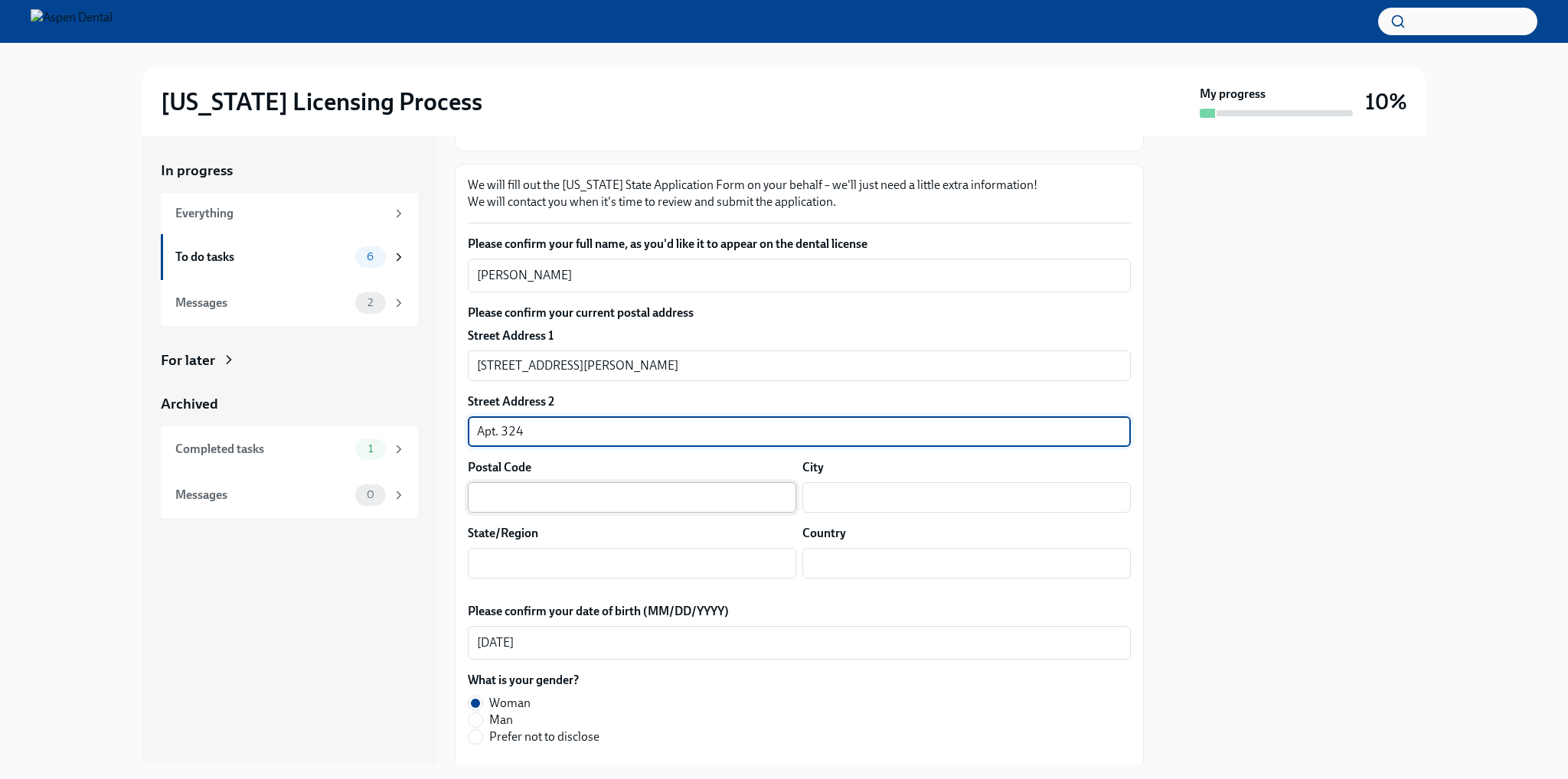
type input "Apt. 324"
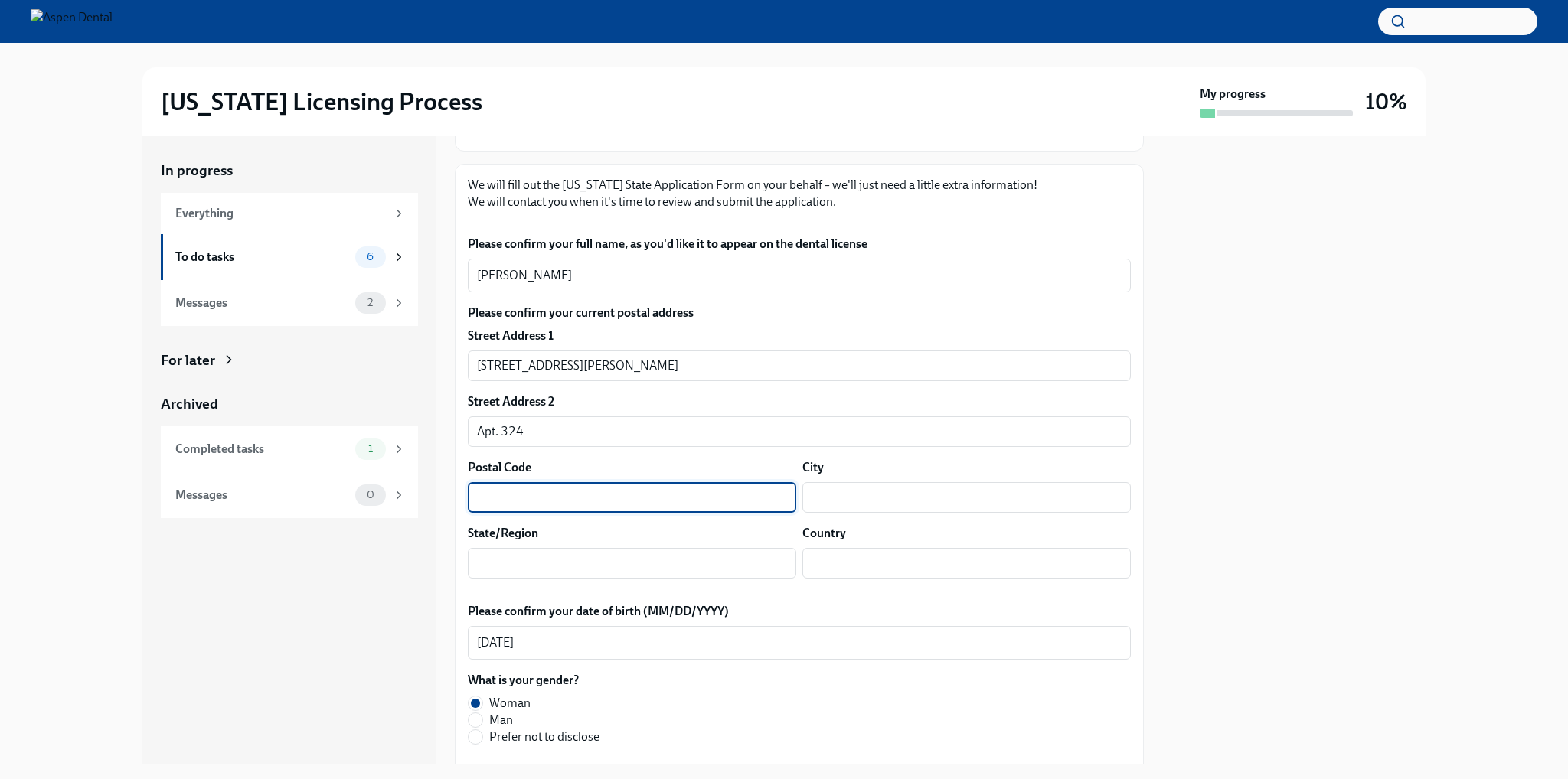
click at [576, 513] on input "text" at bounding box center [632, 497] width 328 height 31
type input "02903"
click at [843, 513] on input "text" at bounding box center [966, 497] width 328 height 31
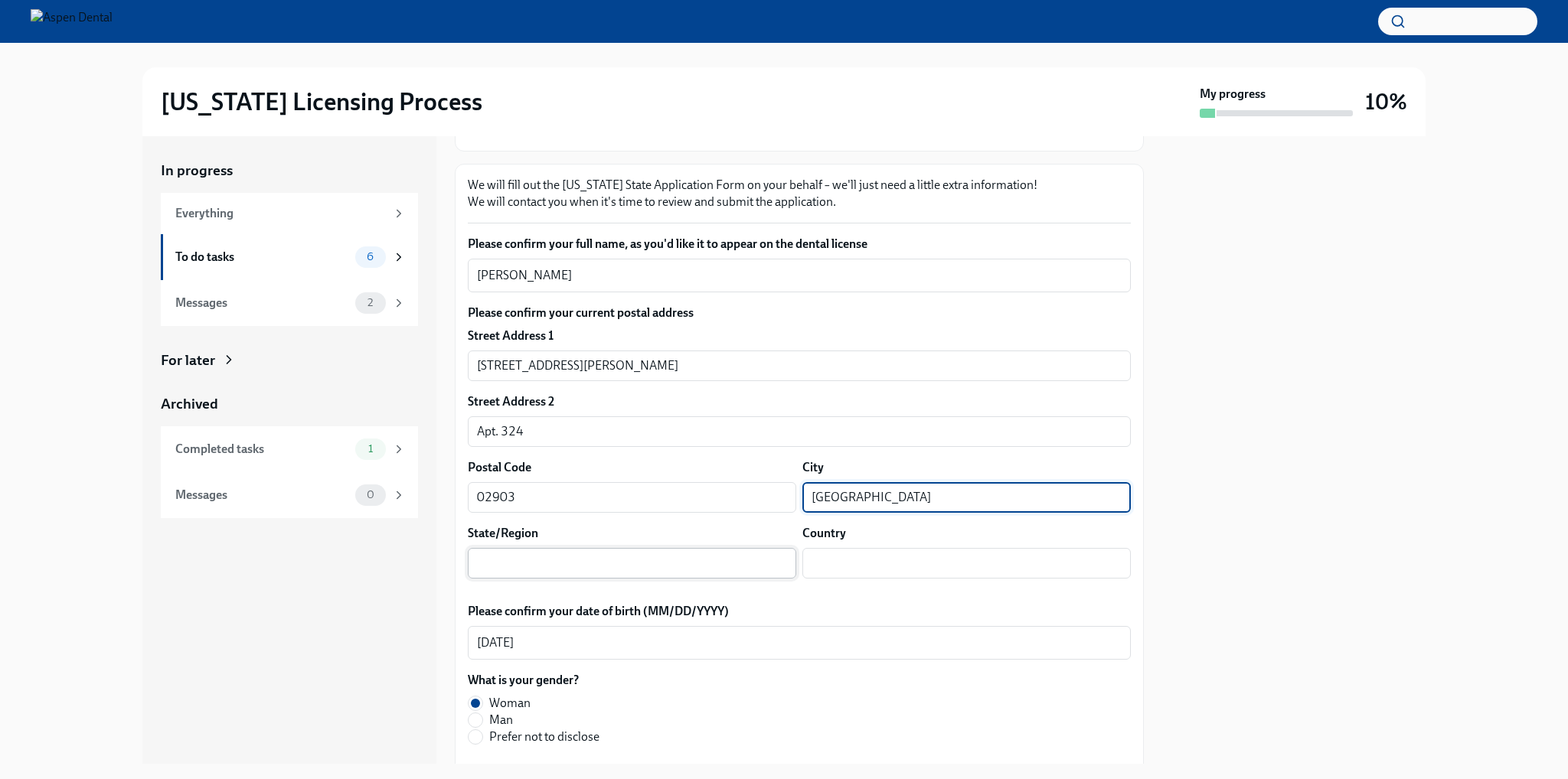
type input "[GEOGRAPHIC_DATA]"
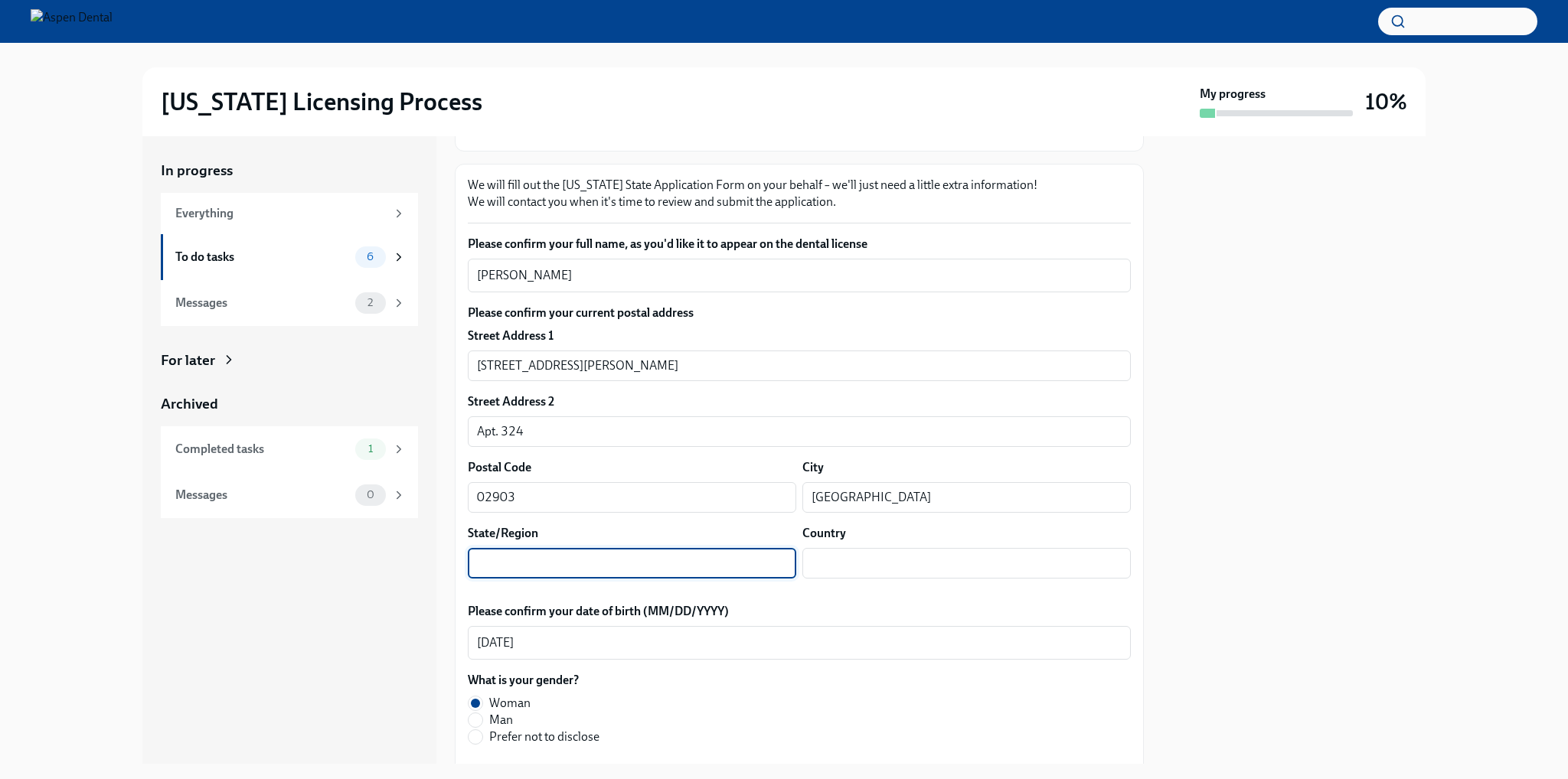
click at [707, 578] on input "text" at bounding box center [632, 563] width 328 height 31
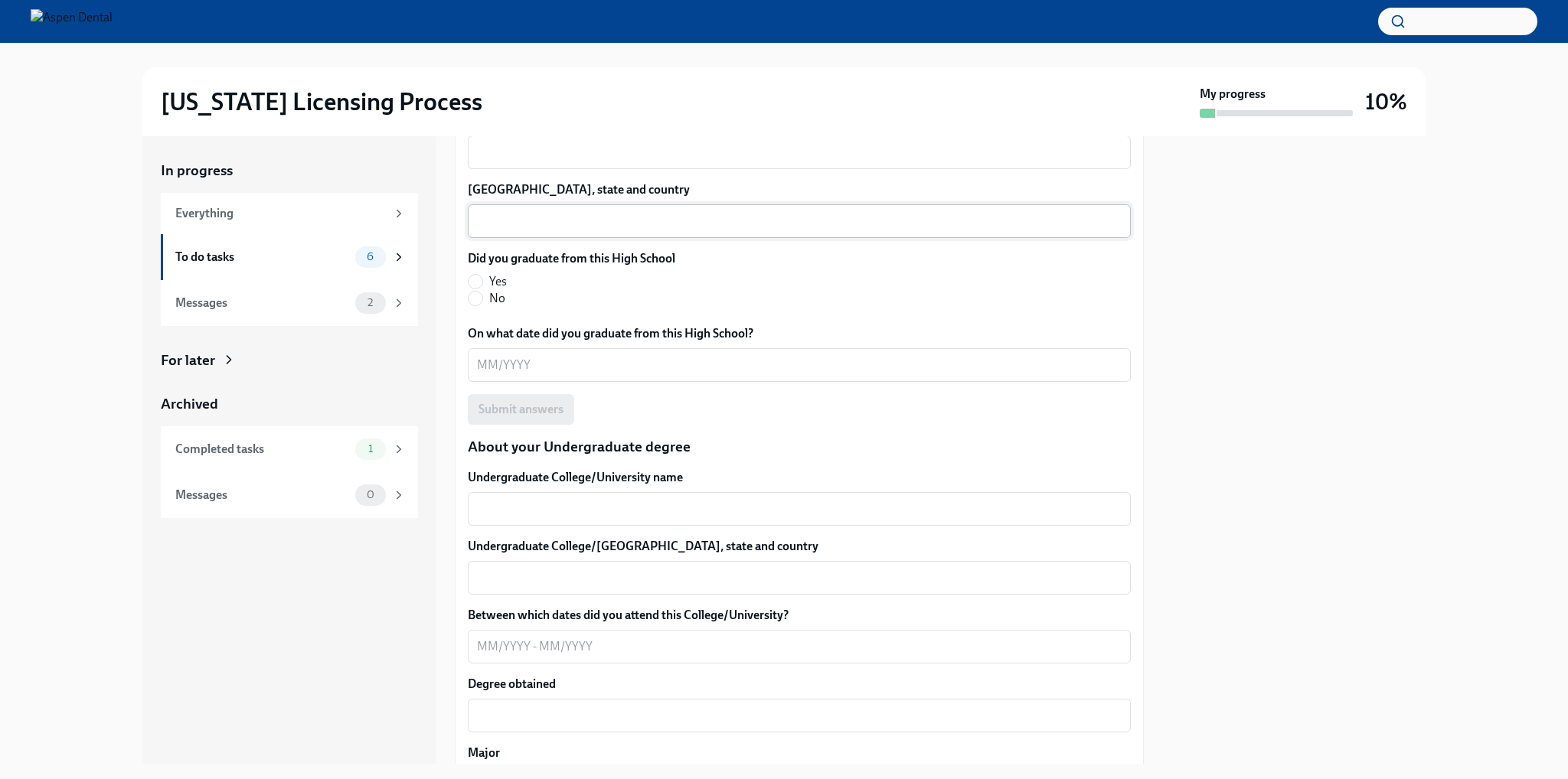
type input "[US_STATE]"
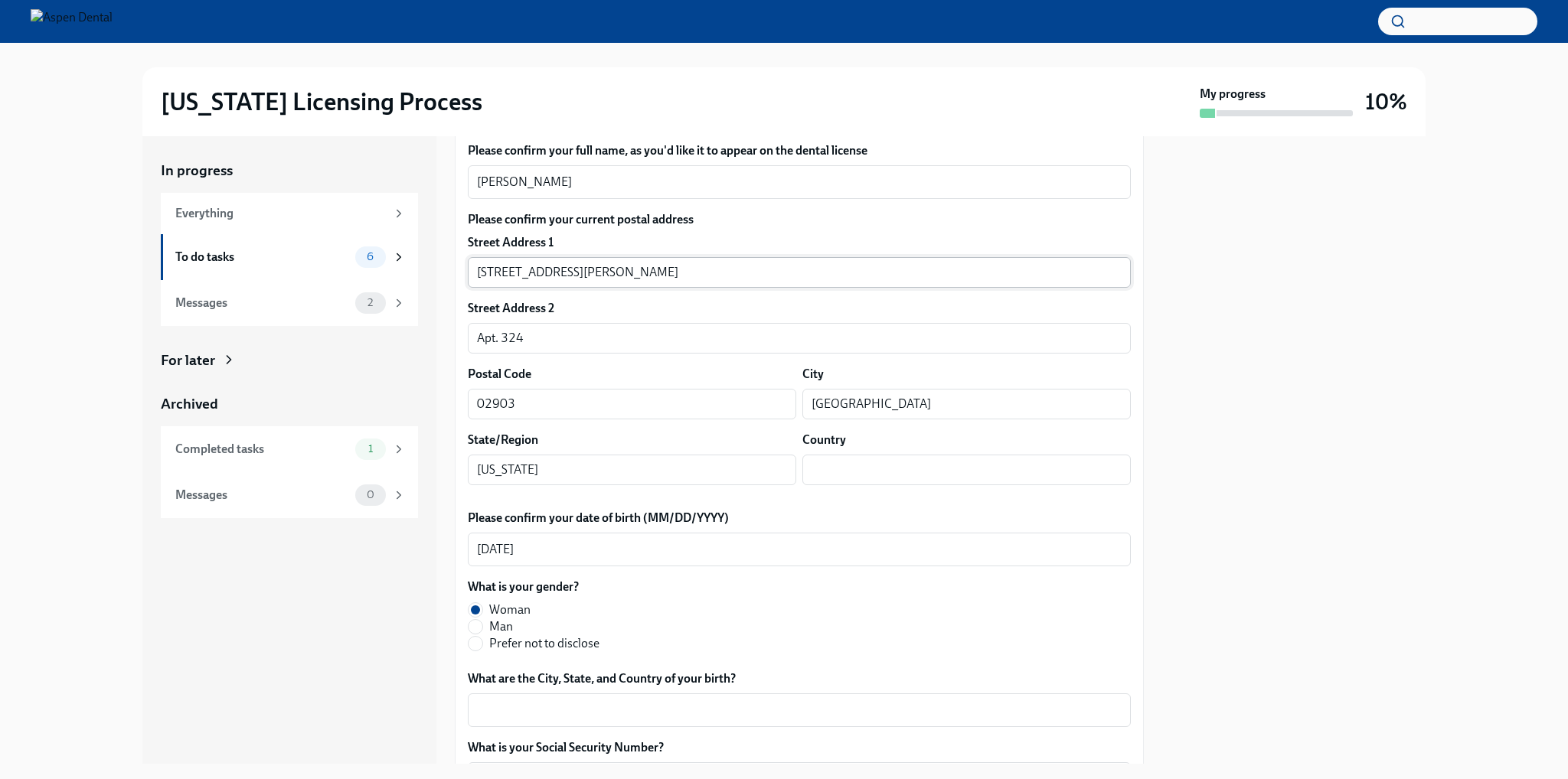
scroll to position [638, 0]
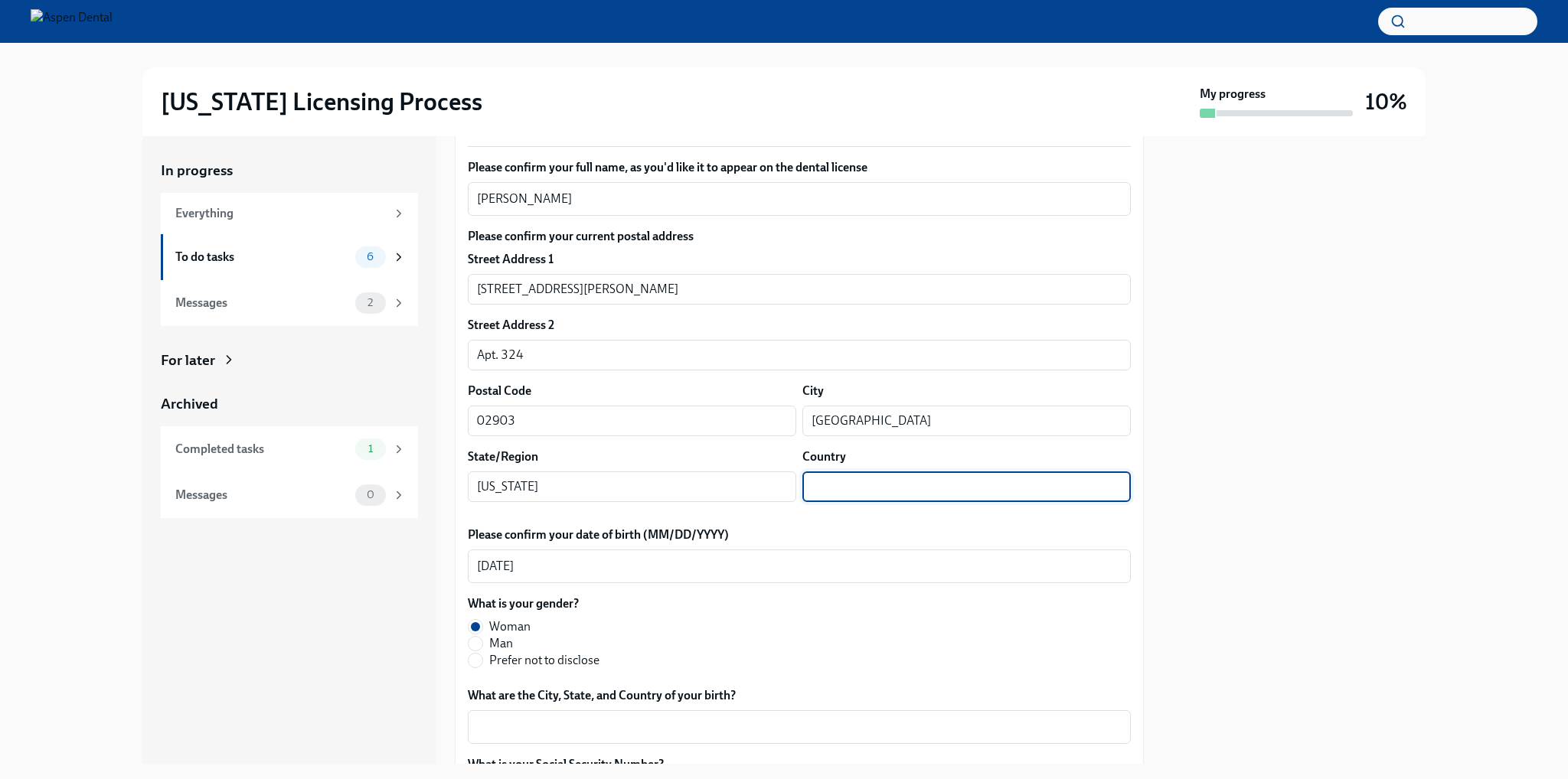
click at [832, 502] on input "text" at bounding box center [966, 487] width 328 height 31
type input "Y"
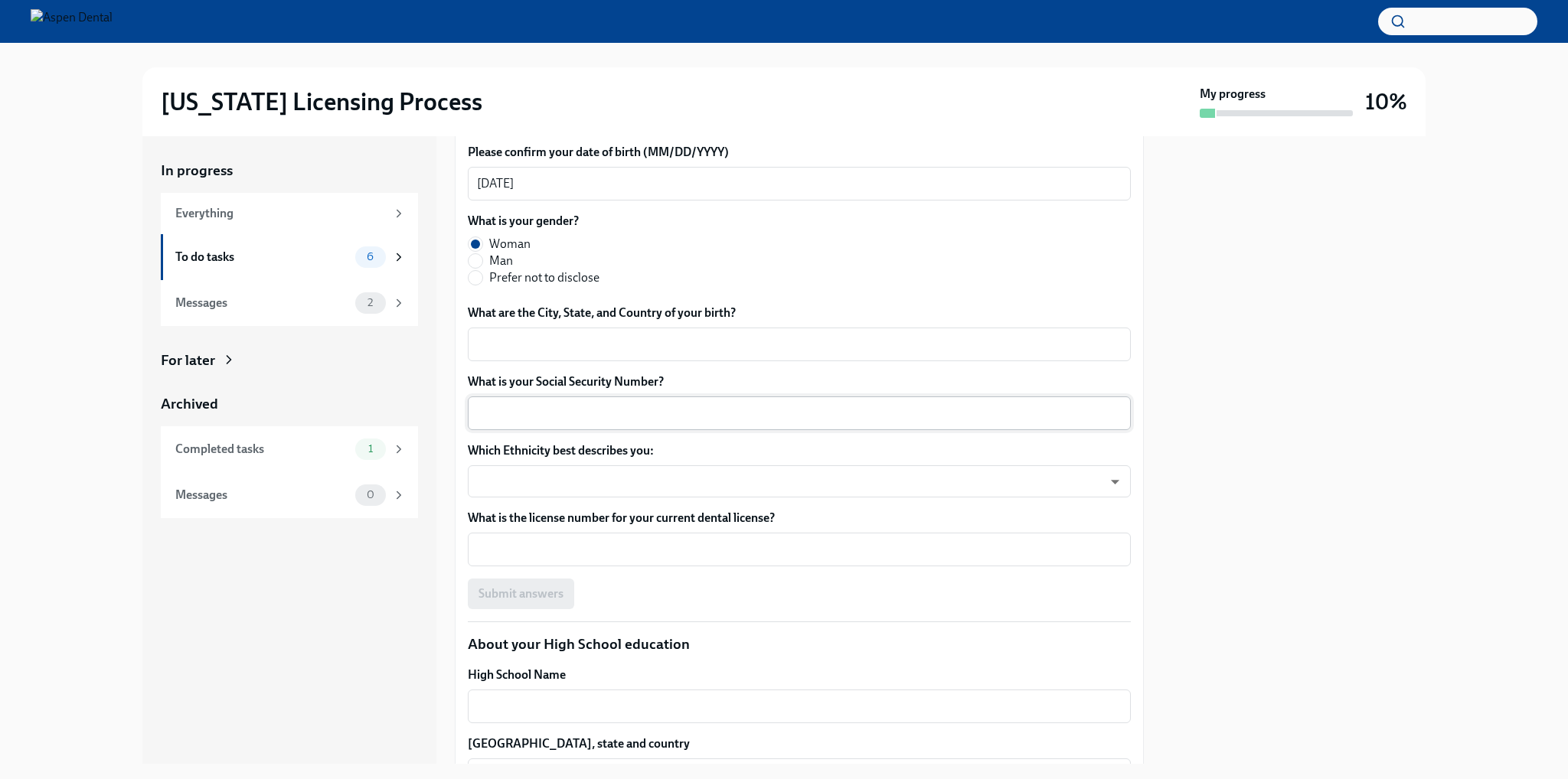
scroll to position [1098, 0]
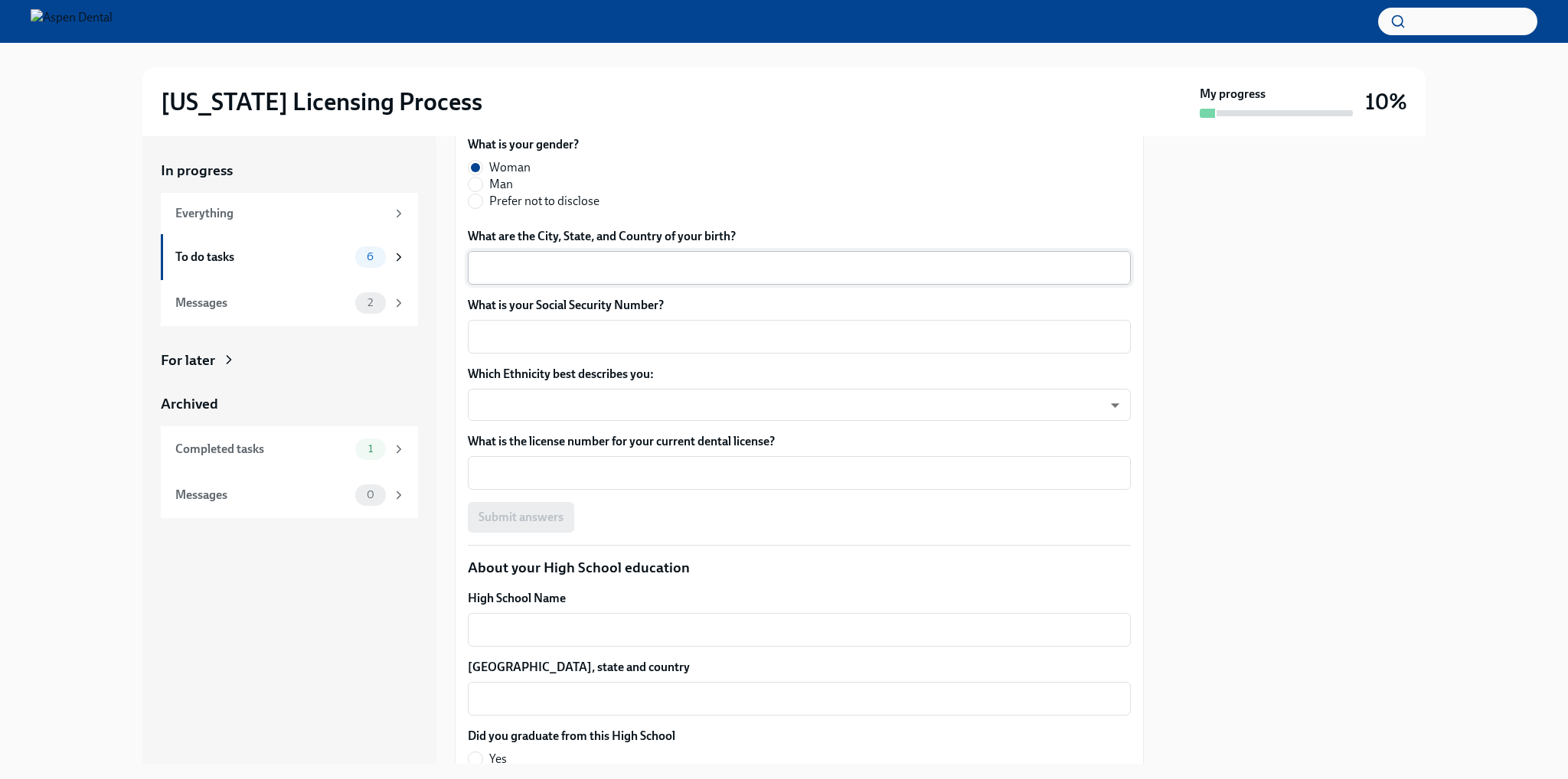
type input "[GEOGRAPHIC_DATA]"
click at [681, 277] on textarea "What are the City, State, and Country of your birth?" at bounding box center [799, 268] width 645 height 19
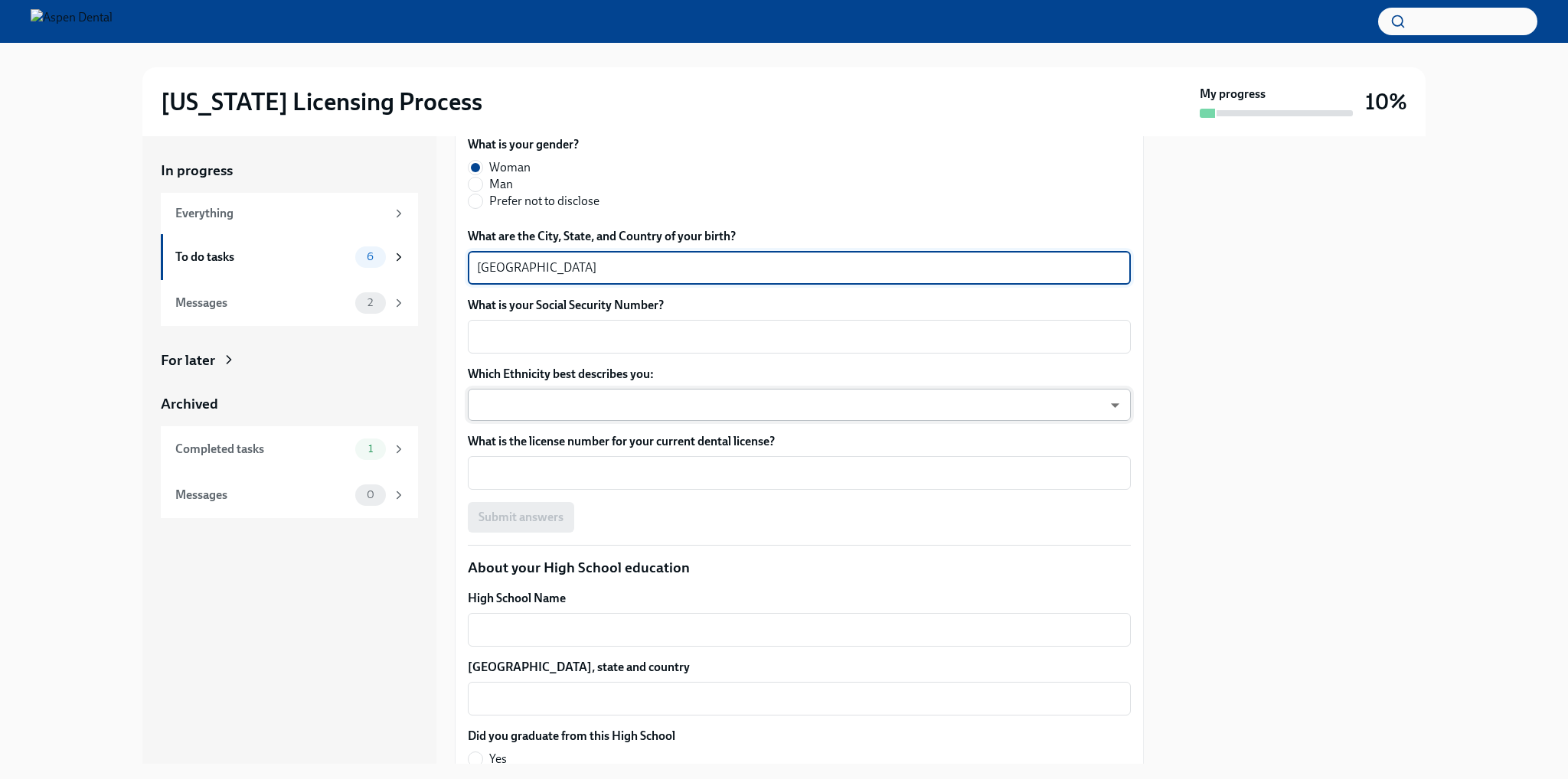
type textarea "[GEOGRAPHIC_DATA]"
click at [667, 577] on body "[US_STATE] Licensing Process My progress 10% In progress Everything To do tasks…" at bounding box center [784, 390] width 1568 height 779
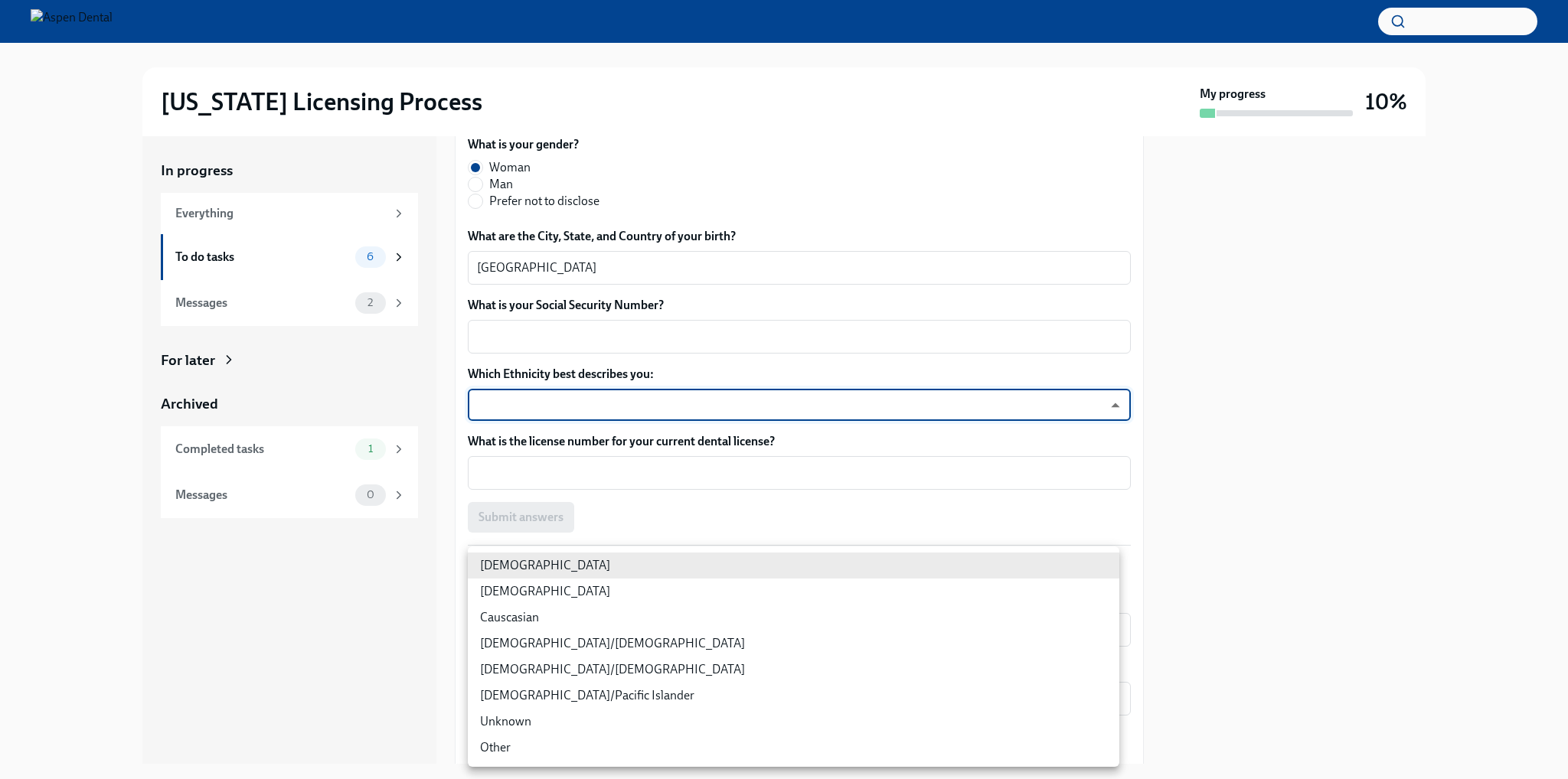
click at [602, 591] on li "[DEMOGRAPHIC_DATA]" at bounding box center [793, 591] width 651 height 26
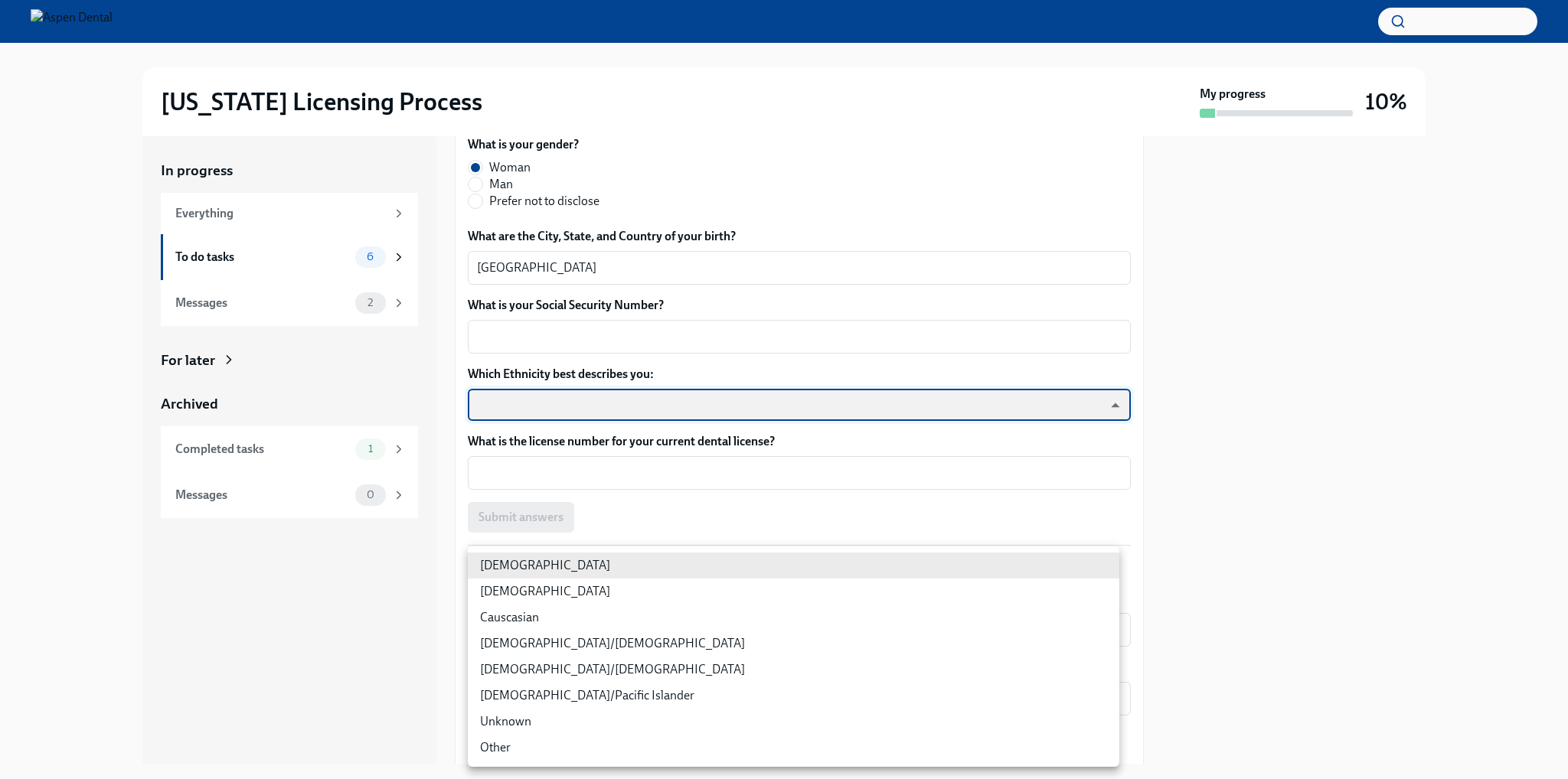
type input "930Z9RFkx"
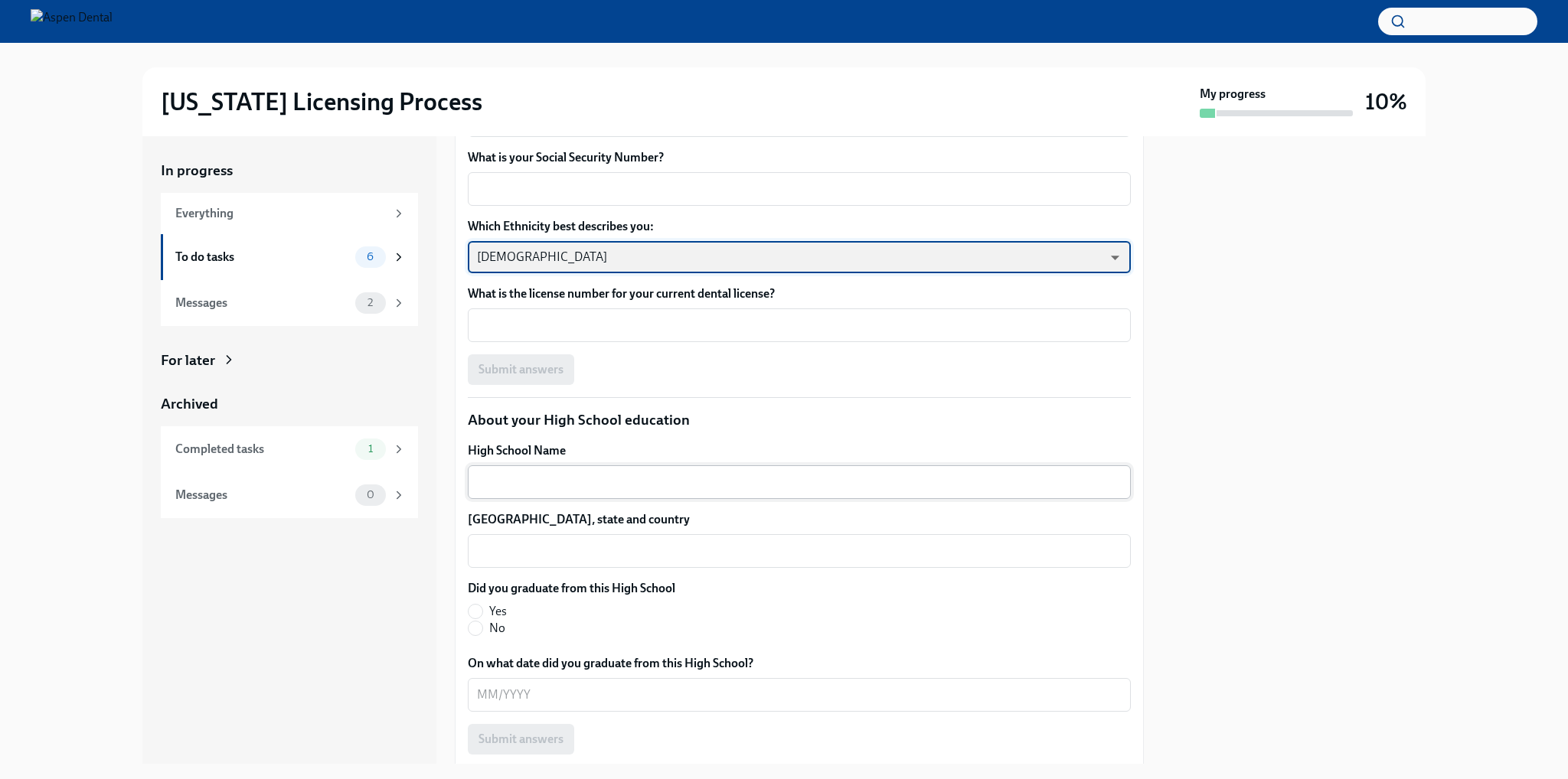
scroll to position [1251, 0]
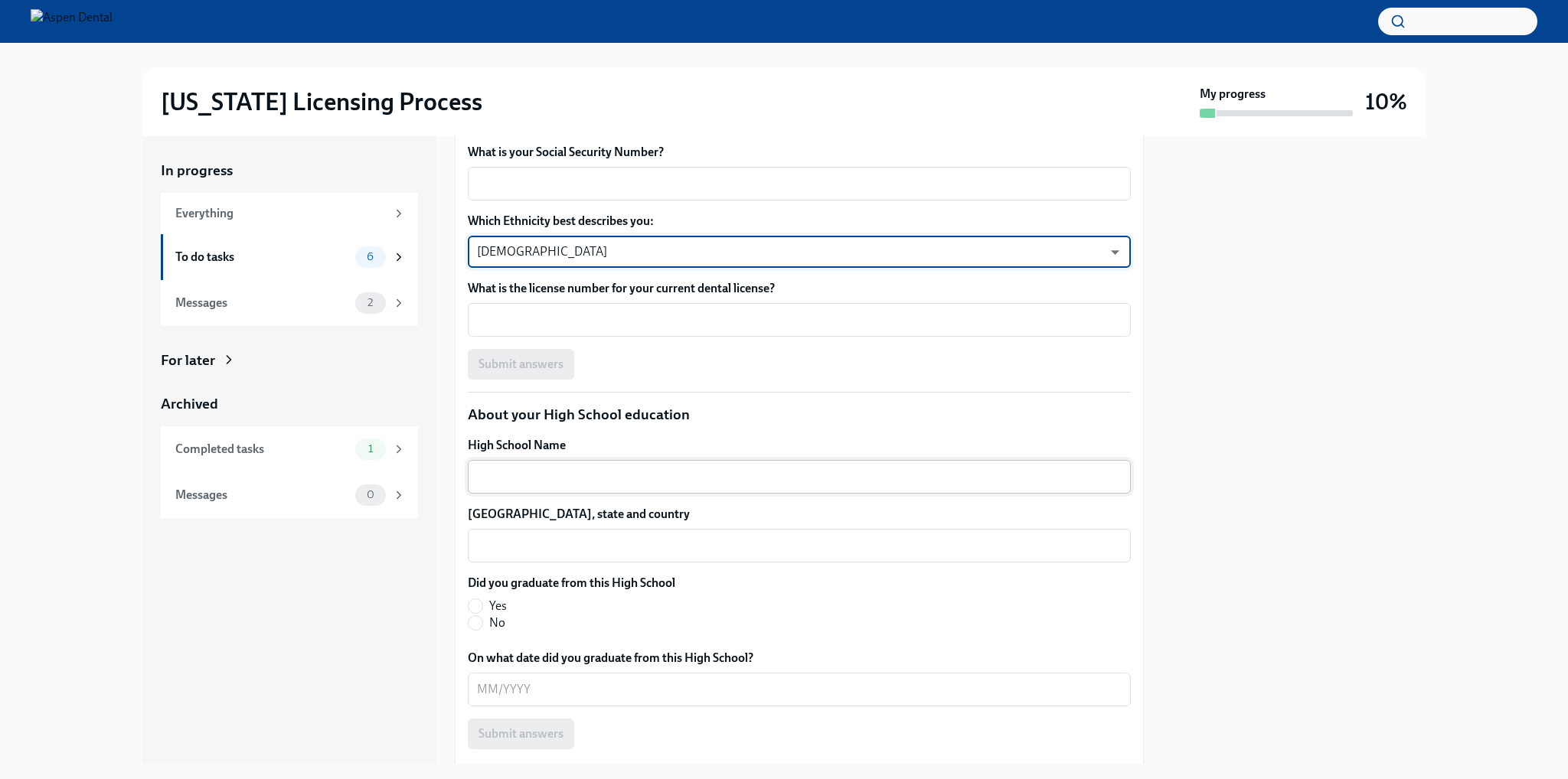
click at [738, 493] on div "x ​" at bounding box center [799, 476] width 663 height 34
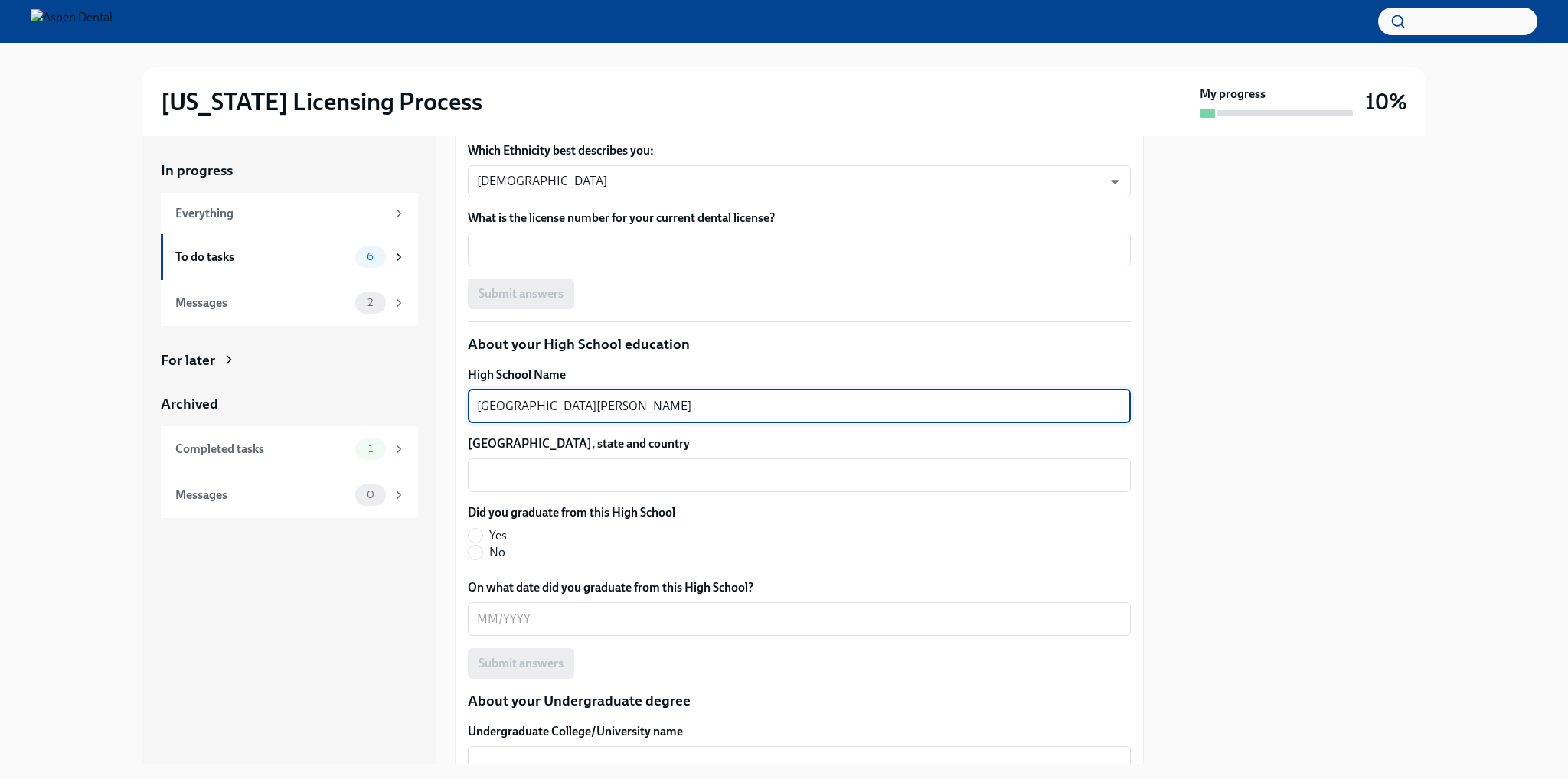
scroll to position [1403, 0]
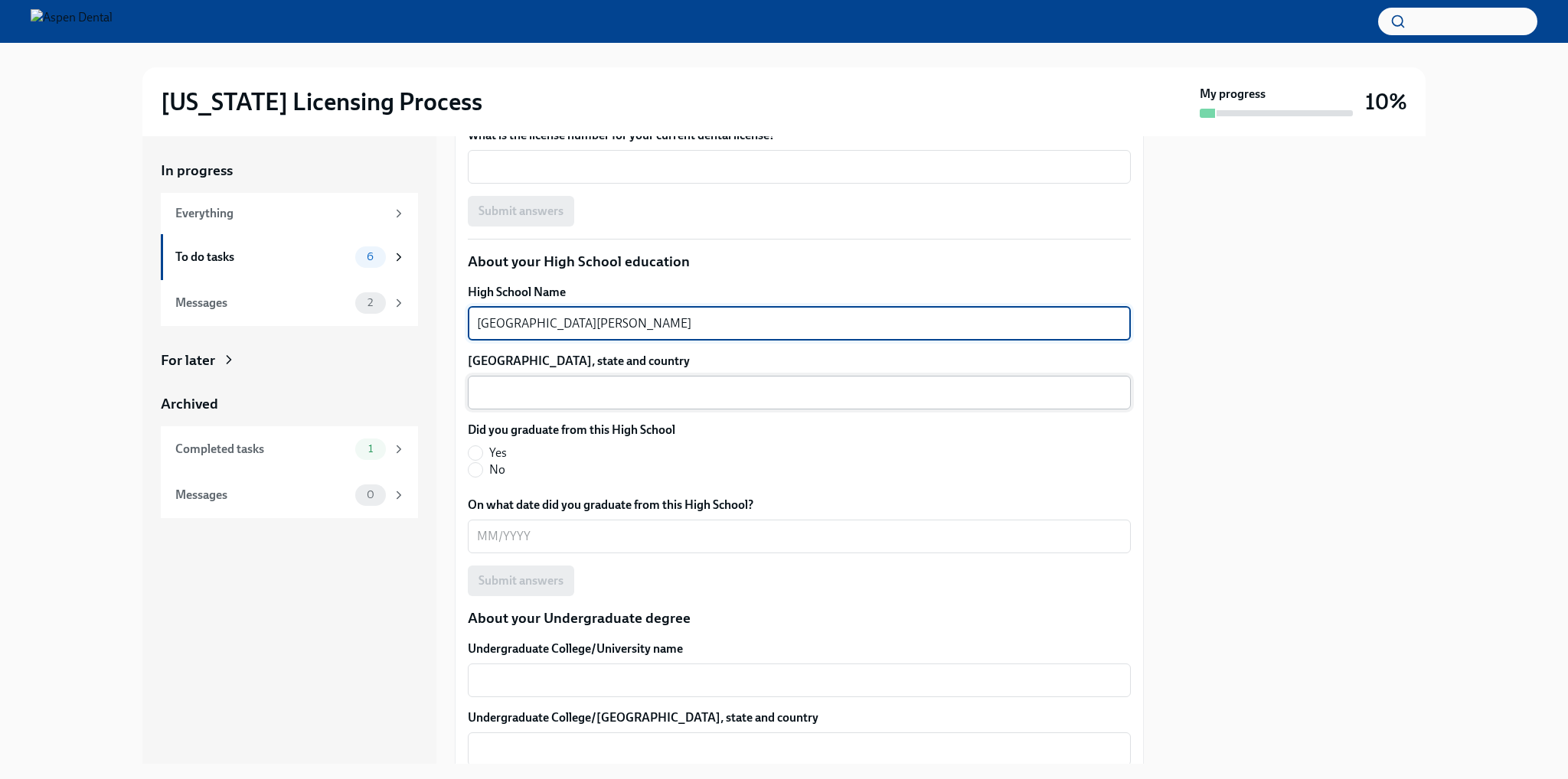
type textarea "[GEOGRAPHIC_DATA][PERSON_NAME]"
click at [650, 402] on textarea "[GEOGRAPHIC_DATA], state and country" at bounding box center [799, 392] width 645 height 19
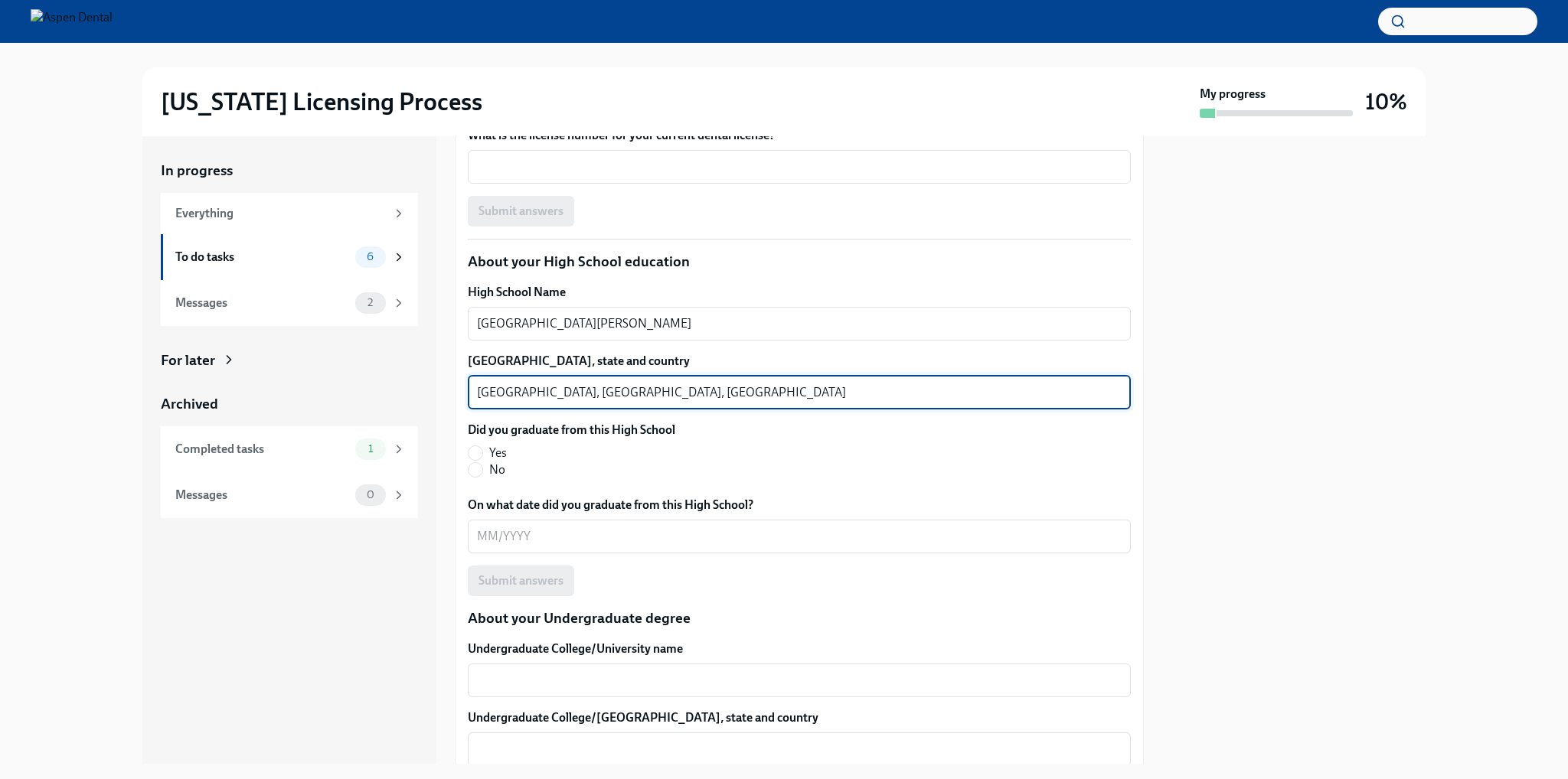
type textarea "[GEOGRAPHIC_DATA], [GEOGRAPHIC_DATA], [GEOGRAPHIC_DATA]"
click at [508, 461] on label "Yes" at bounding box center [565, 453] width 195 height 17
click at [482, 460] on input "Yes" at bounding box center [475, 453] width 14 height 14
radio input "true"
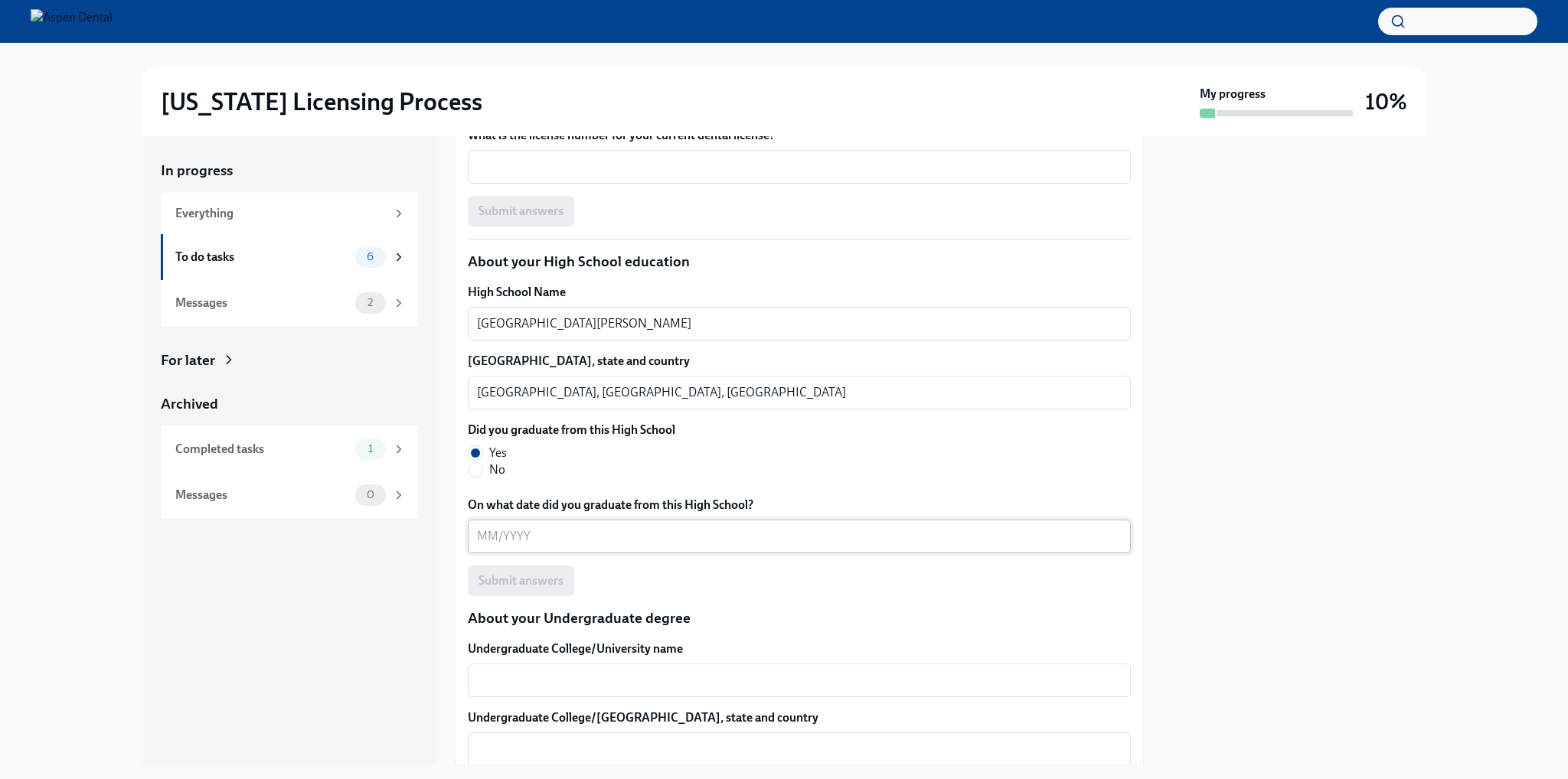
click at [591, 545] on textarea "On what date did you graduate from this High School?" at bounding box center [799, 536] width 645 height 19
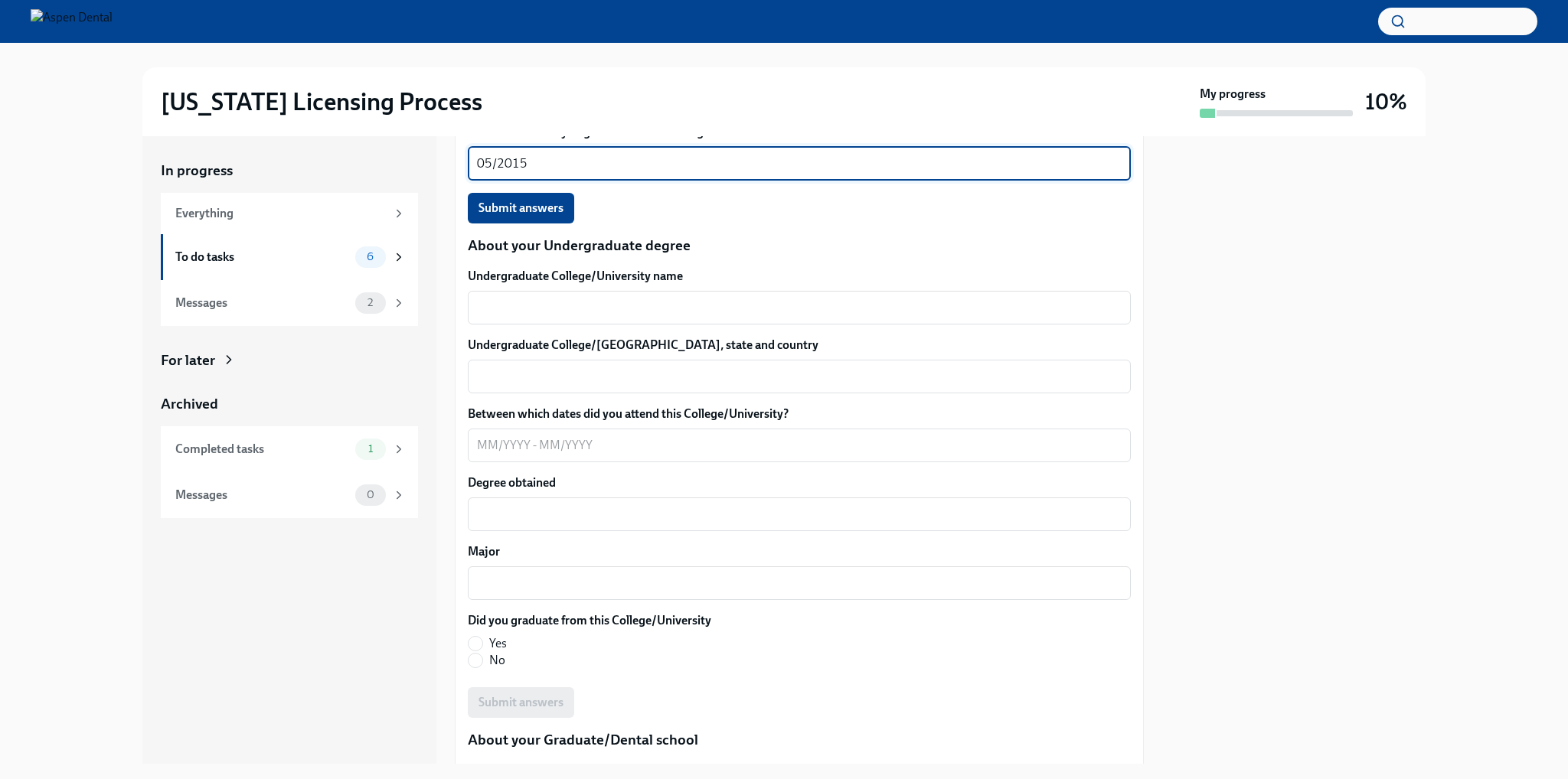
scroll to position [1786, 0]
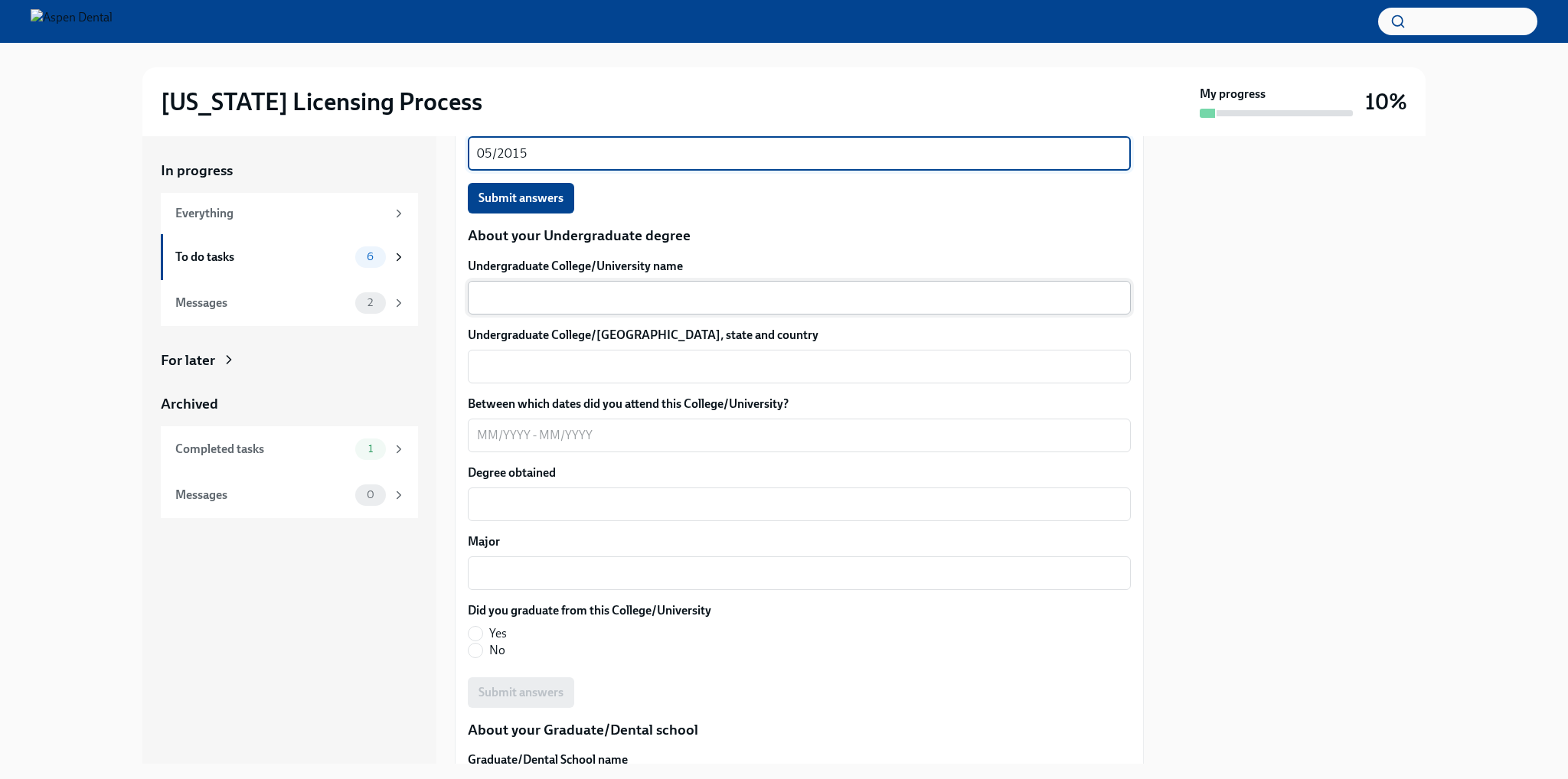
type textarea "05/2015"
click at [673, 315] on div "x ​" at bounding box center [799, 298] width 663 height 34
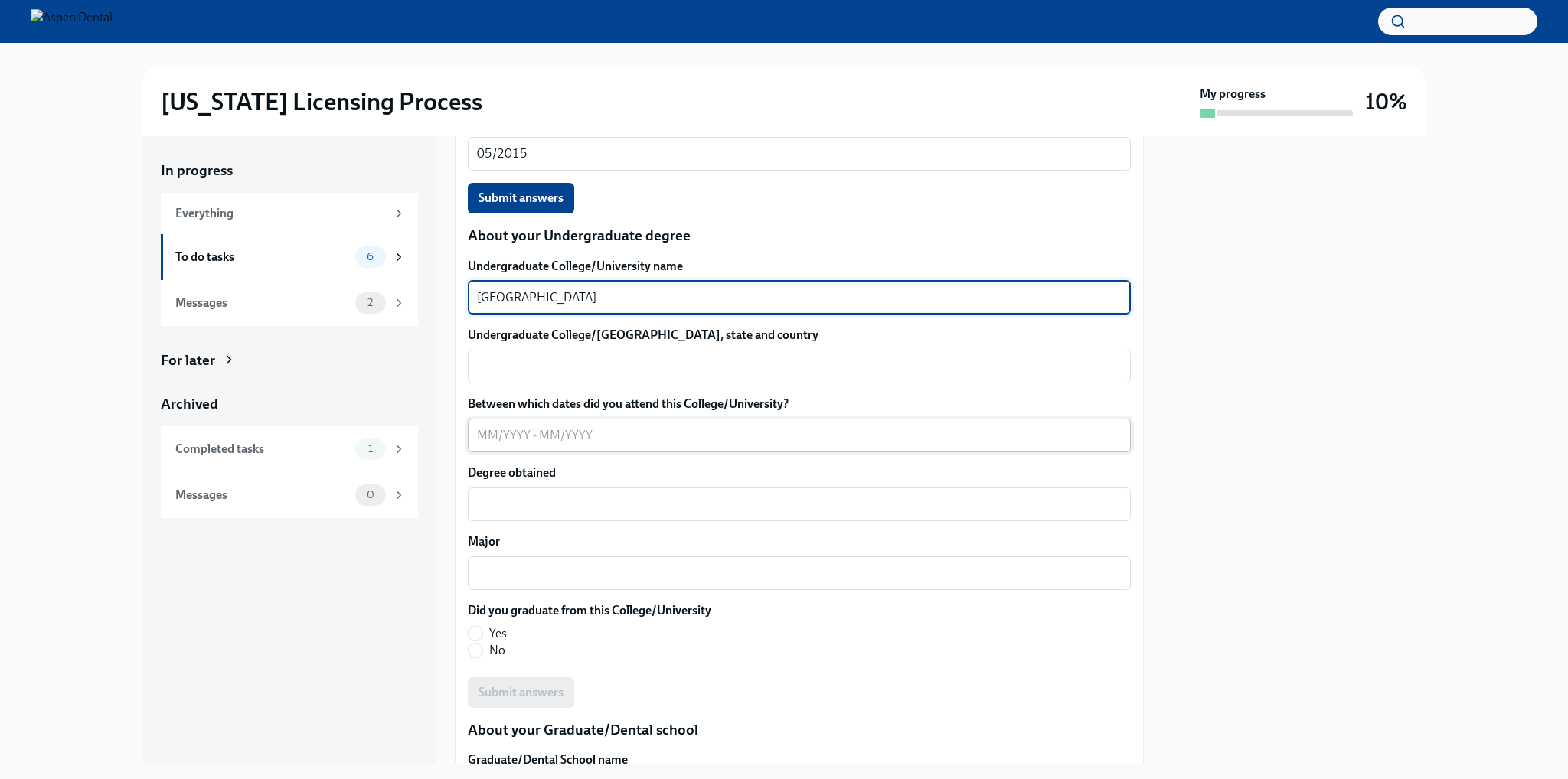
type textarea "[GEOGRAPHIC_DATA]"
click at [613, 445] on textarea "Between which dates did you attend this College/University?" at bounding box center [799, 435] width 645 height 19
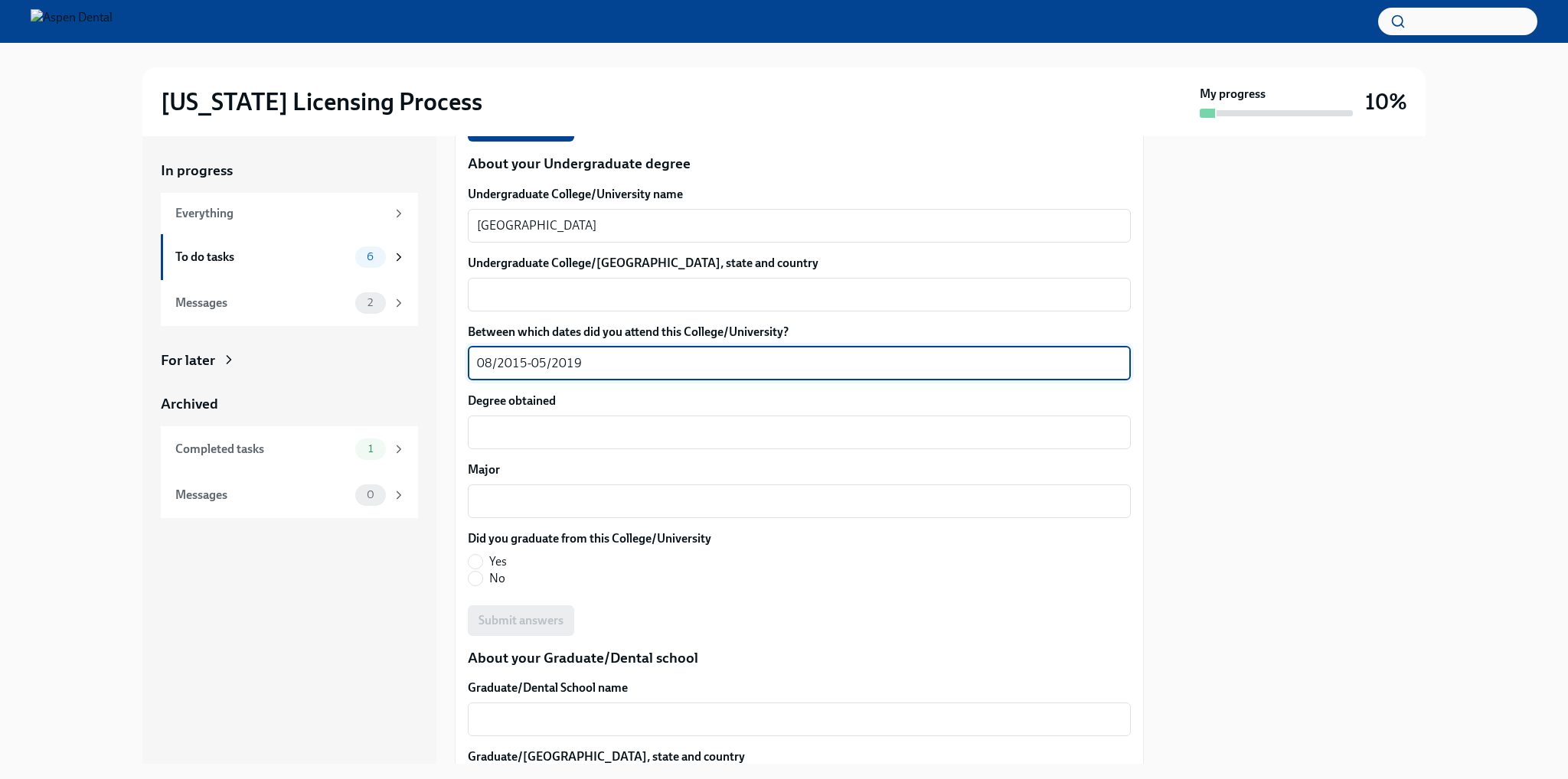
scroll to position [1939, 0]
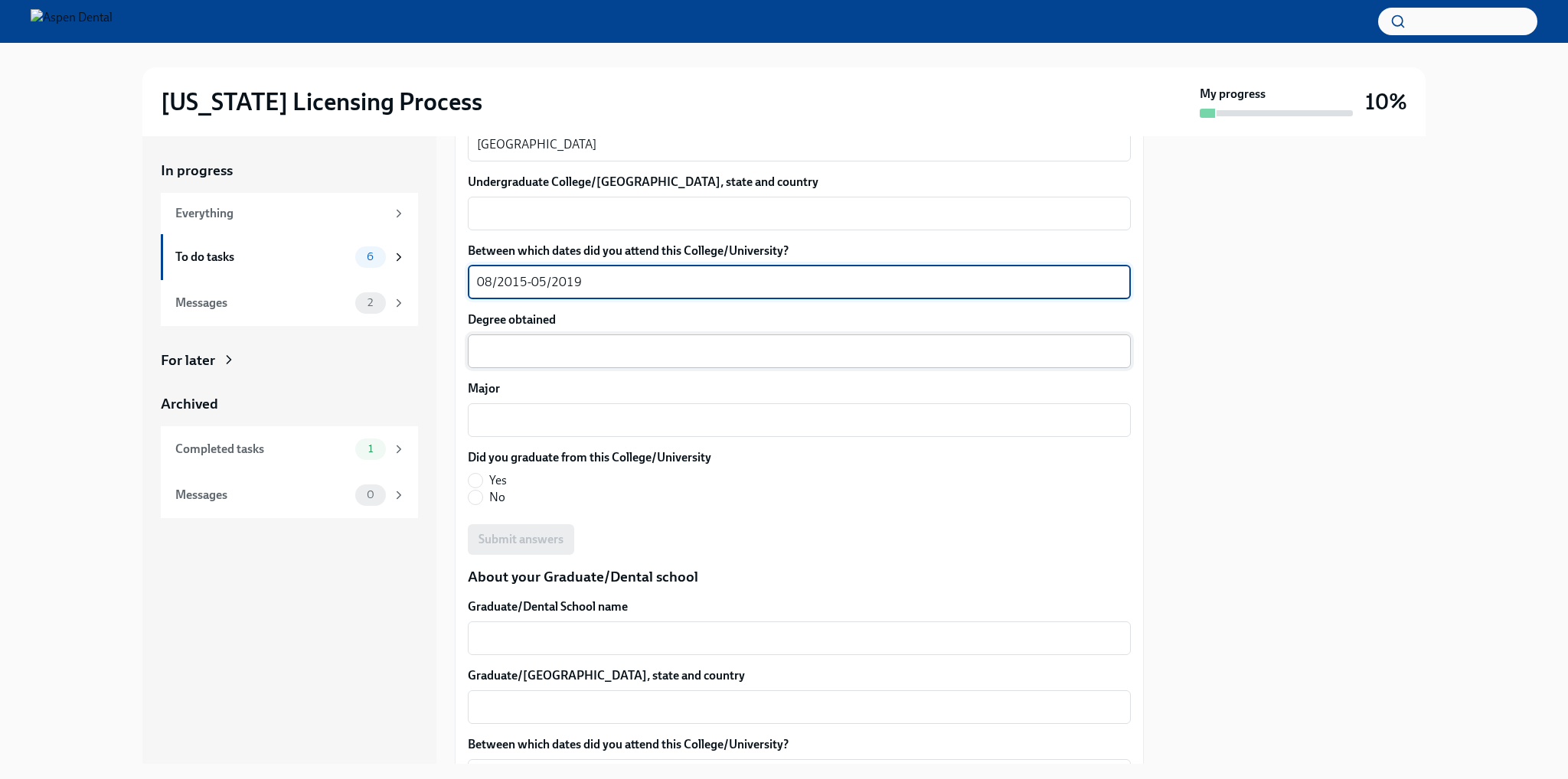
type textarea "08/2015-05/2019"
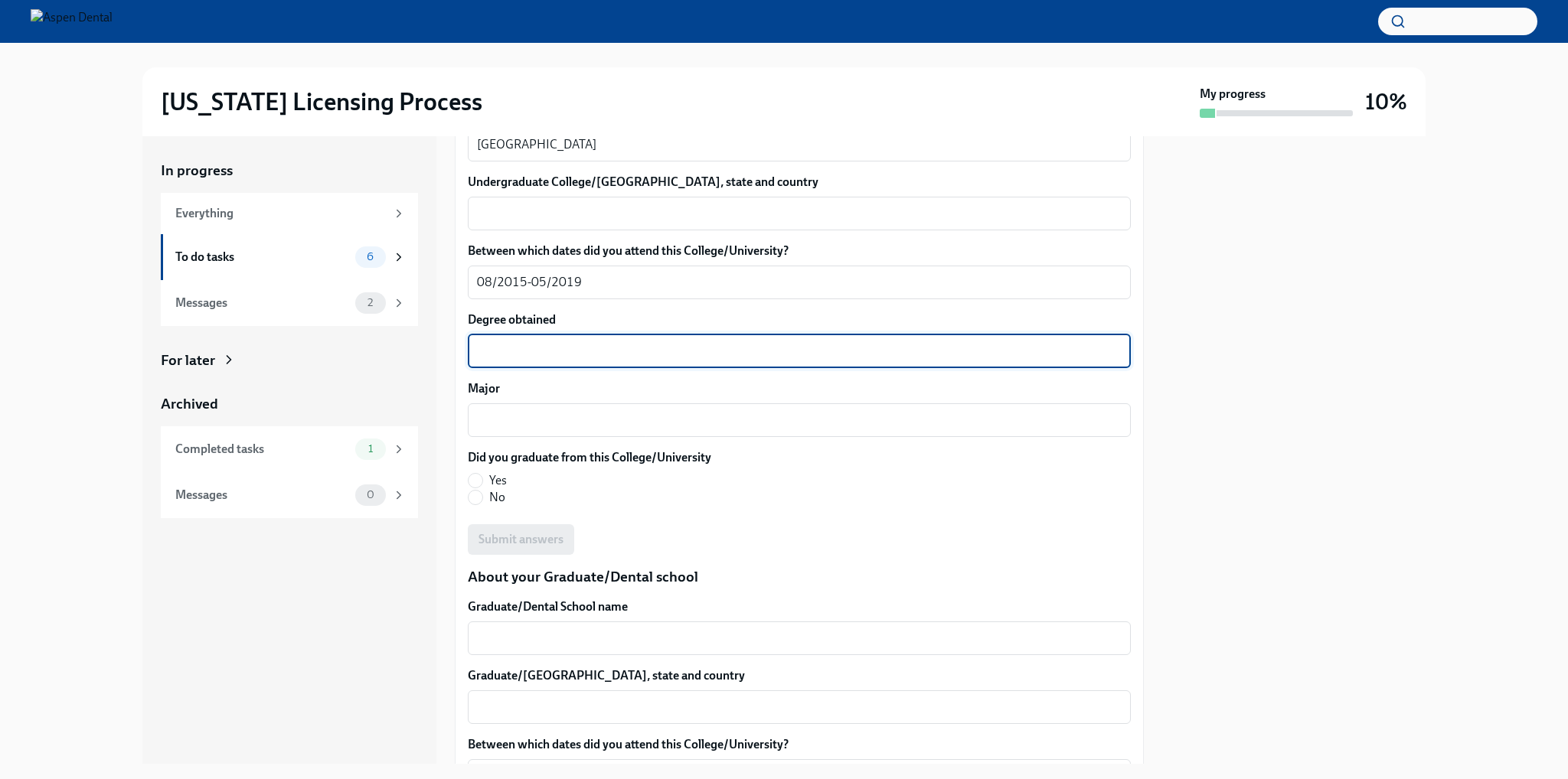
click at [595, 361] on textarea "Degree obtained" at bounding box center [799, 351] width 645 height 19
type textarea "b"
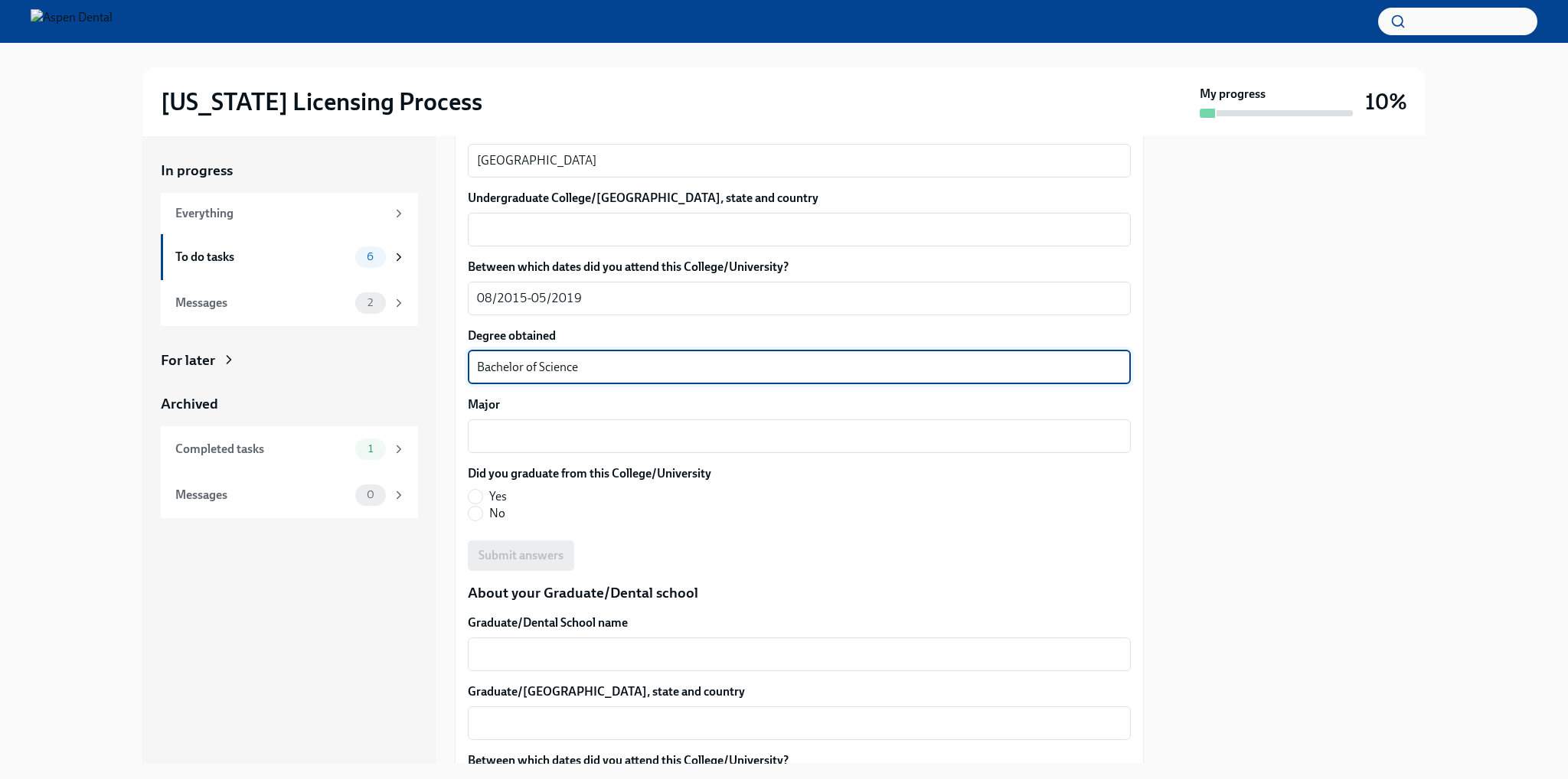
scroll to position [2092, 0]
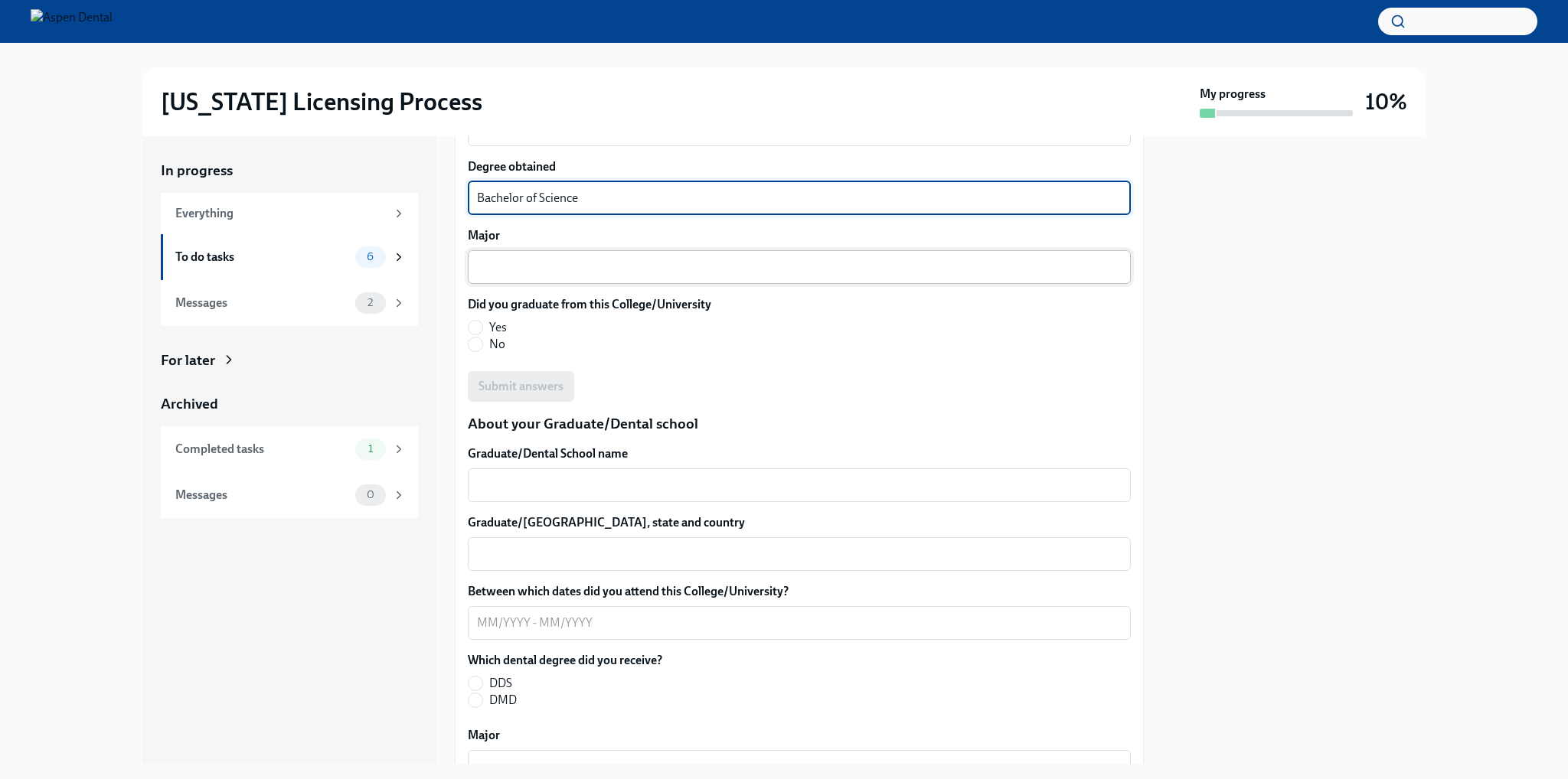
type textarea "Bachelor of Science"
click at [519, 276] on textarea "Major" at bounding box center [799, 267] width 645 height 19
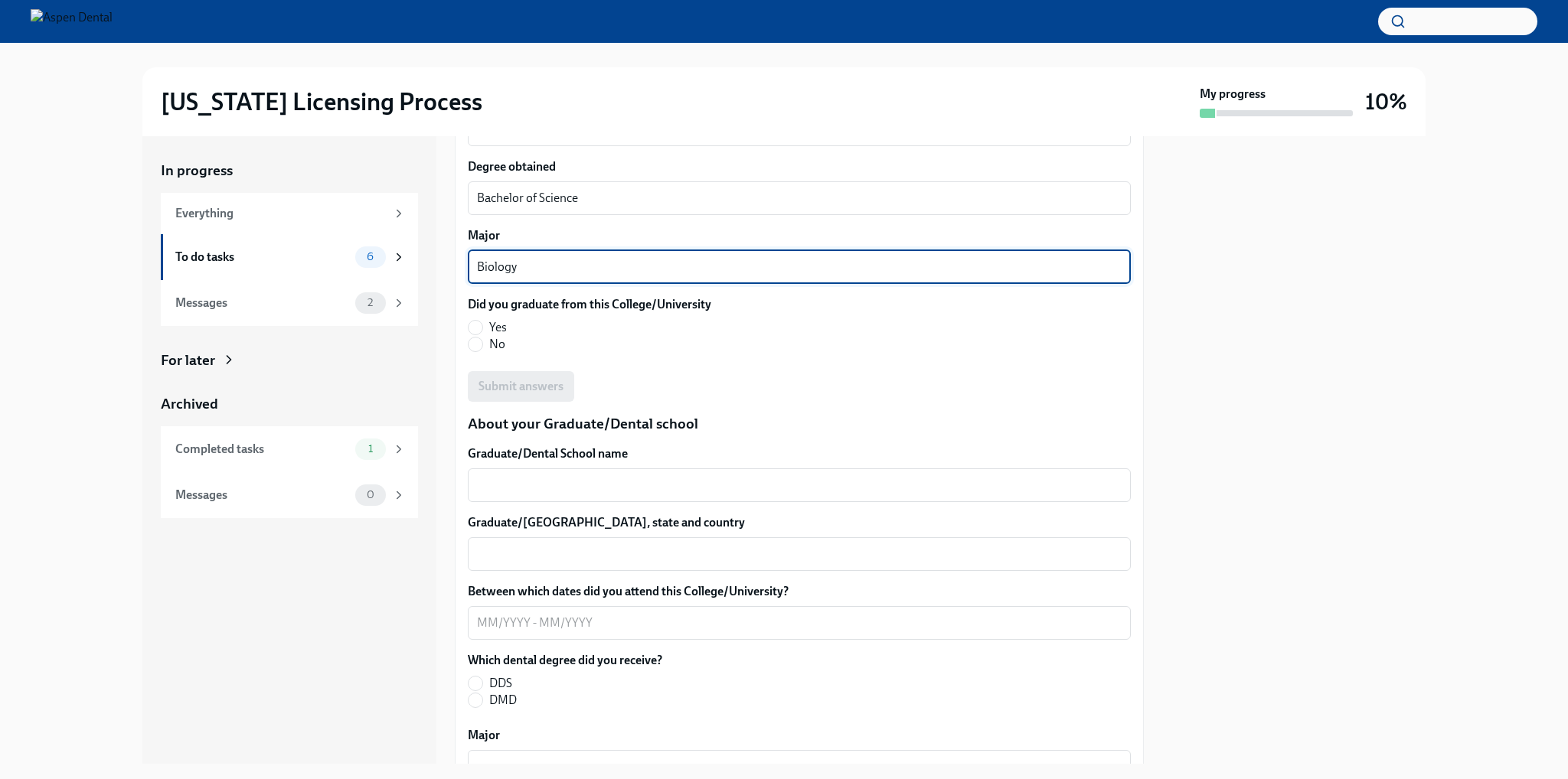
type textarea "Biology"
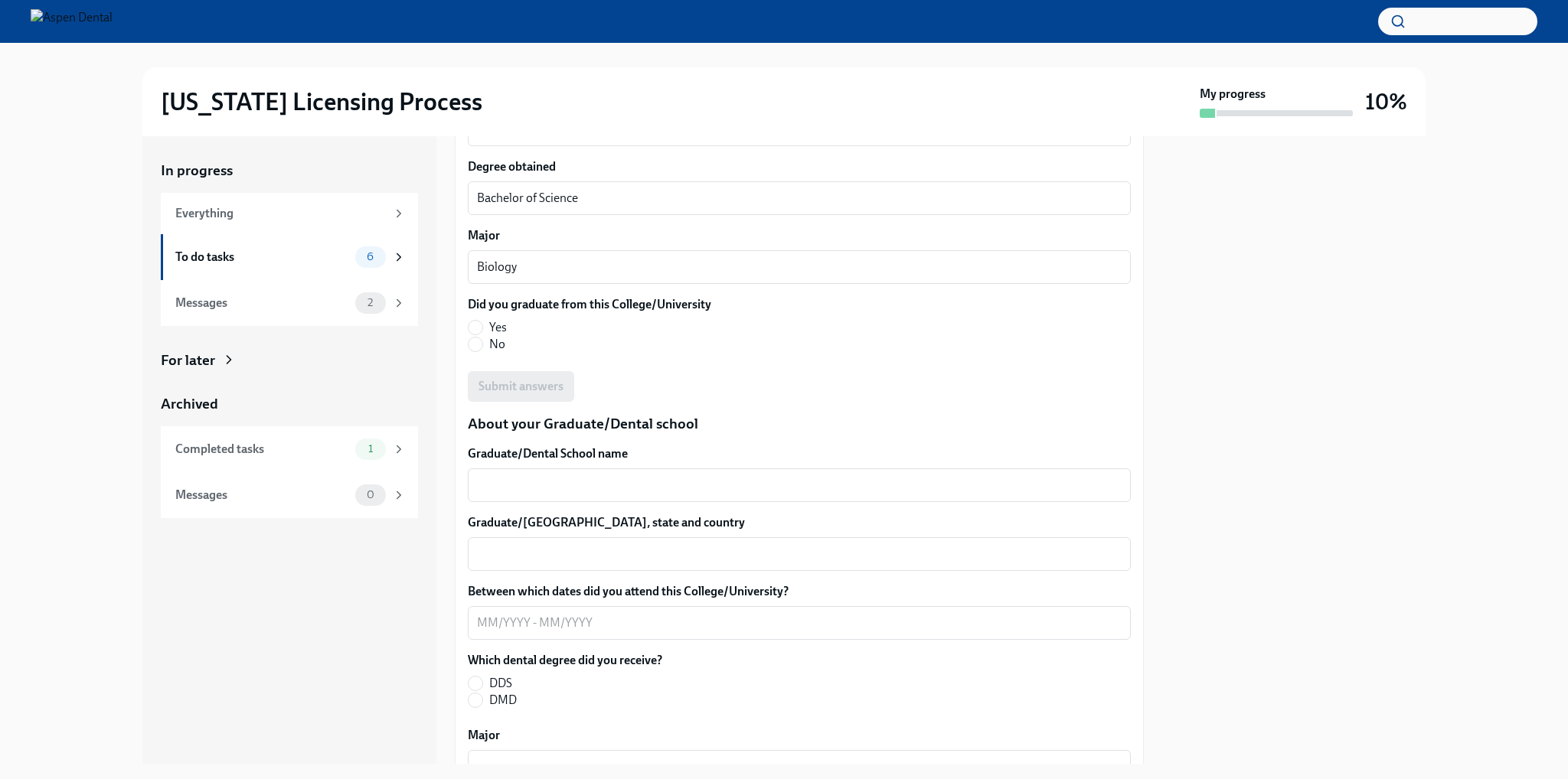
click at [502, 336] on span "Yes" at bounding box center [497, 328] width 18 height 17
click at [482, 334] on input "Yes" at bounding box center [475, 327] width 14 height 14
radio input "true"
click at [639, 502] on div "x ​" at bounding box center [799, 485] width 663 height 34
click at [666, 402] on div "Undergraduate College/University name [GEOGRAPHIC_DATA] x ​ Undergraduate Colle…" at bounding box center [799, 177] width 663 height 450
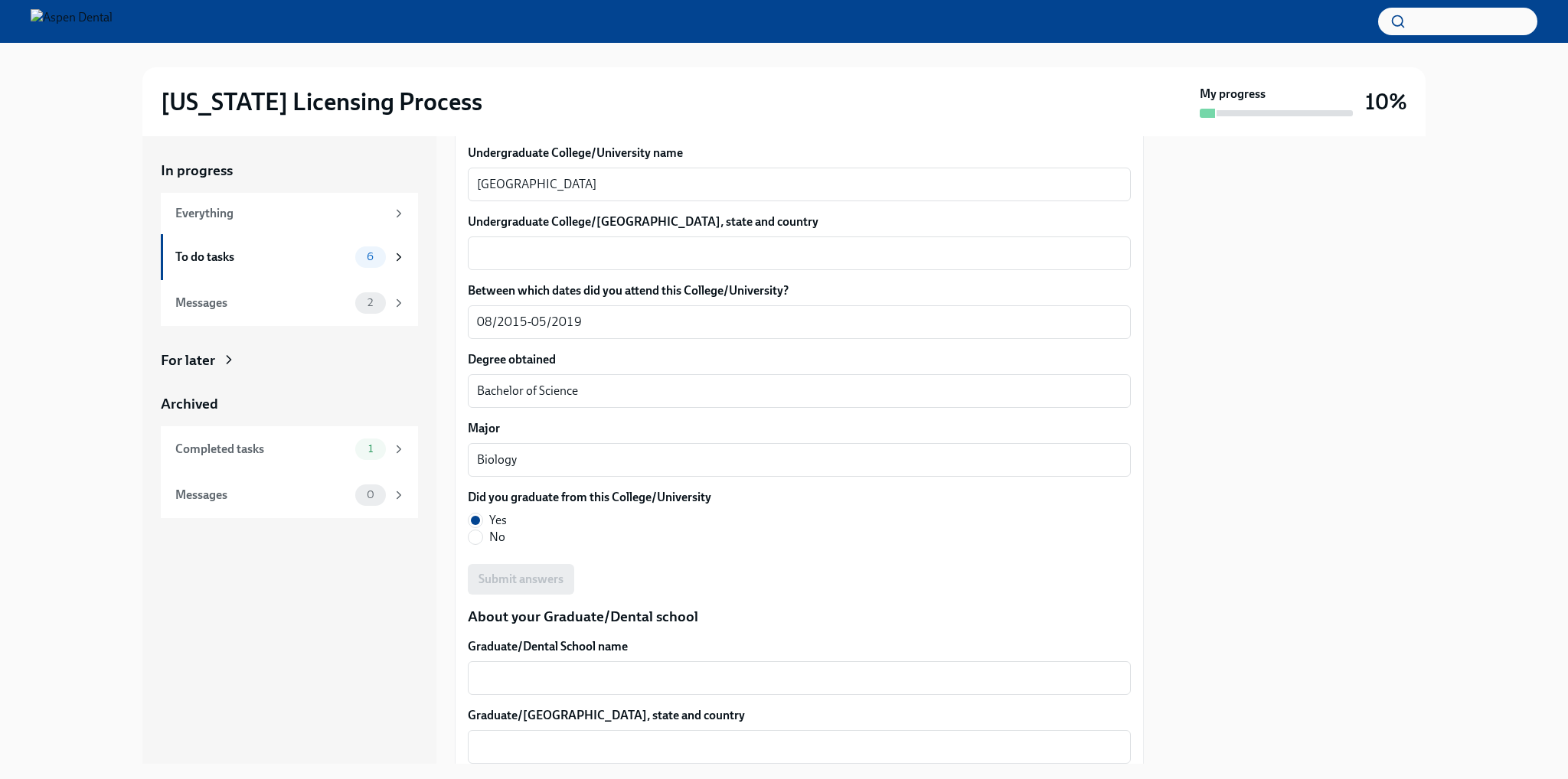
scroll to position [1863, 0]
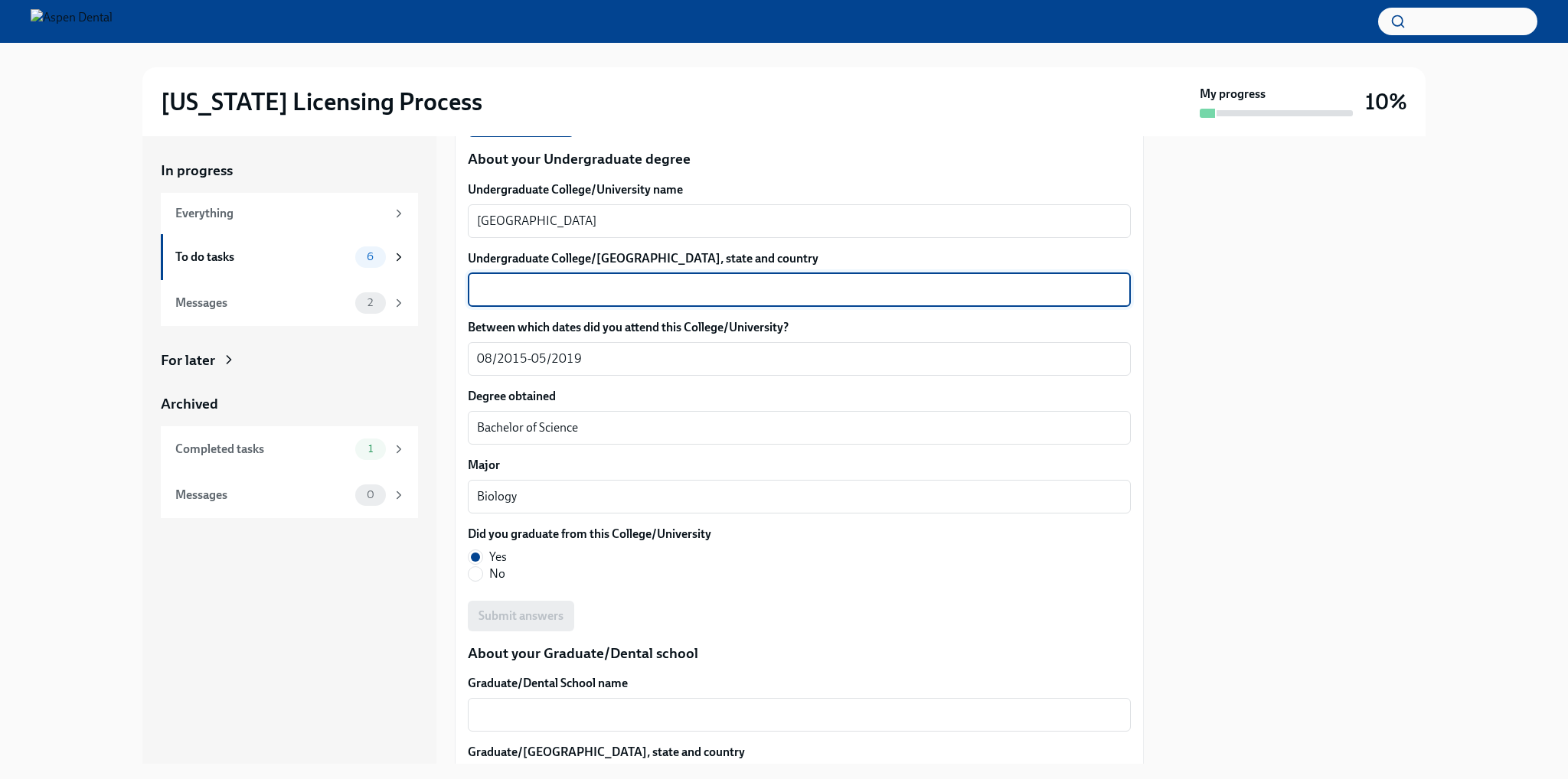
click at [652, 299] on textarea "Undergraduate College/[GEOGRAPHIC_DATA], state and country" at bounding box center [799, 290] width 645 height 19
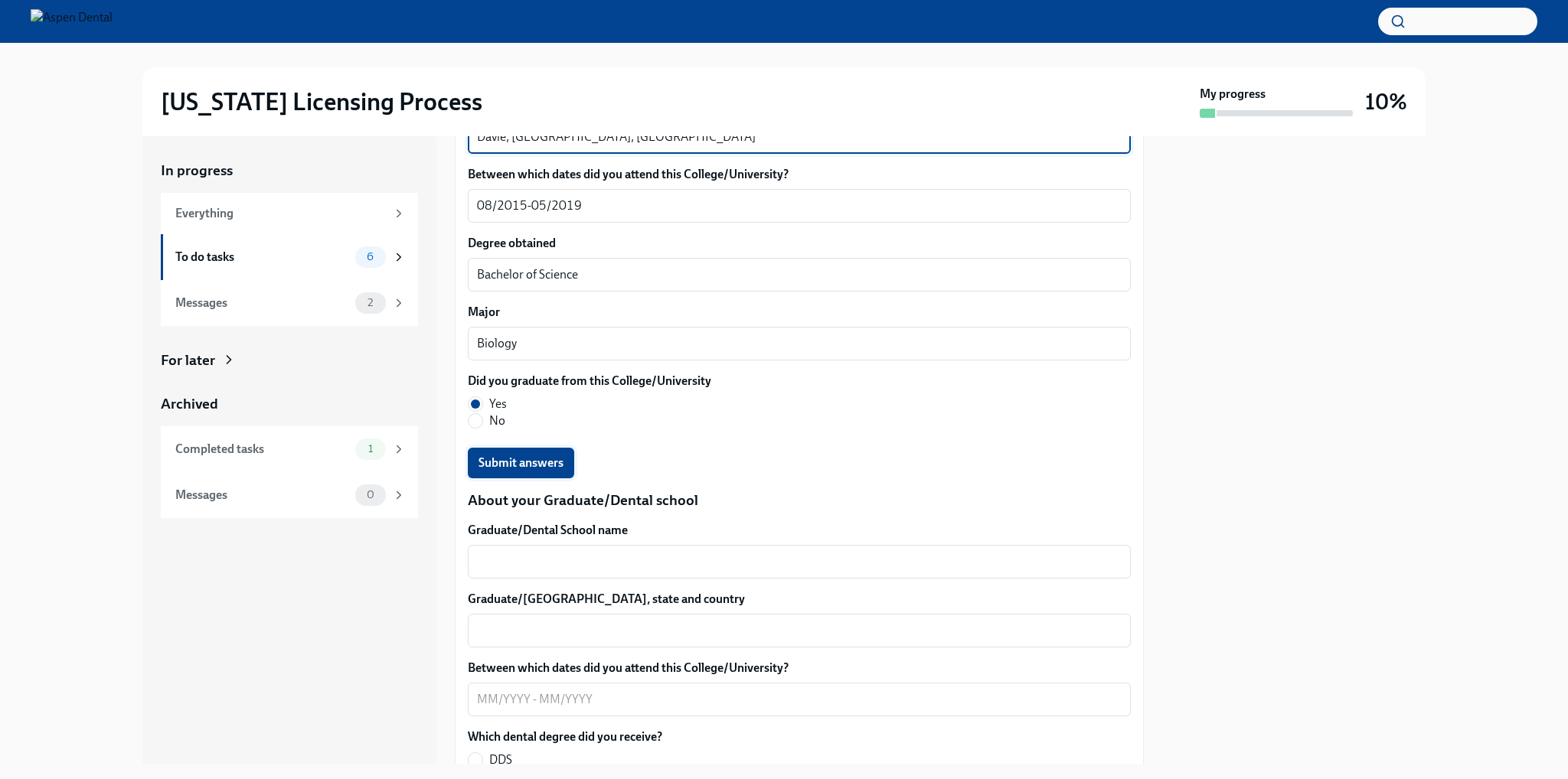
type textarea "Davie, [GEOGRAPHIC_DATA], [GEOGRAPHIC_DATA]"
click at [514, 471] on span "Submit answers" at bounding box center [520, 462] width 85 height 15
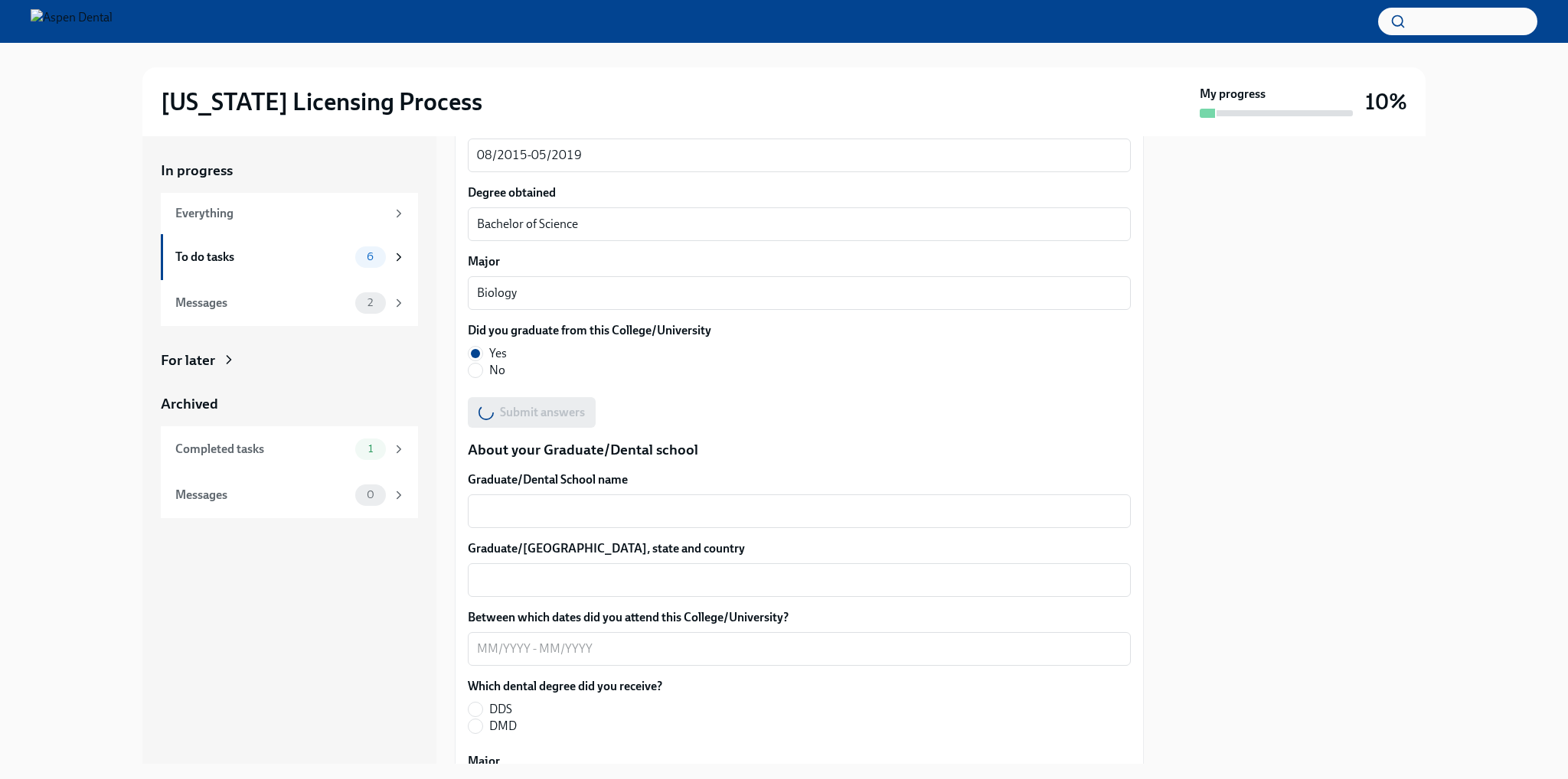
scroll to position [2092, 0]
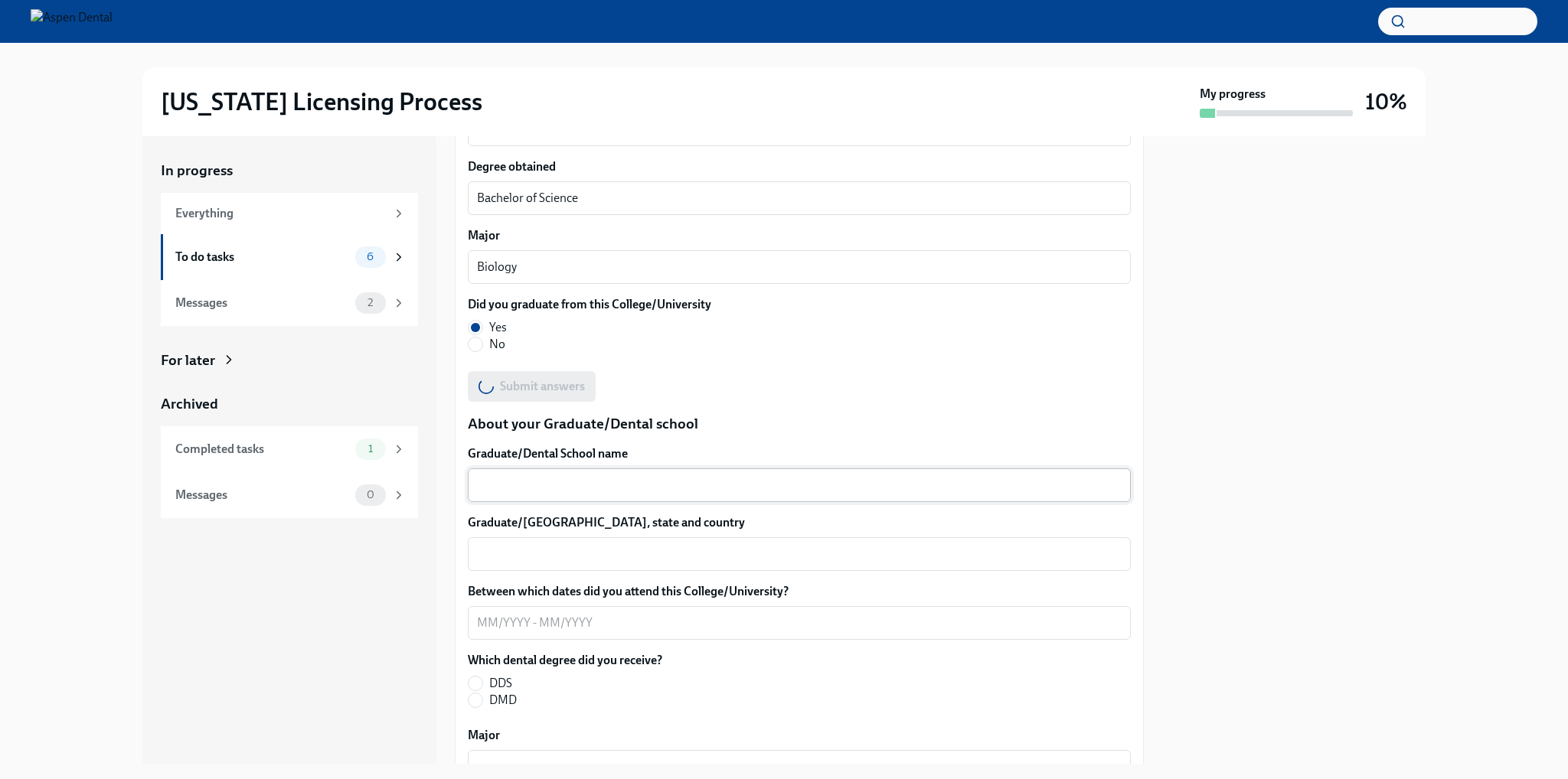
click at [577, 494] on textarea "Graduate/Dental School name" at bounding box center [799, 486] width 645 height 19
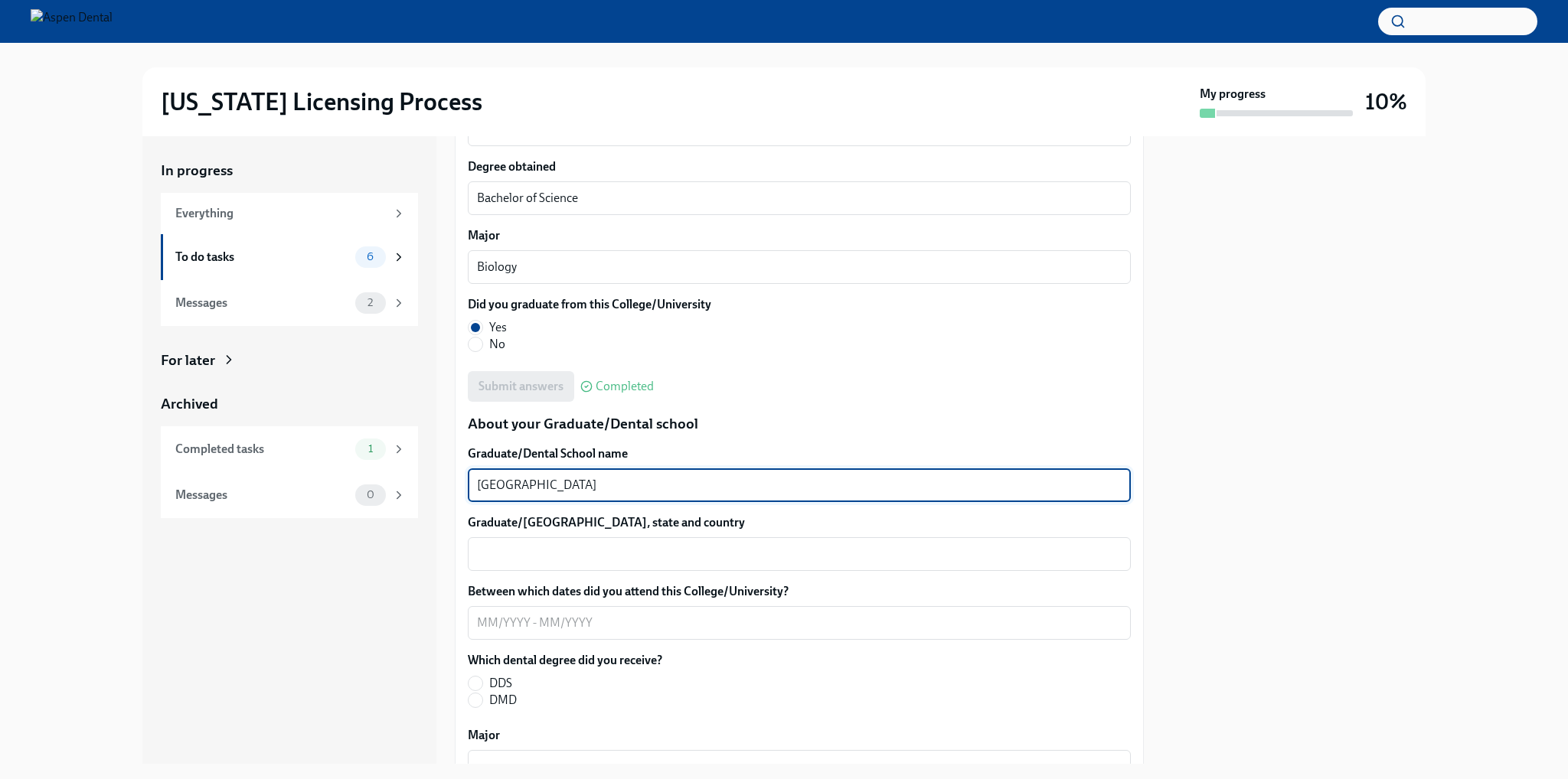
scroll to position [2245, 0]
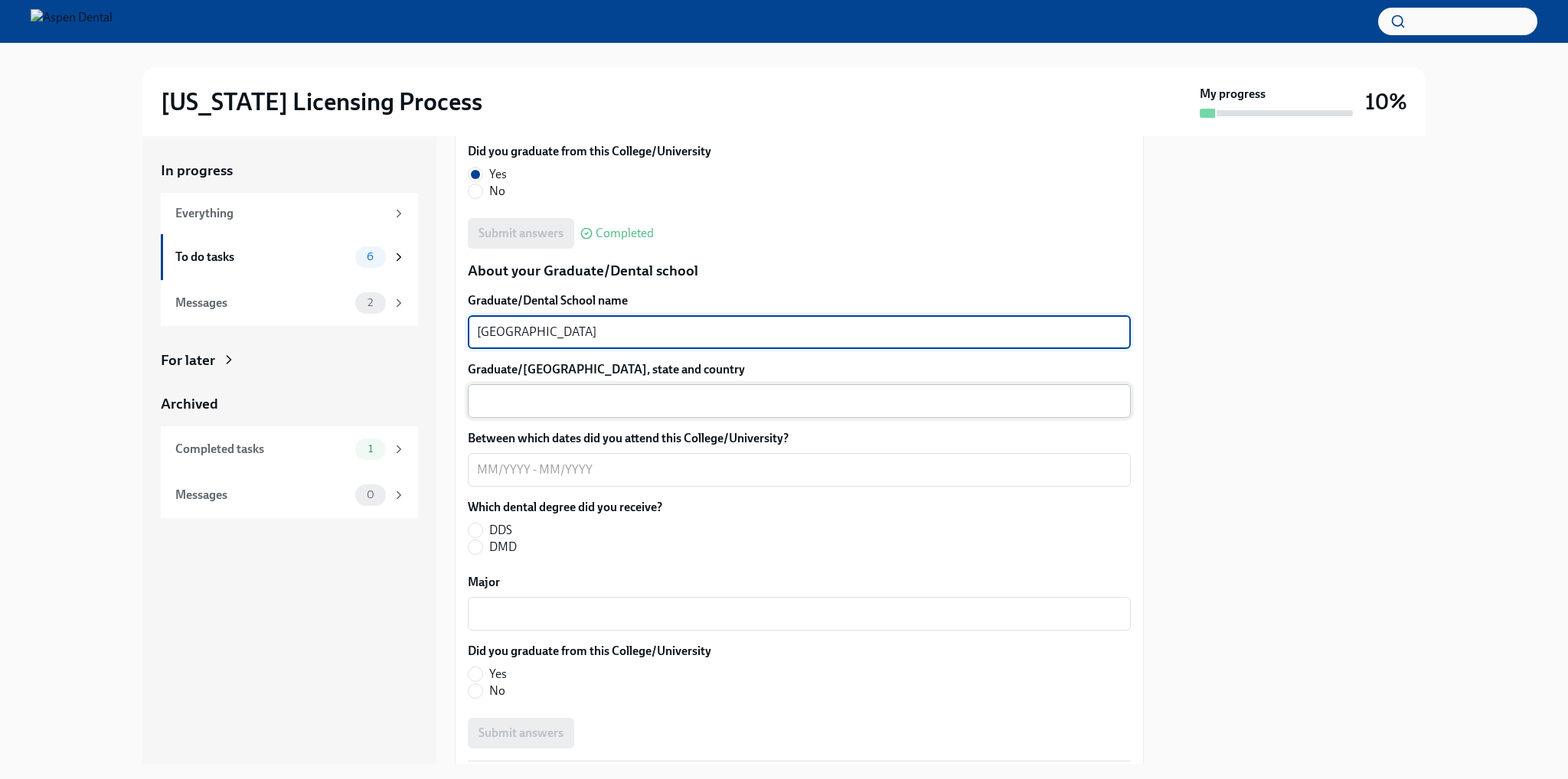
type textarea "[GEOGRAPHIC_DATA]"
click at [629, 410] on textarea "Graduate/[GEOGRAPHIC_DATA], state and country" at bounding box center [799, 401] width 645 height 19
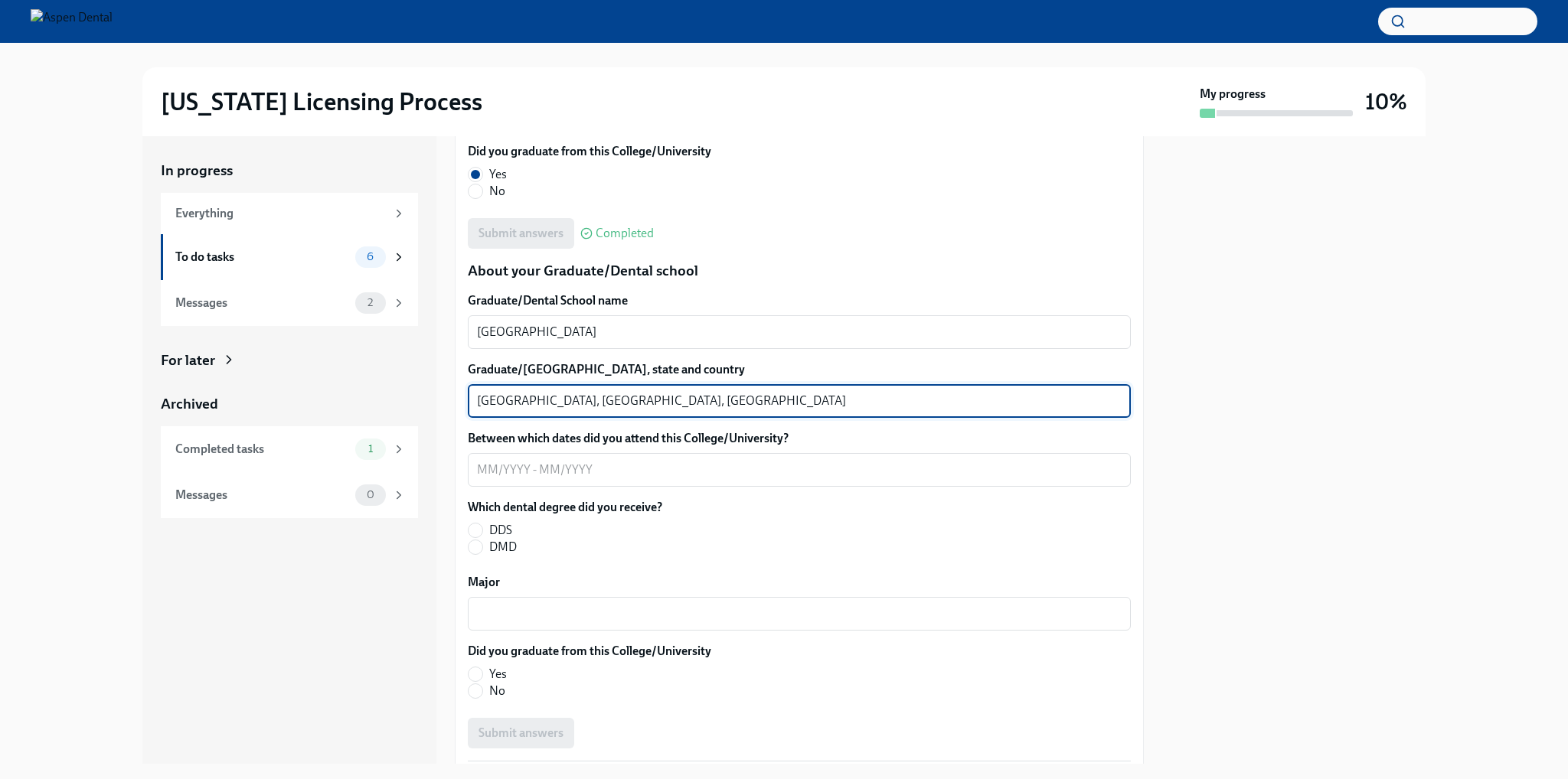
type textarea "[GEOGRAPHIC_DATA], [GEOGRAPHIC_DATA], [GEOGRAPHIC_DATA]"
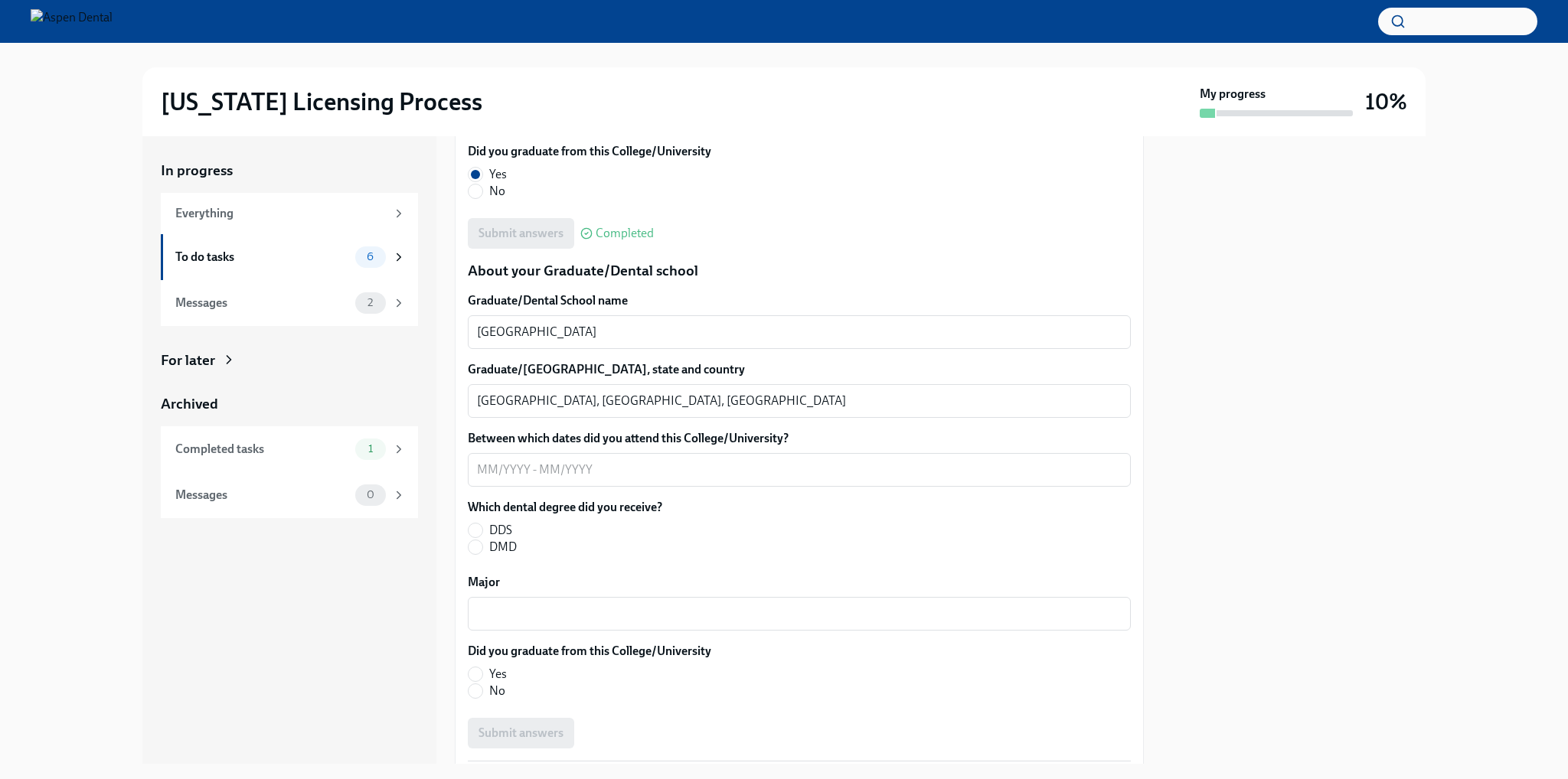
click at [500, 556] on span "DMD" at bounding box center [502, 547] width 27 height 17
click at [482, 554] on input "DMD" at bounding box center [475, 546] width 14 height 14
radio input "true"
click at [598, 479] on textarea "Between which dates did you attend this College/University?" at bounding box center [799, 470] width 645 height 19
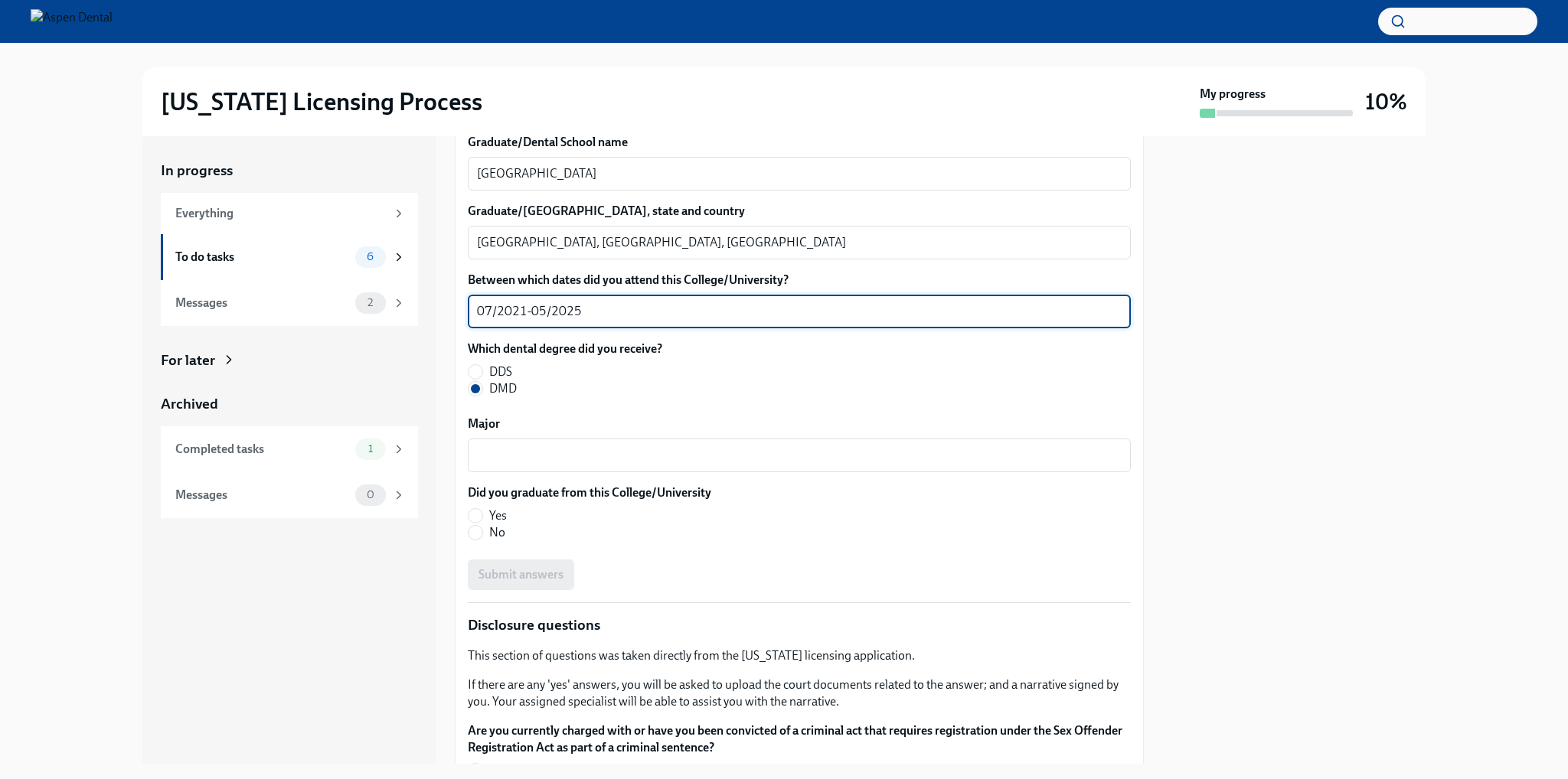
scroll to position [2474, 0]
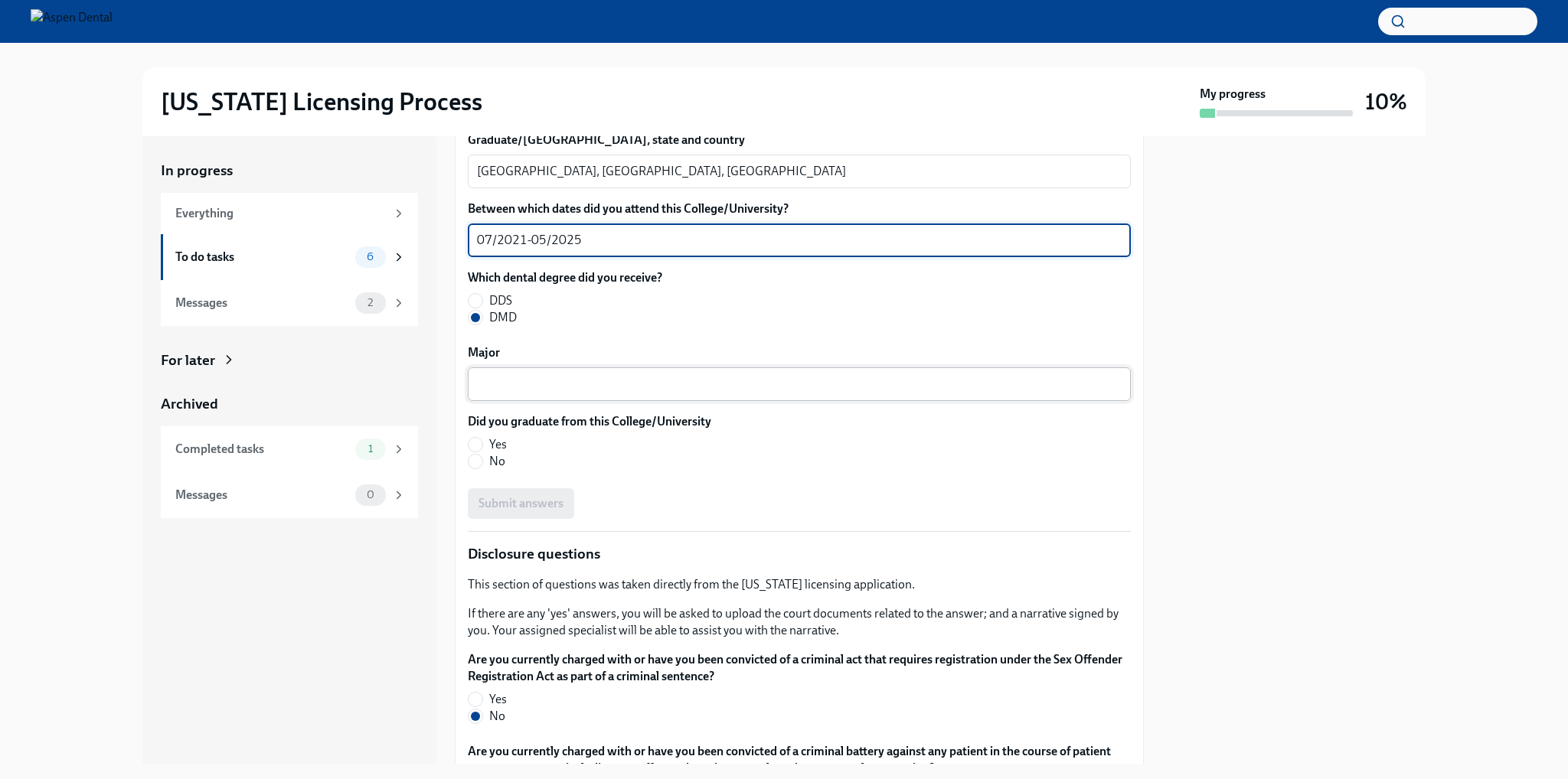
type textarea "07/2021-05/2025"
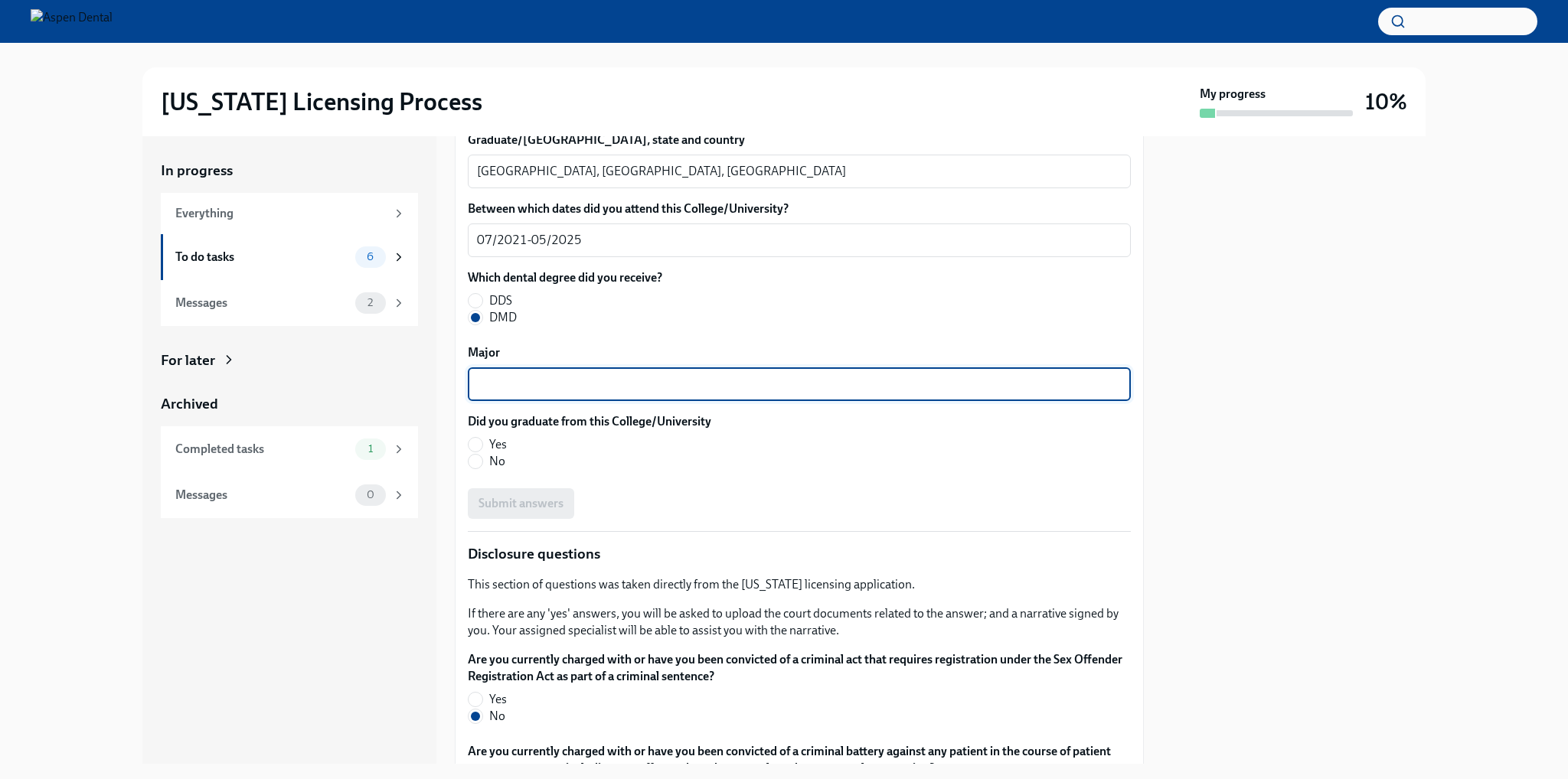
click at [621, 393] on textarea "Major" at bounding box center [799, 384] width 645 height 19
type textarea "Dentist"
click at [475, 451] on input "Yes" at bounding box center [475, 445] width 14 height 14
radio input "true"
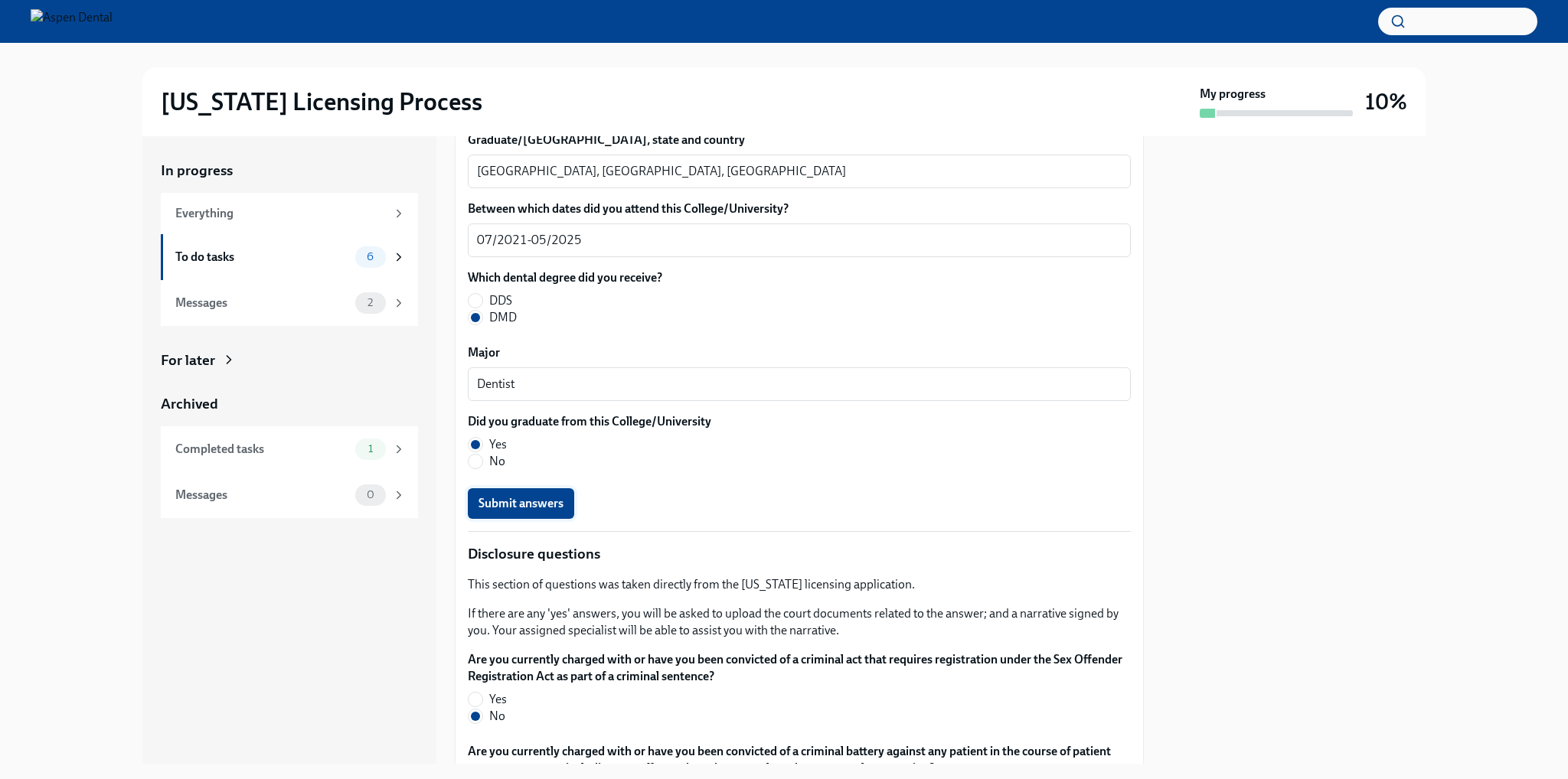
click at [496, 511] on span "Submit answers" at bounding box center [520, 503] width 85 height 15
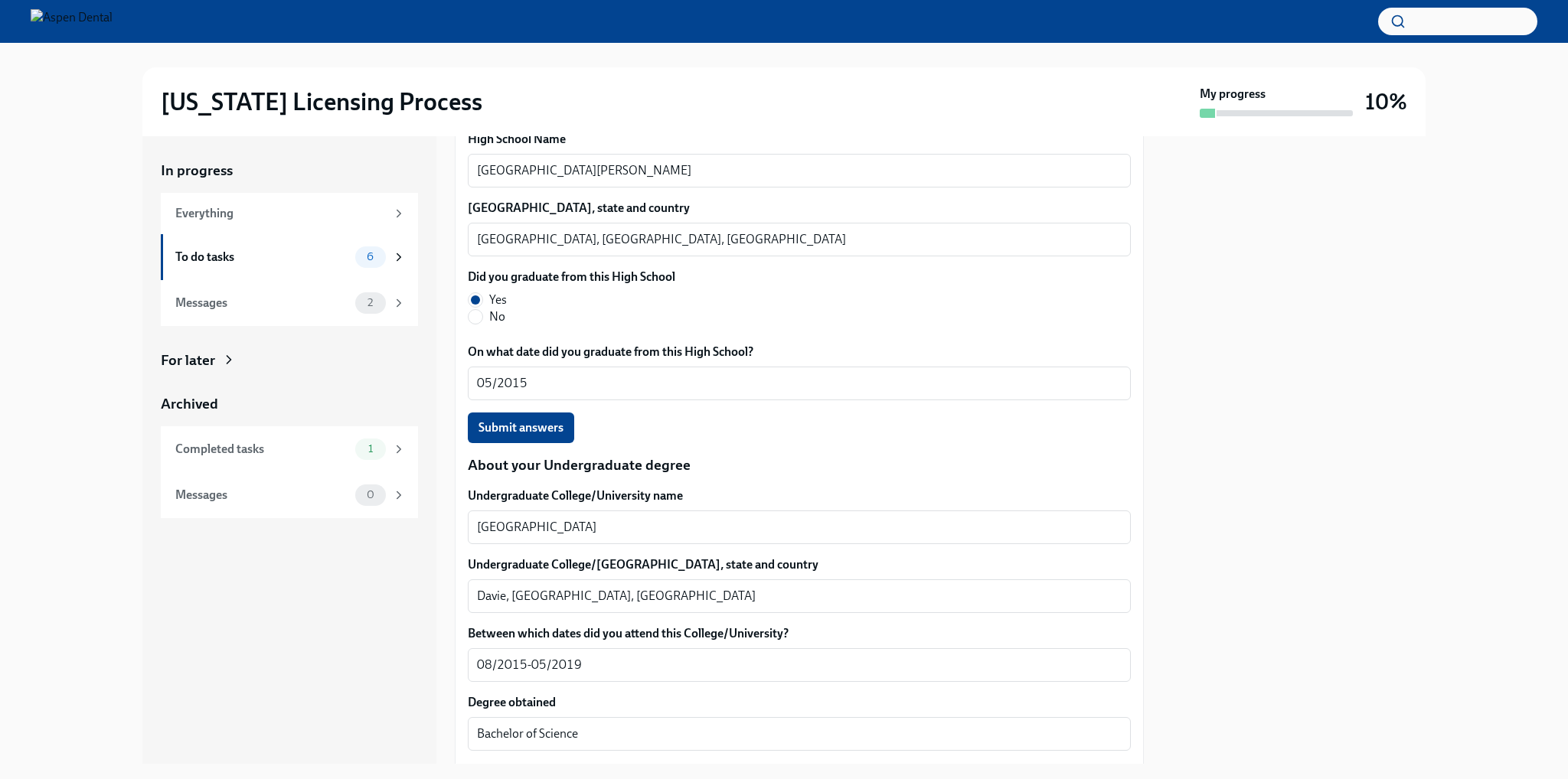
scroll to position [1480, 0]
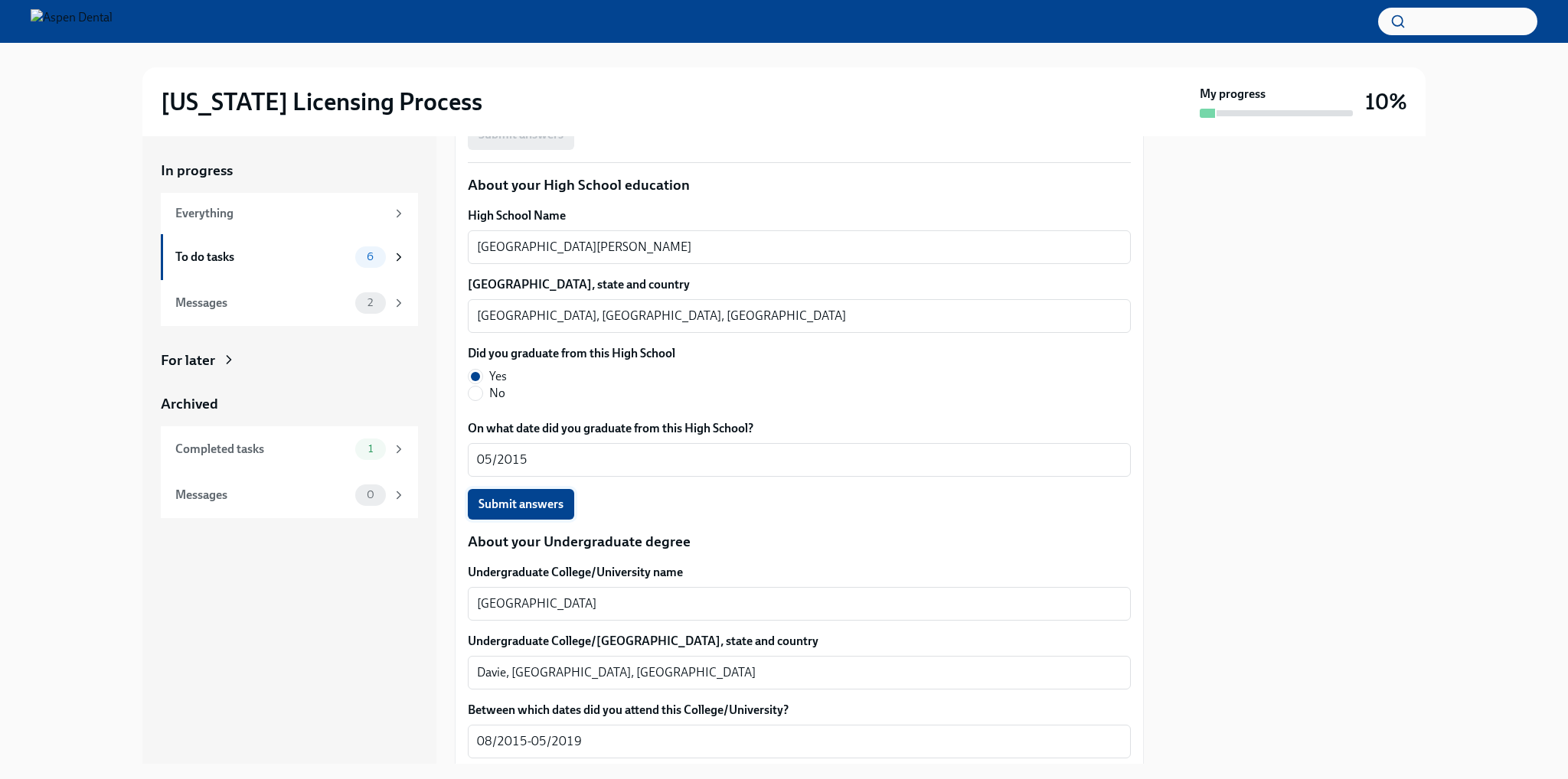
click at [566, 519] on button "Submit answers" at bounding box center [521, 503] width 107 height 31
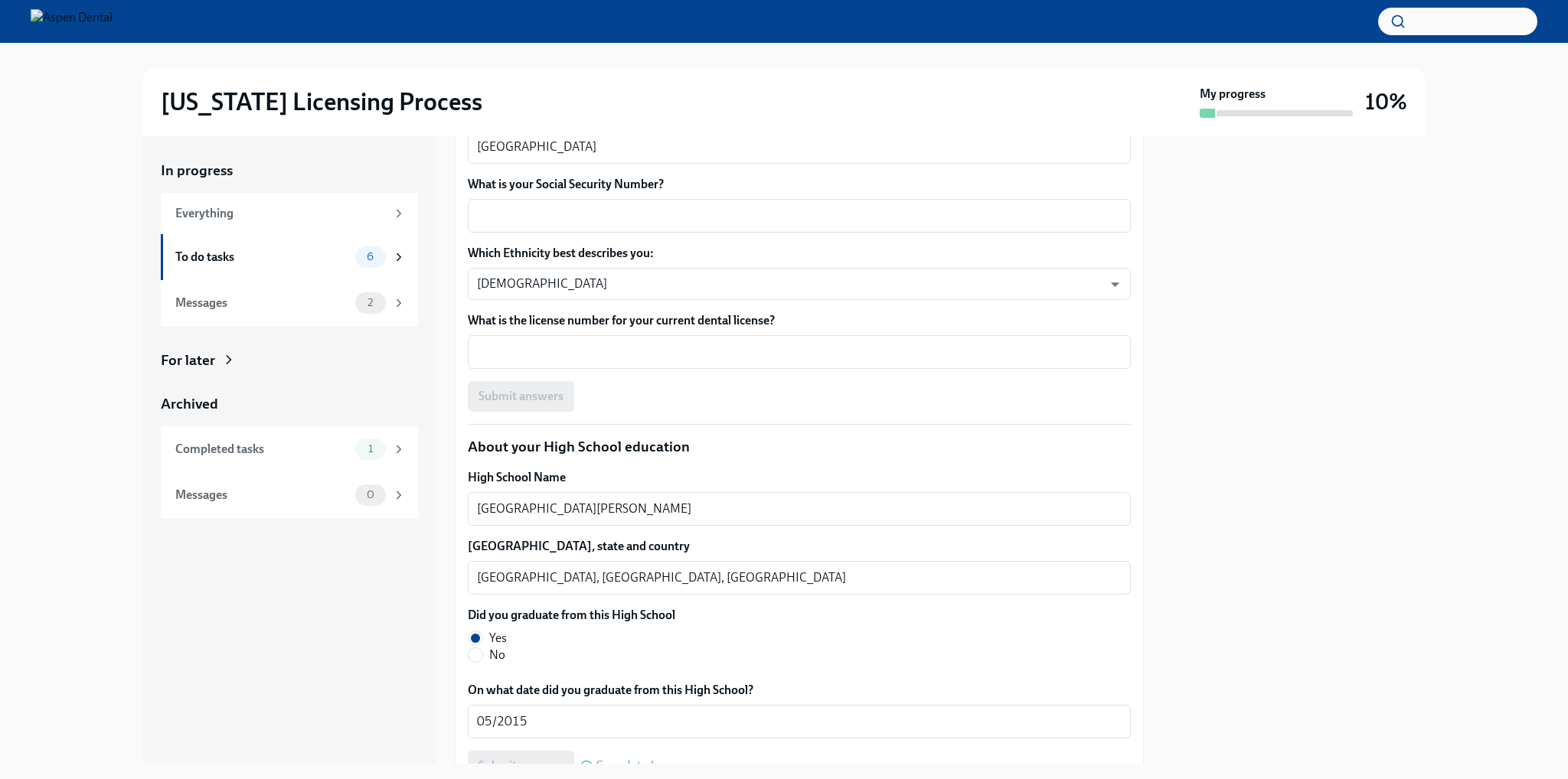
scroll to position [1301, 0]
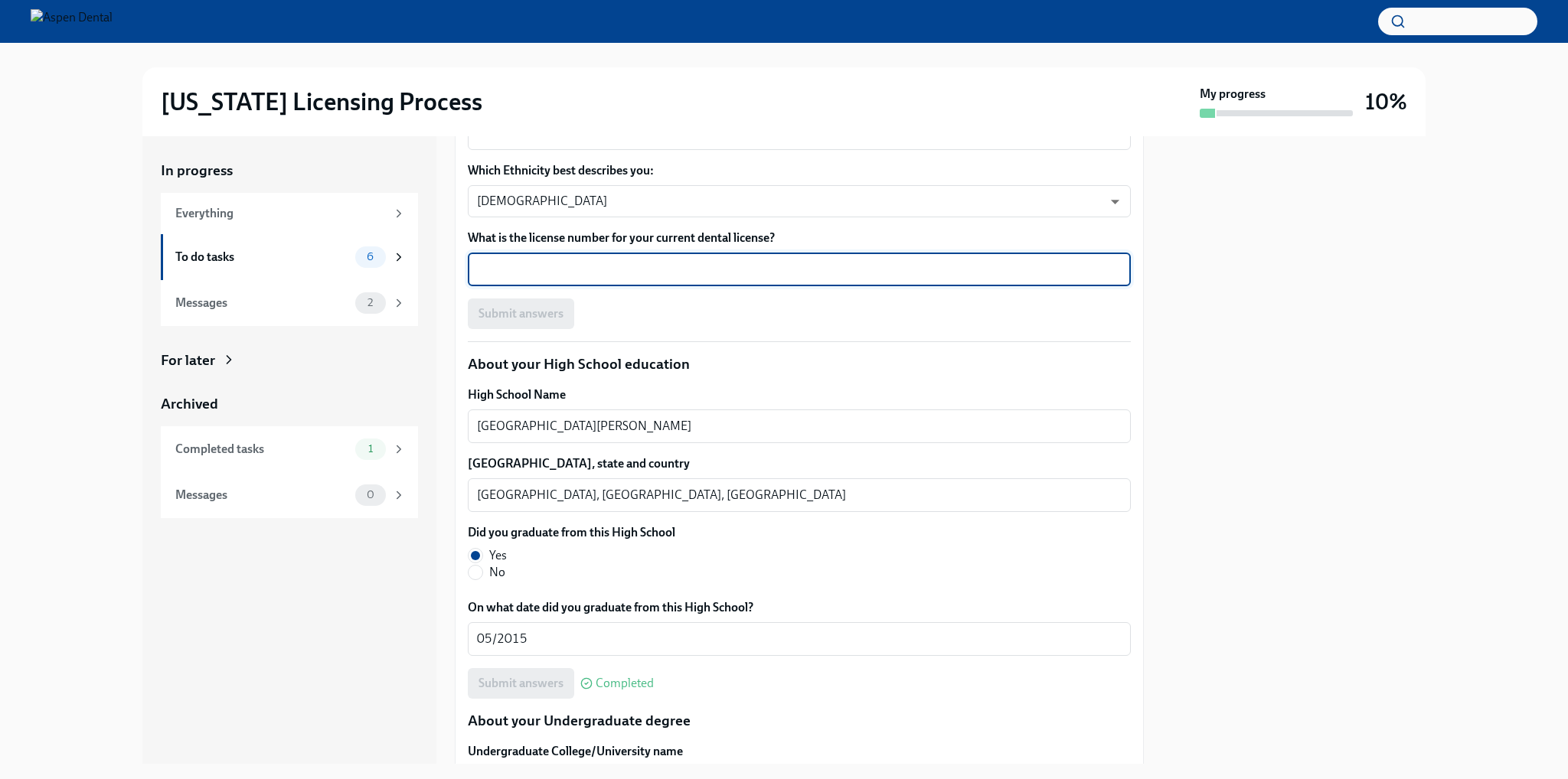
click at [860, 278] on textarea "What is the license number for your current dental license?" at bounding box center [799, 270] width 645 height 19
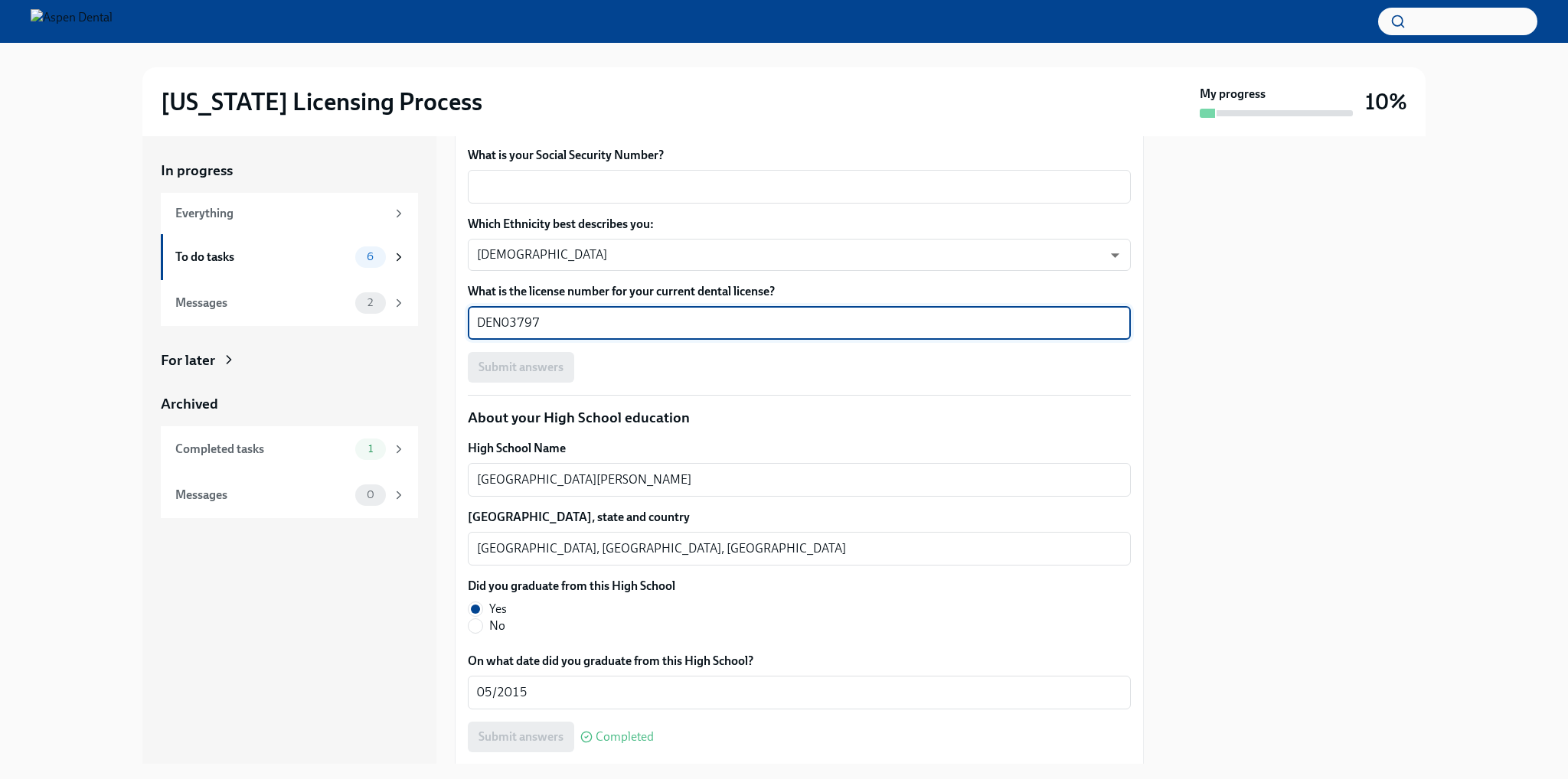
scroll to position [1225, 0]
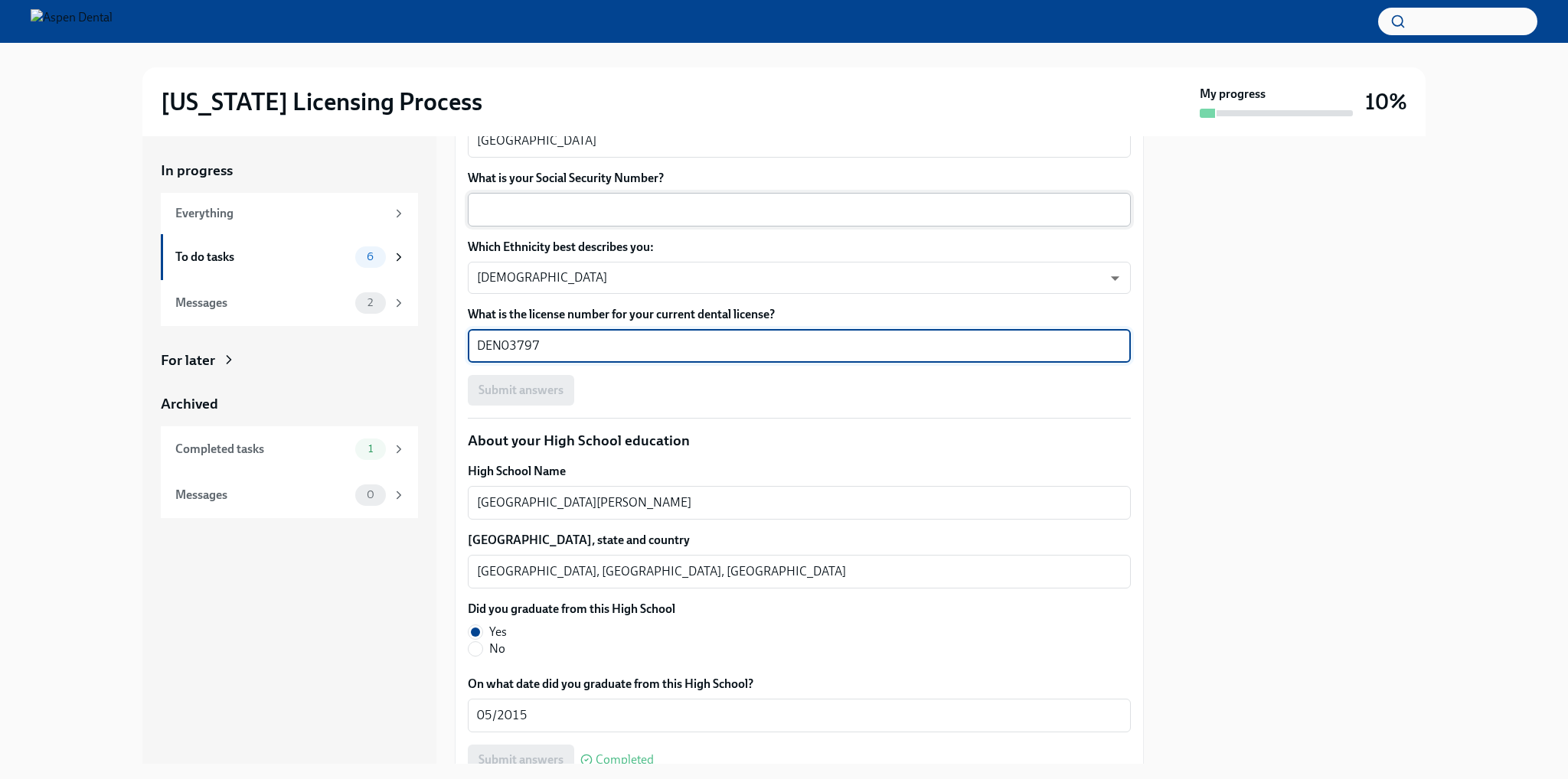
type textarea "DEN03797"
click at [666, 219] on textarea "What is your Social Security Number?" at bounding box center [799, 210] width 645 height 19
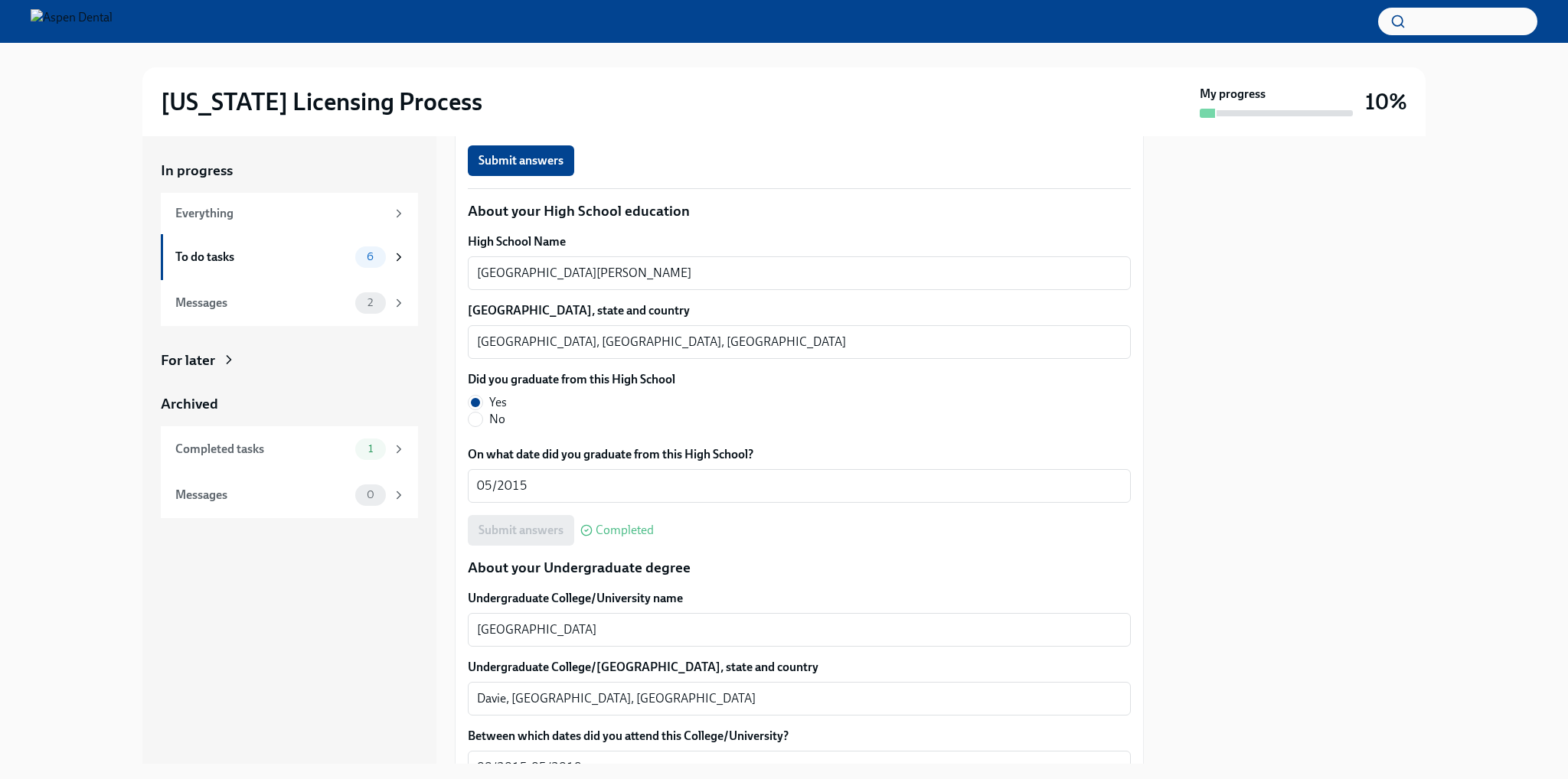
scroll to position [1378, 0]
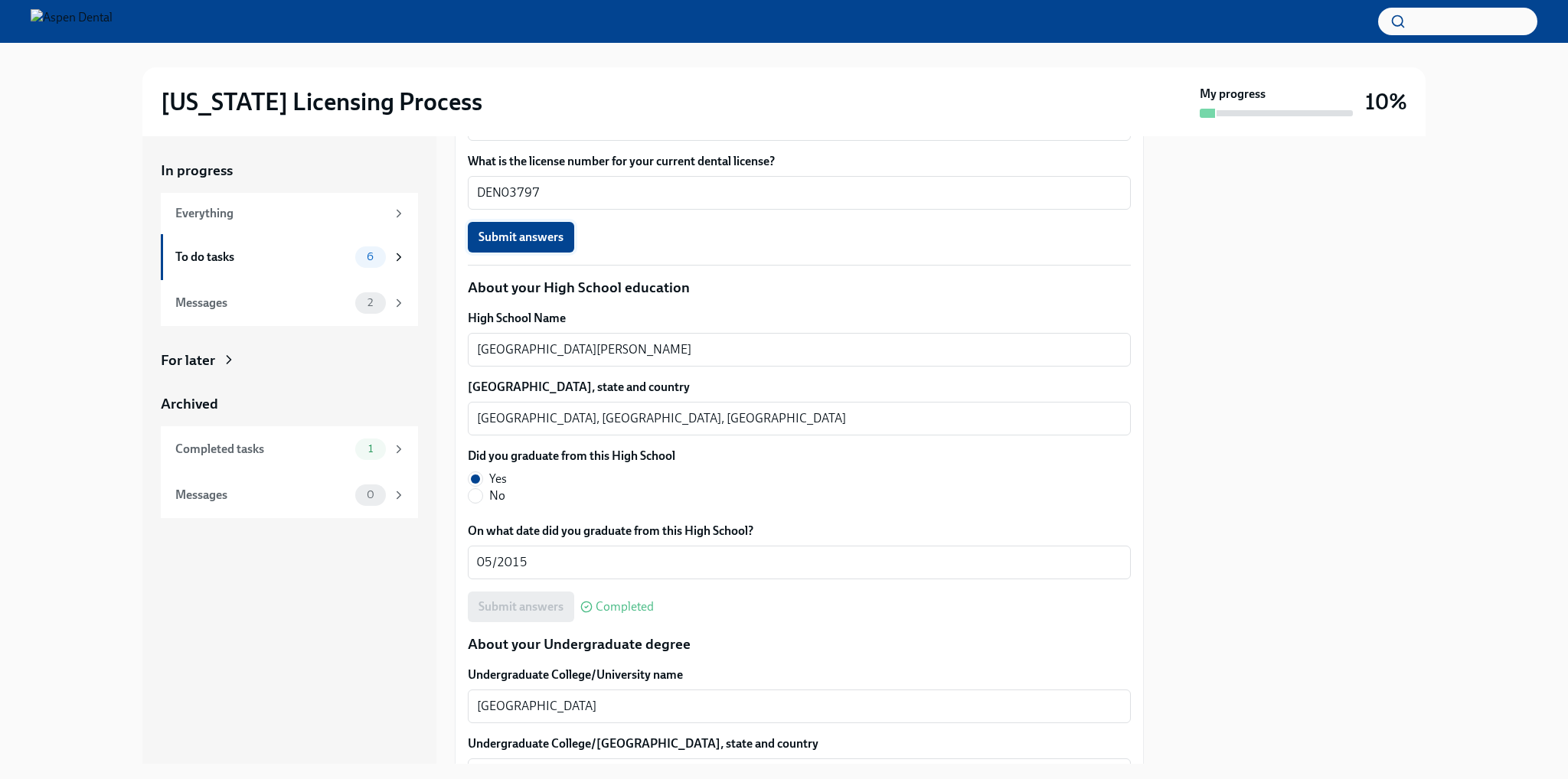
type textarea "769381227"
click at [555, 245] on span "Submit answers" at bounding box center [520, 237] width 85 height 15
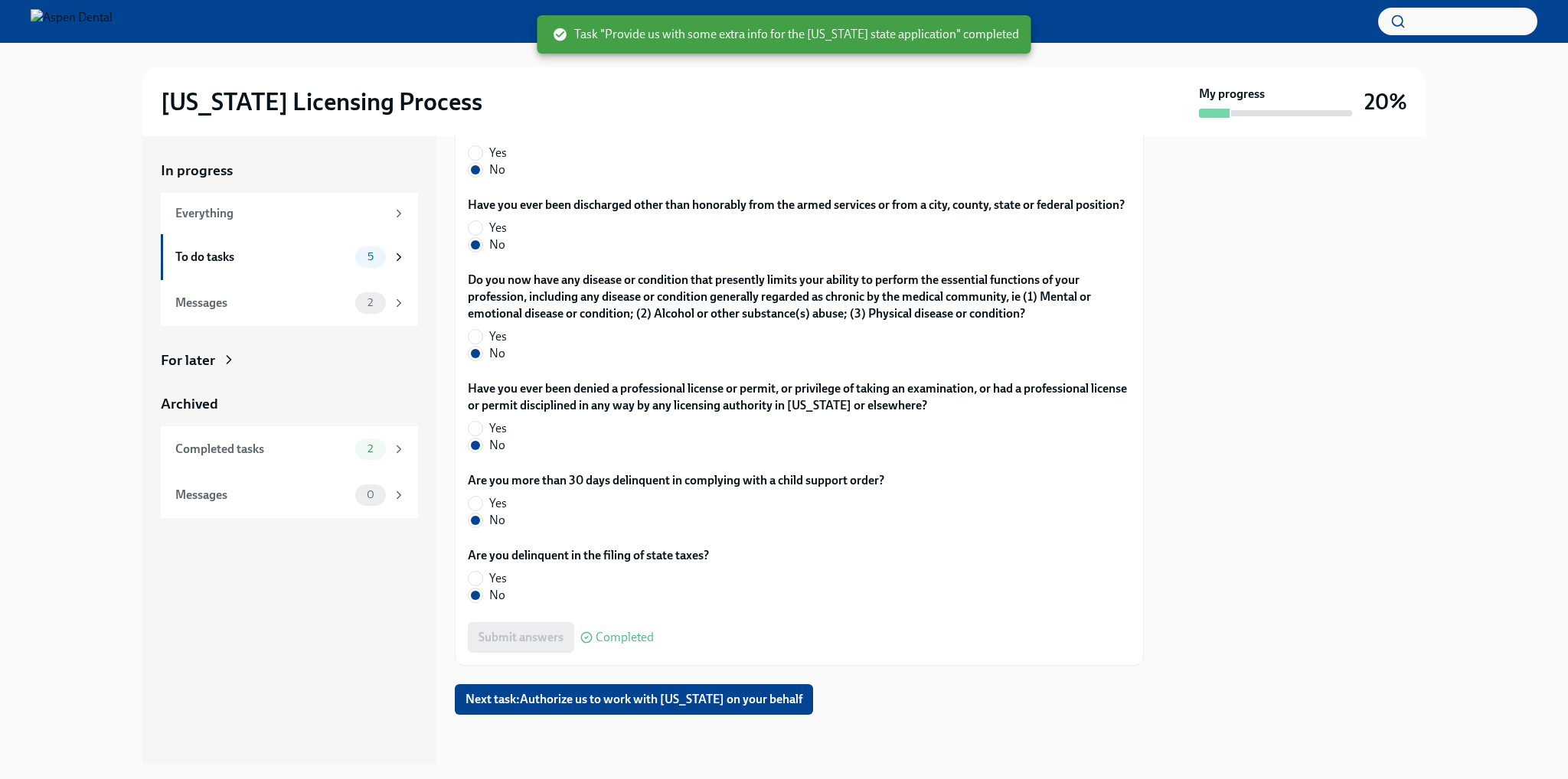
scroll to position [3546, 0]
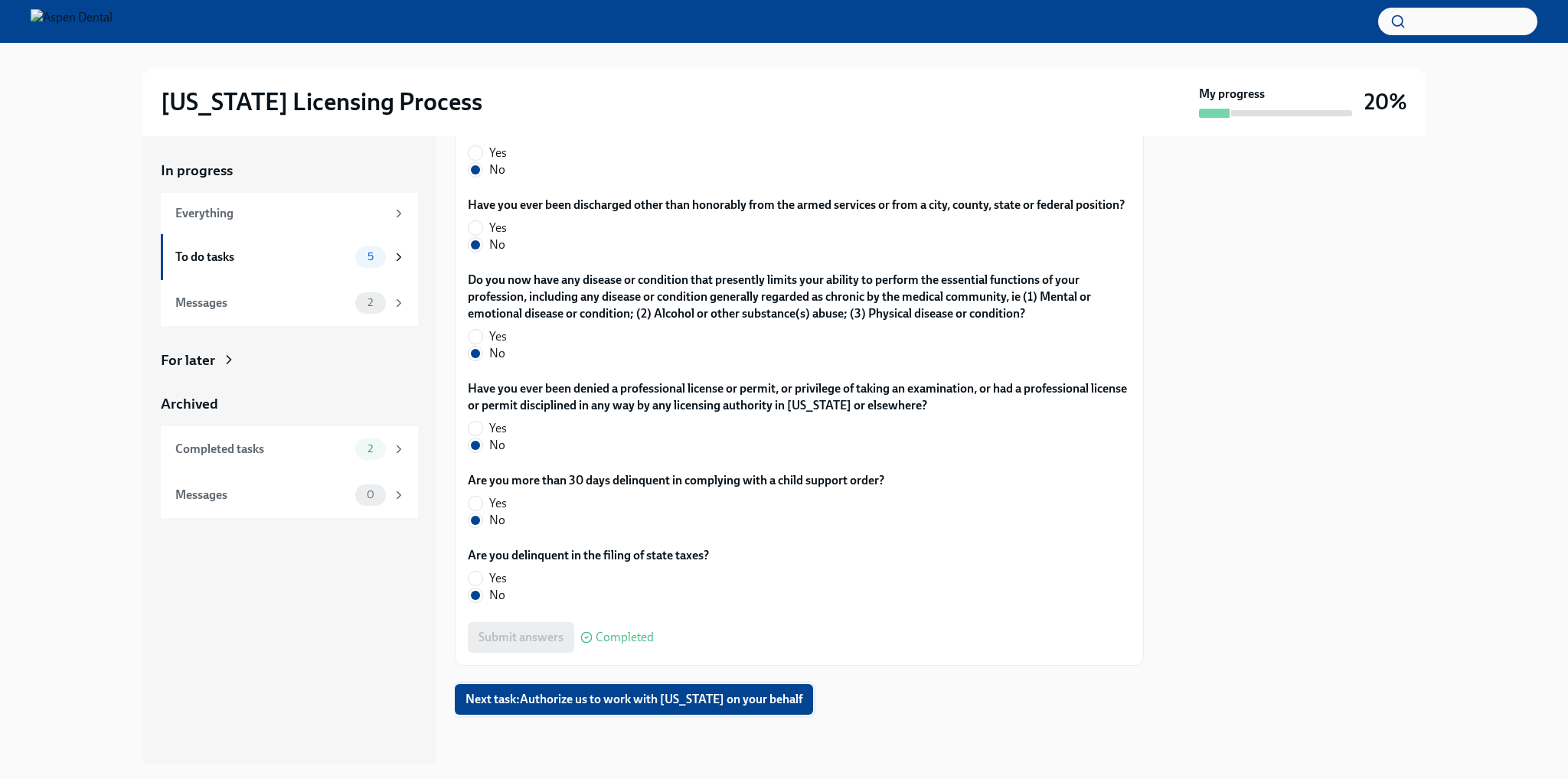
click at [668, 695] on span "Next task : Authorize us to work with [US_STATE] on your behalf" at bounding box center [634, 700] width 336 height 15
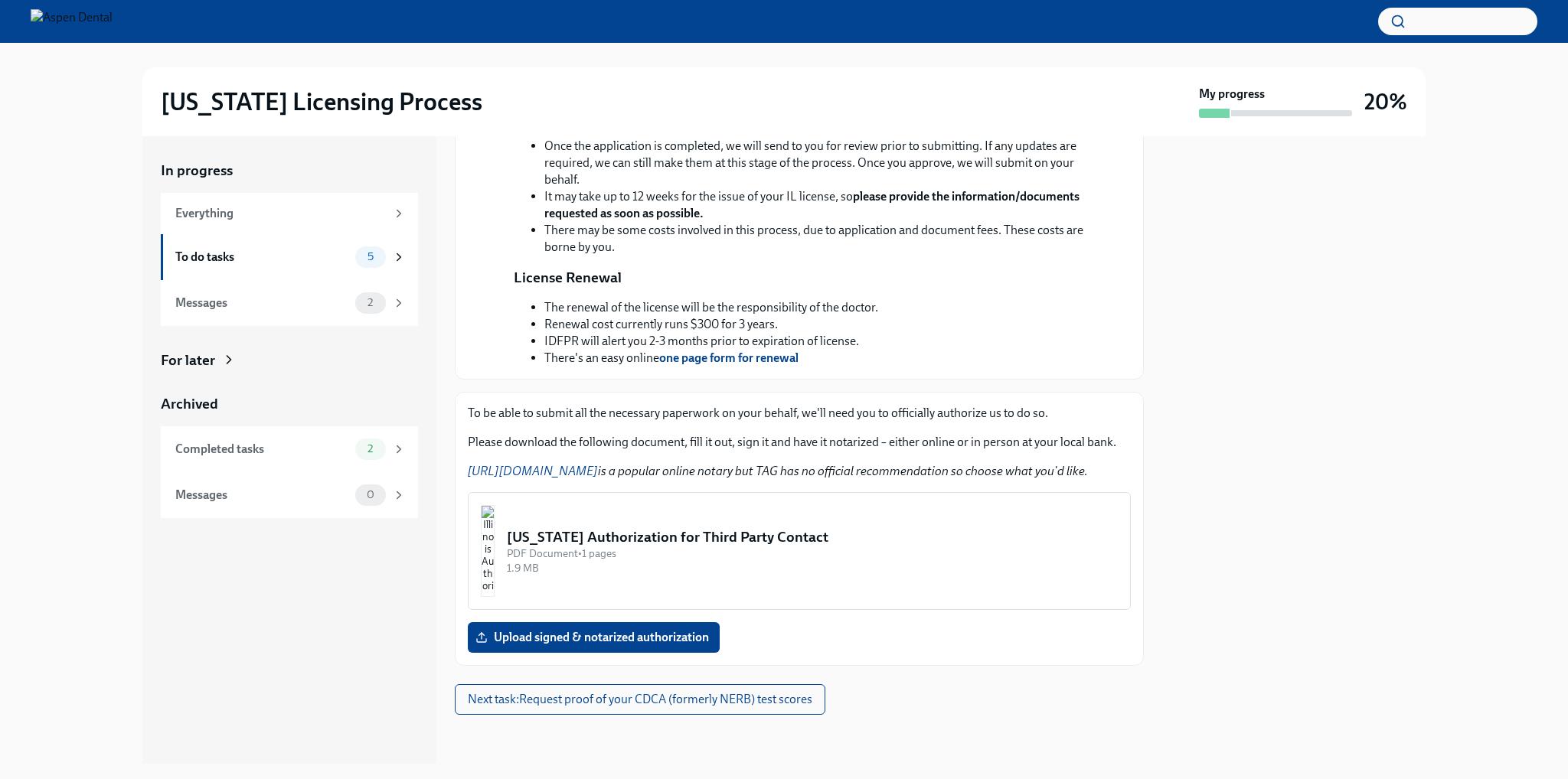
scroll to position [508, 0]
click at [772, 538] on div "[US_STATE] Authorization for Third Party Contact" at bounding box center [812, 536] width 611 height 20
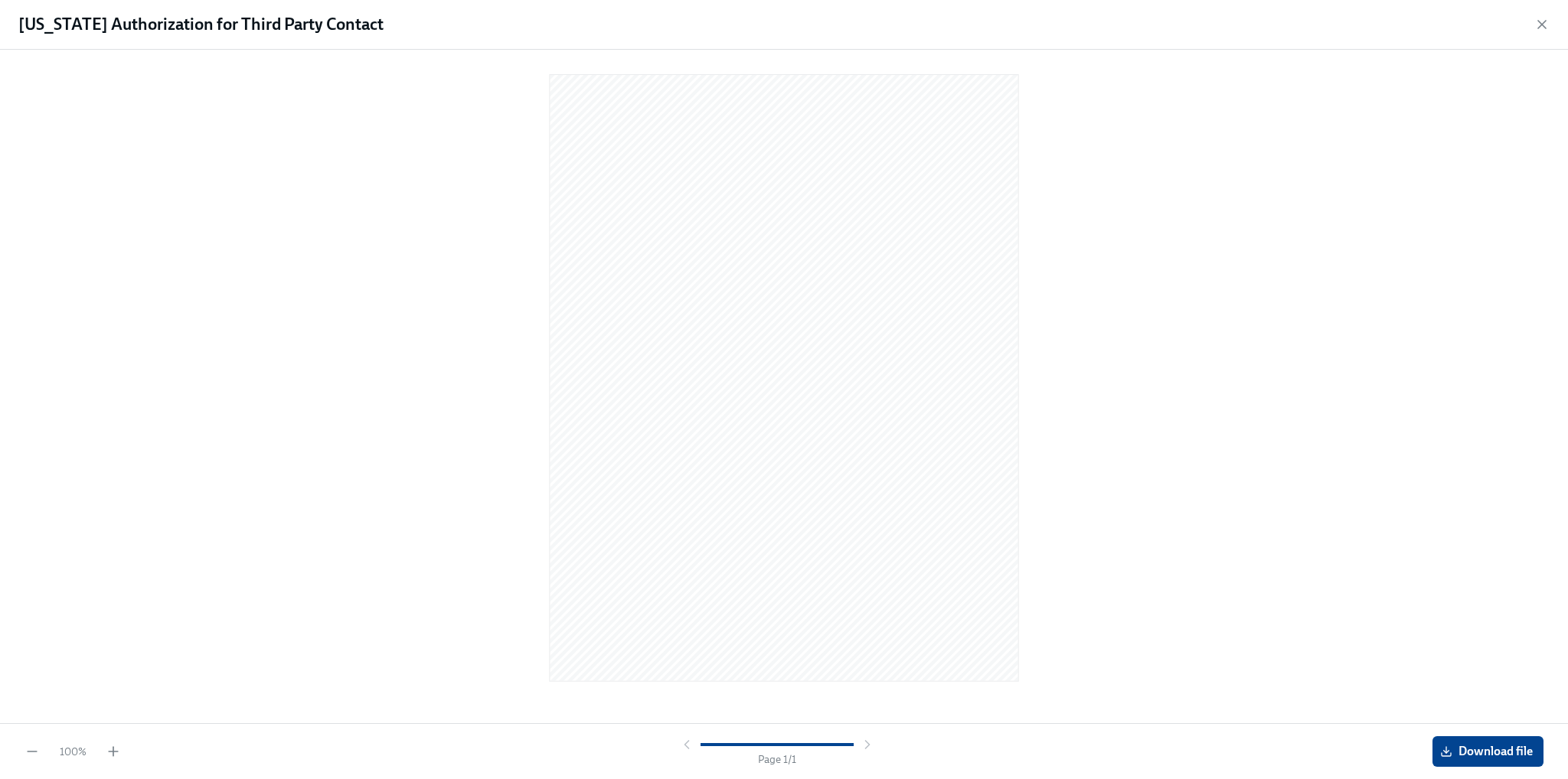
click at [1086, 366] on div at bounding box center [783, 383] width 1518 height 643
click at [1475, 747] on span "Download file" at bounding box center [1488, 751] width 90 height 15
